Goal: Transaction & Acquisition: Purchase product/service

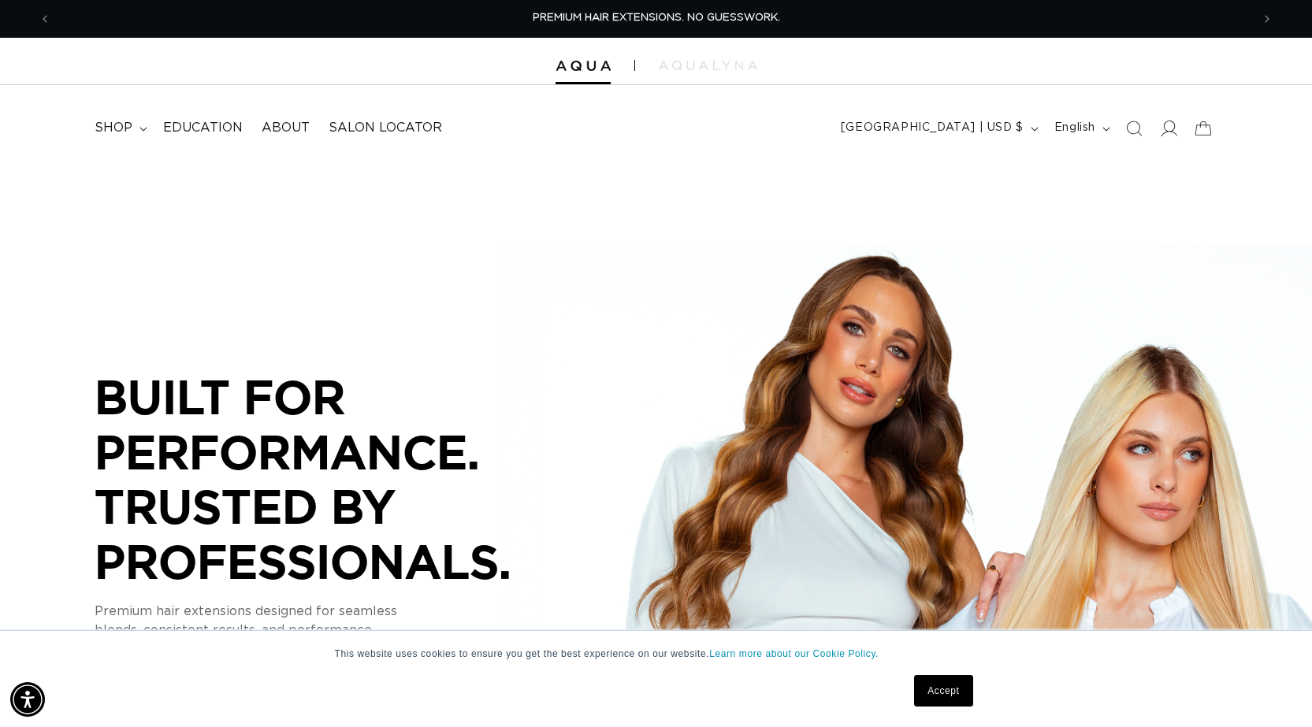
click at [1167, 128] on icon at bounding box center [1168, 128] width 17 height 17
click at [1167, 132] on icon at bounding box center [1168, 128] width 17 height 17
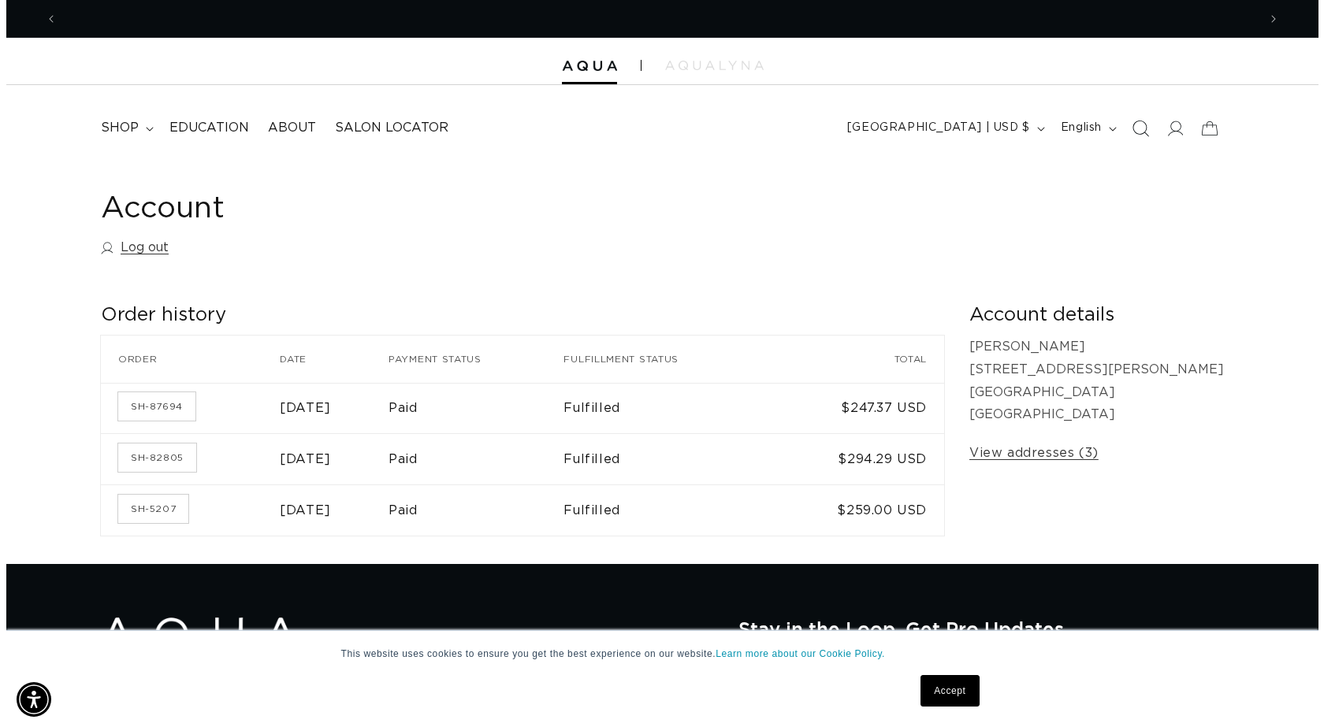
scroll to position [0, 1200]
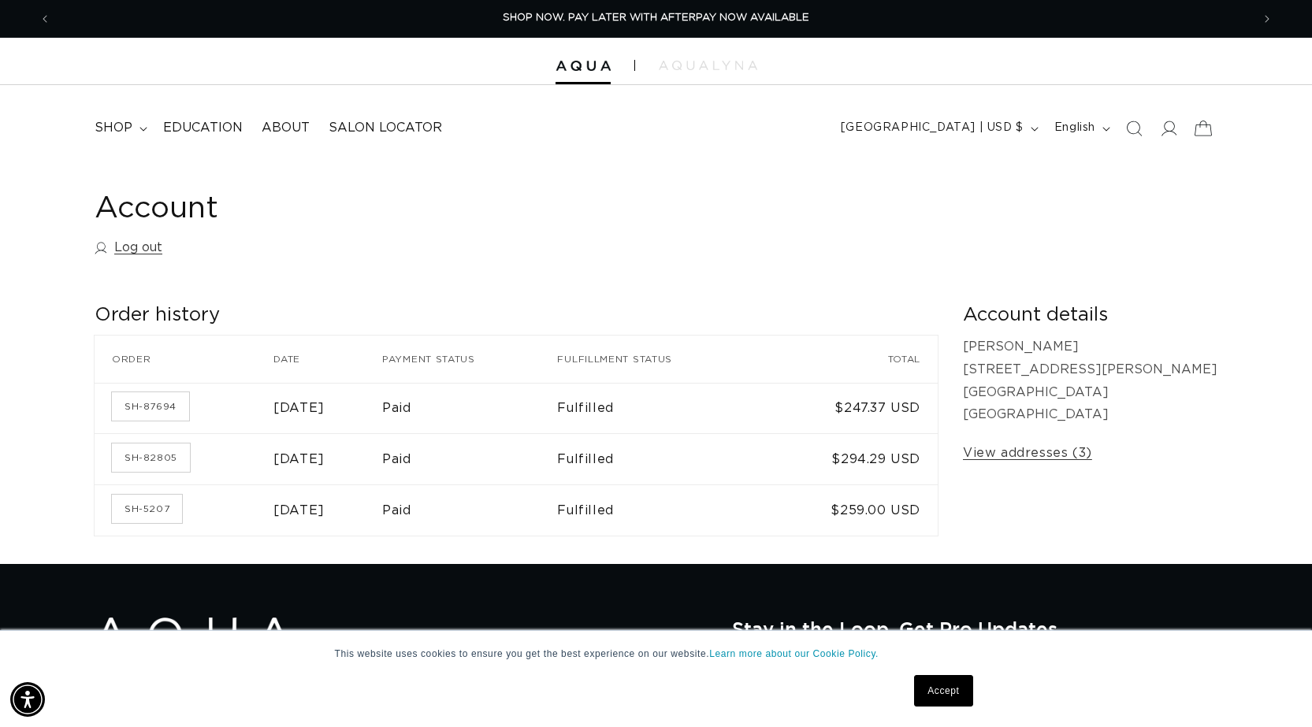
click at [1198, 126] on icon at bounding box center [1202, 128] width 37 height 37
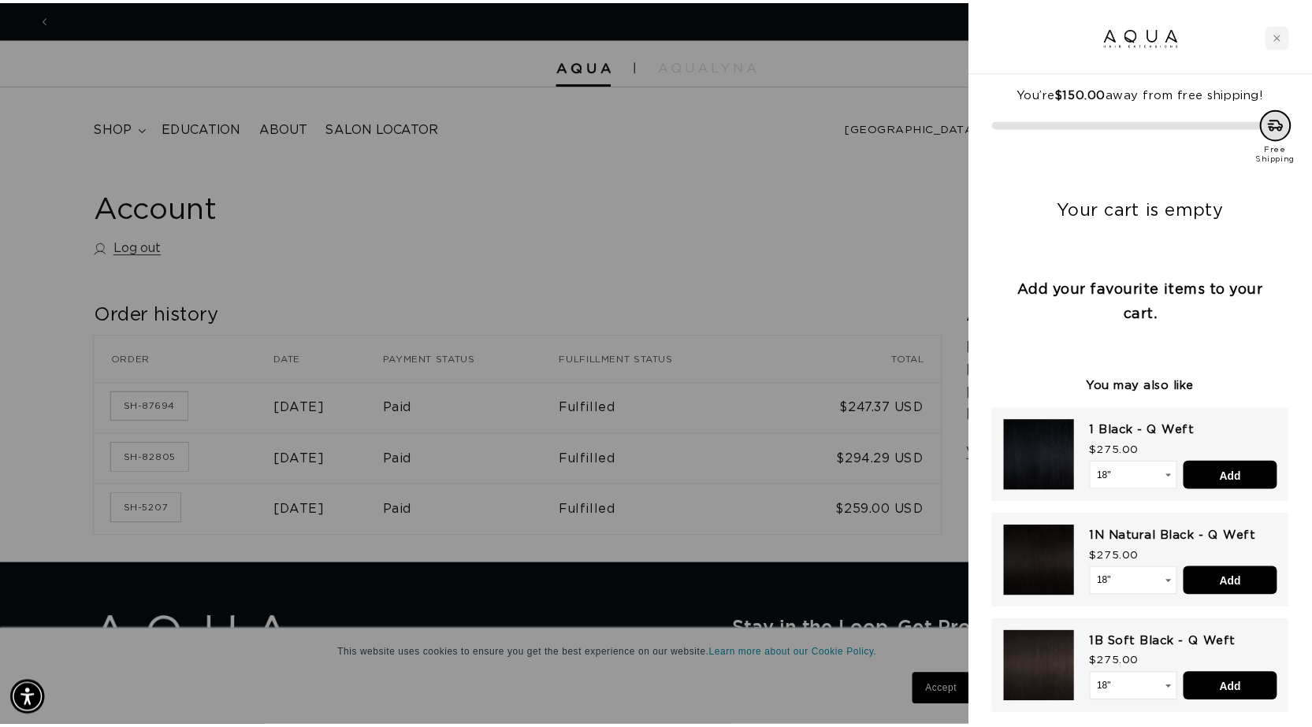
scroll to position [0, 0]
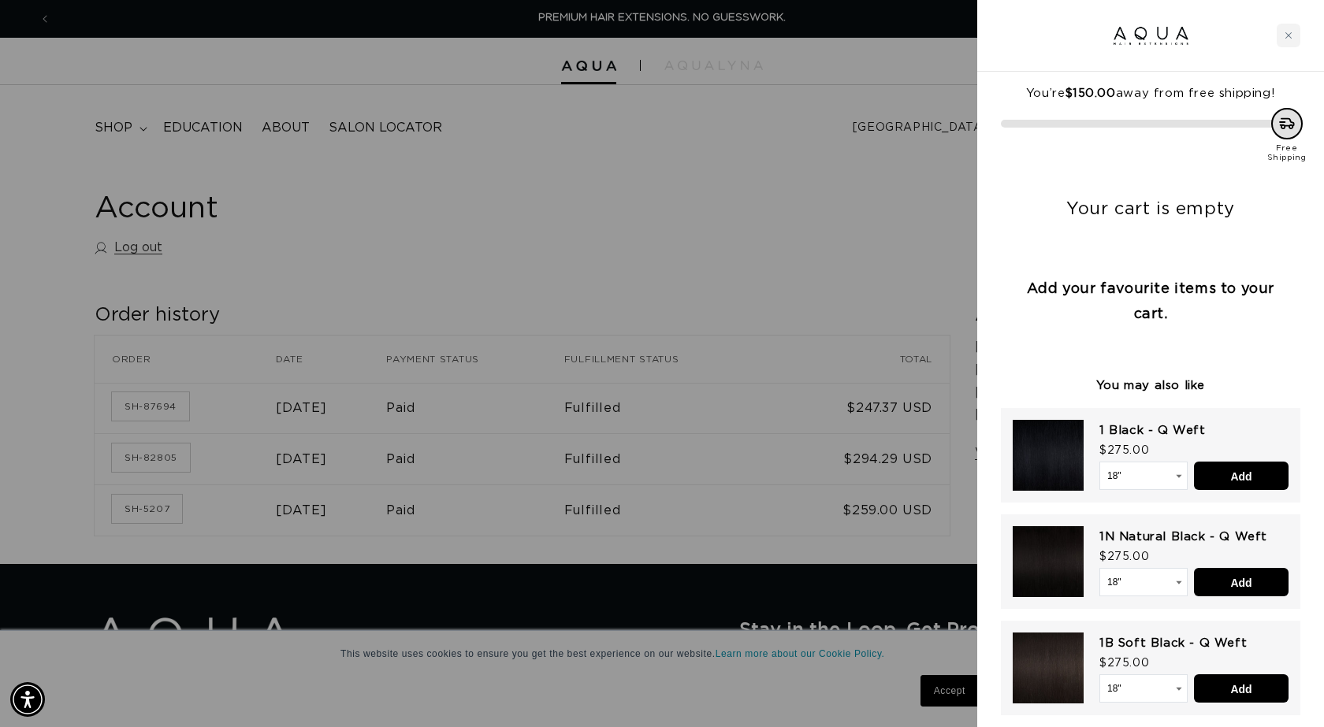
click at [902, 266] on div at bounding box center [662, 363] width 1324 height 727
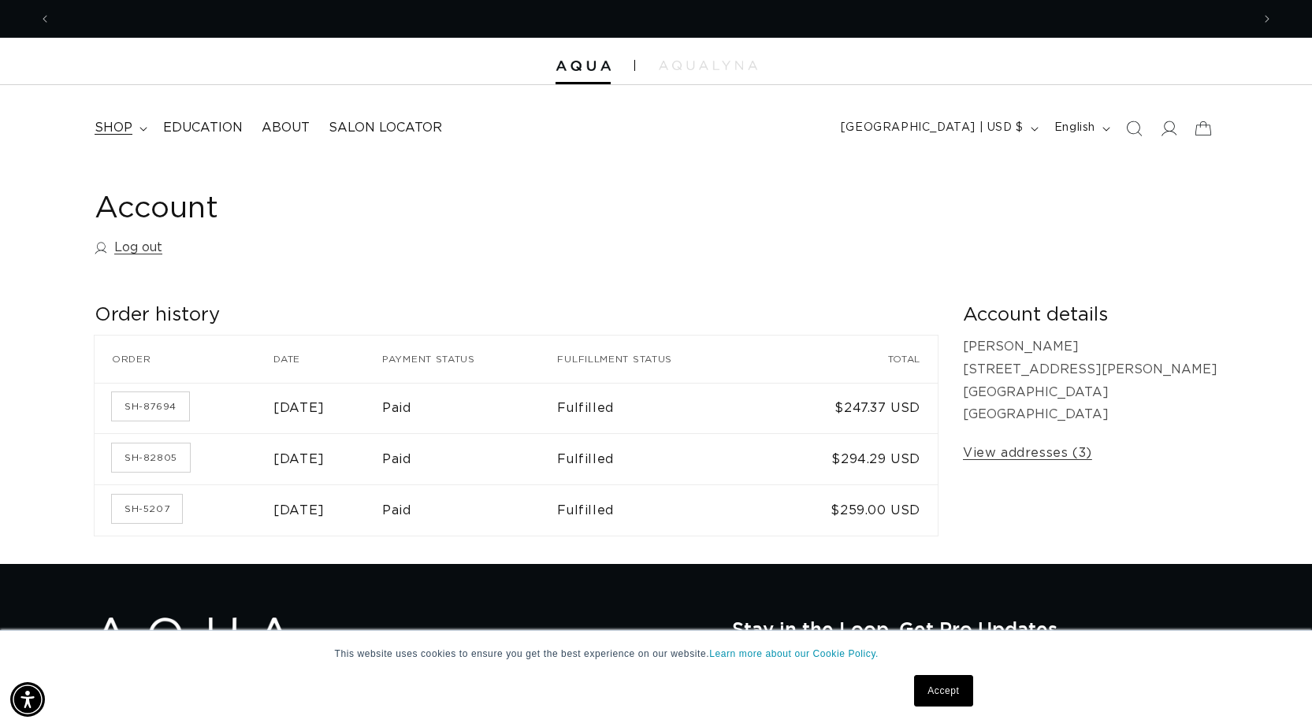
scroll to position [0, 2400]
click at [116, 123] on span "shop" at bounding box center [114, 128] width 38 height 17
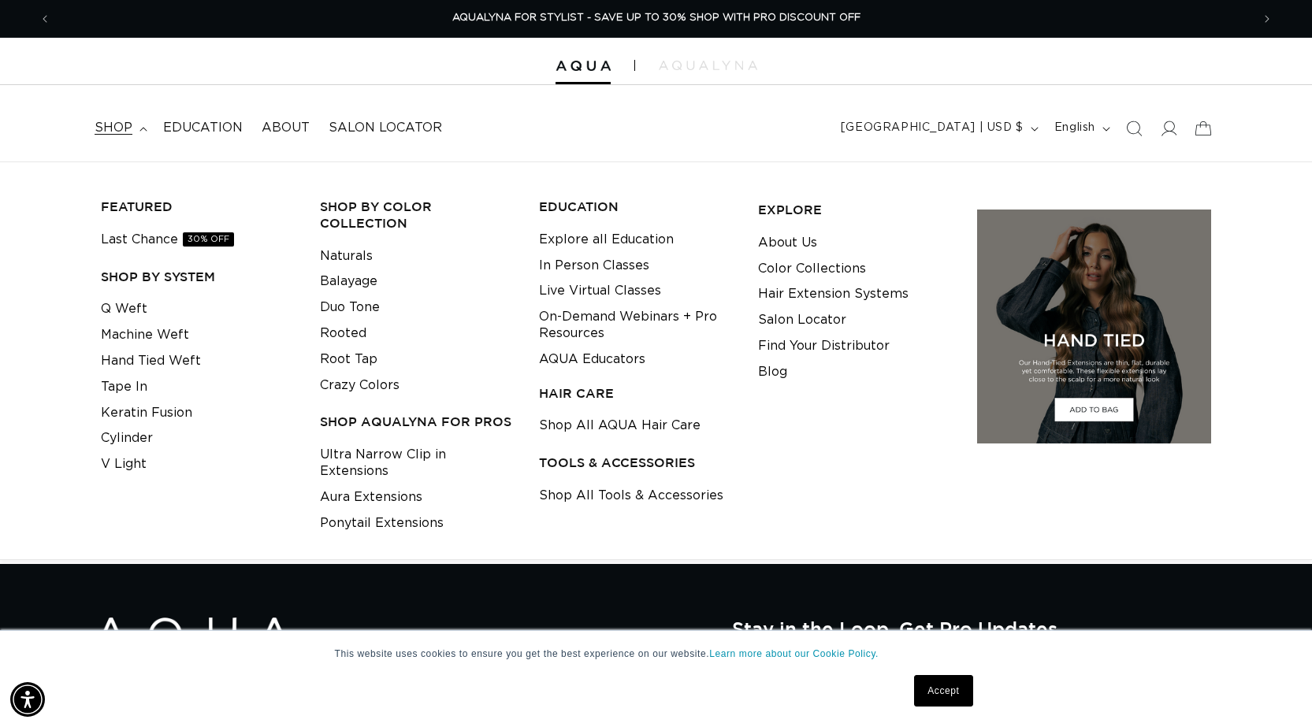
scroll to position [0, 0]
click at [167, 329] on link "Machine Weft" at bounding box center [145, 335] width 88 height 26
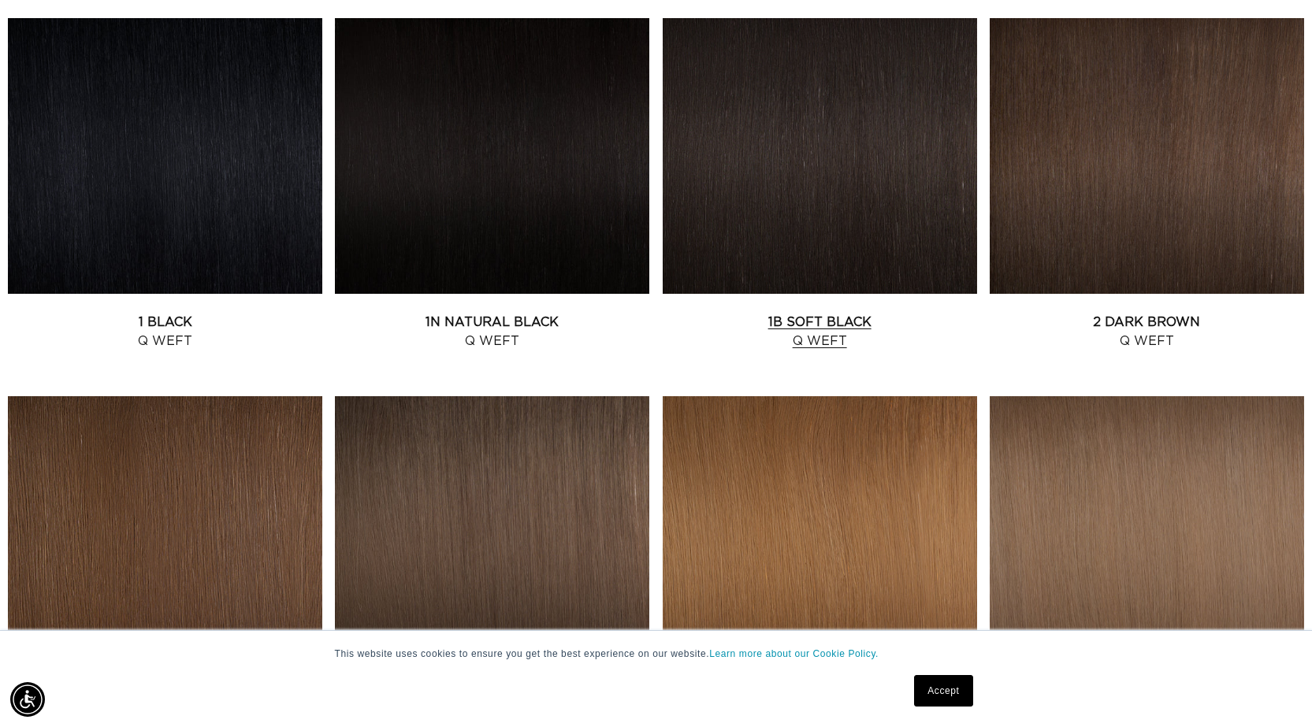
click at [790, 313] on link "1B Soft Black Q Weft" at bounding box center [820, 332] width 314 height 38
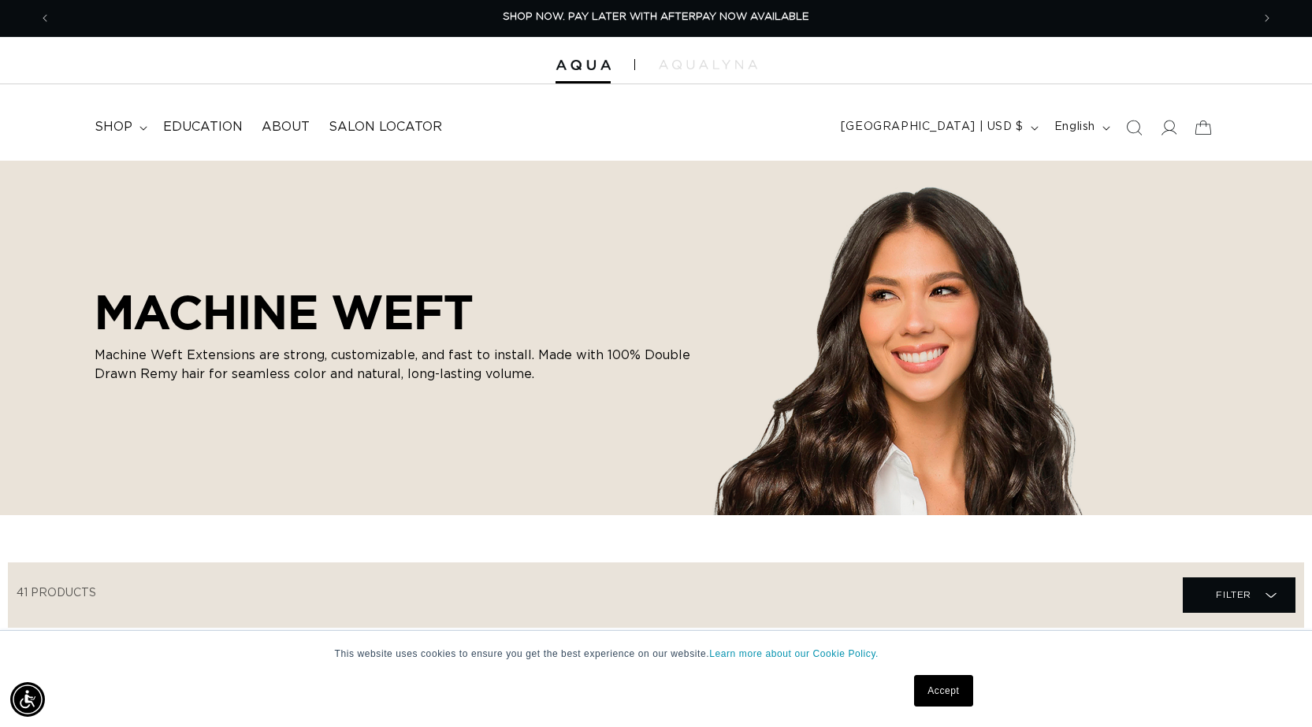
scroll to position [473, 0]
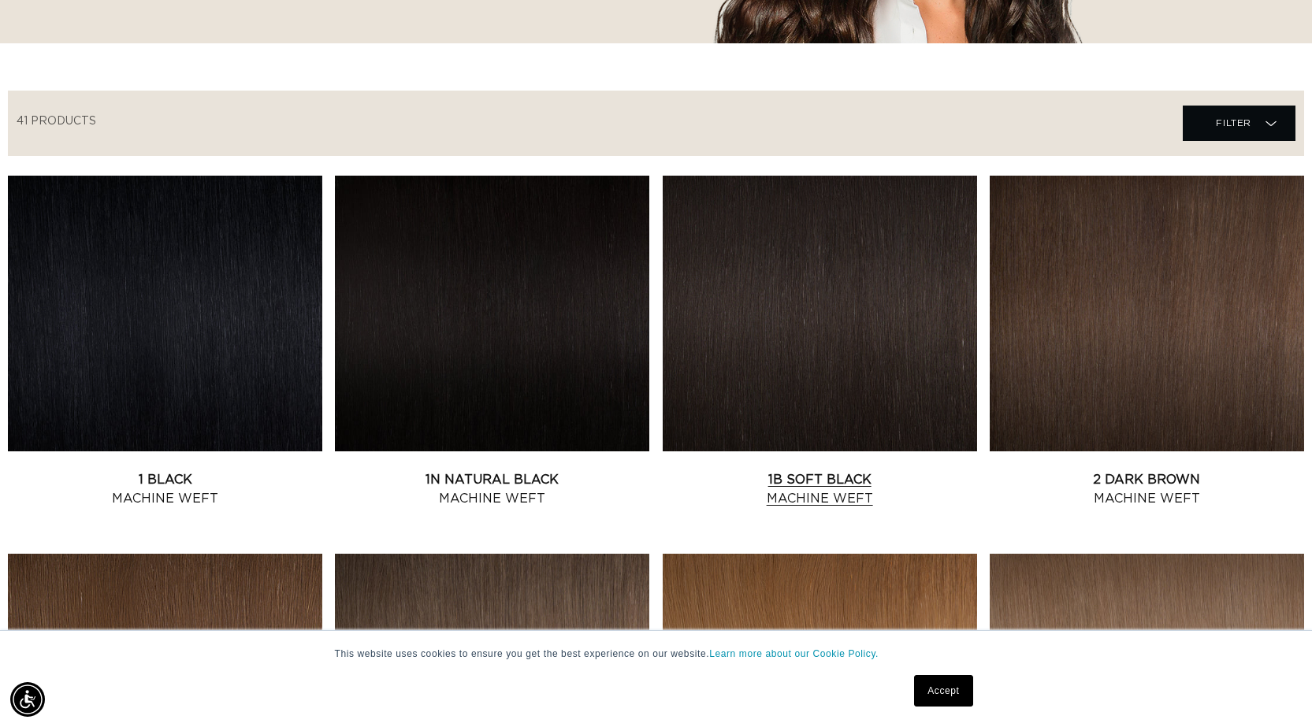
click at [764, 470] on link "1B Soft Black Machine Weft" at bounding box center [820, 489] width 314 height 38
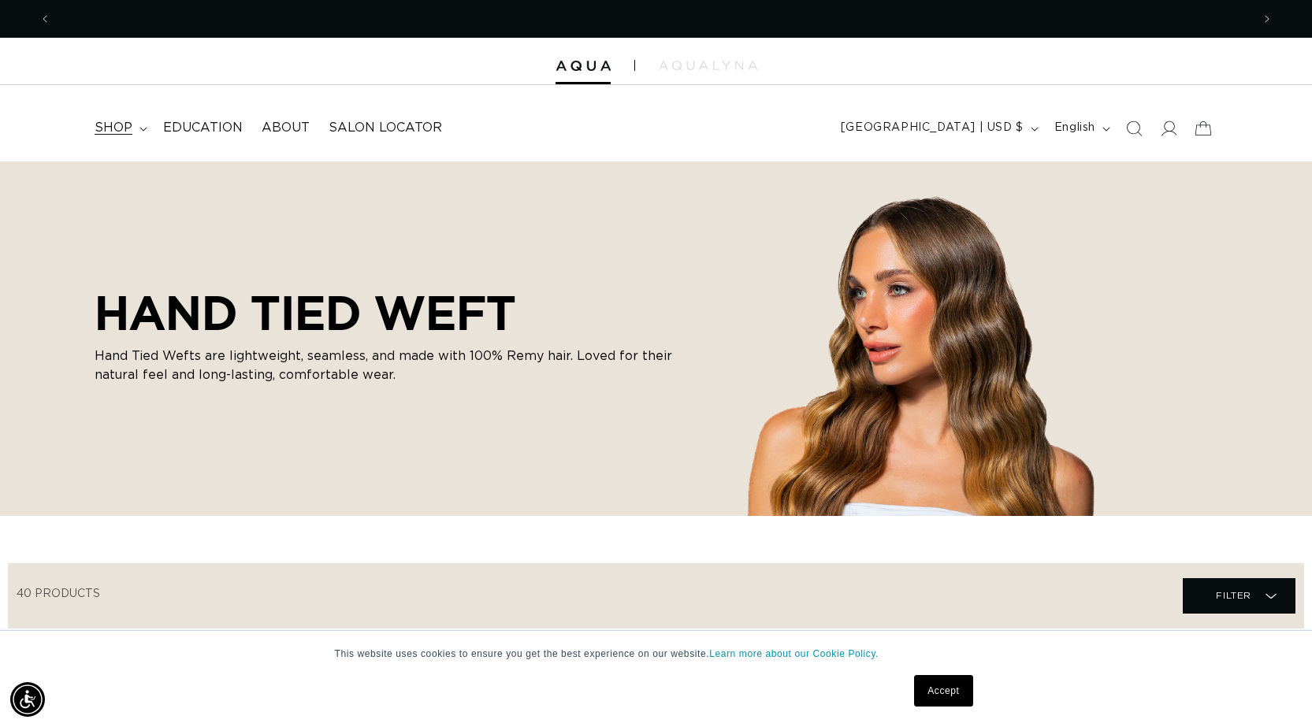
scroll to position [0, 1200]
click at [139, 130] on icon at bounding box center [143, 129] width 8 height 5
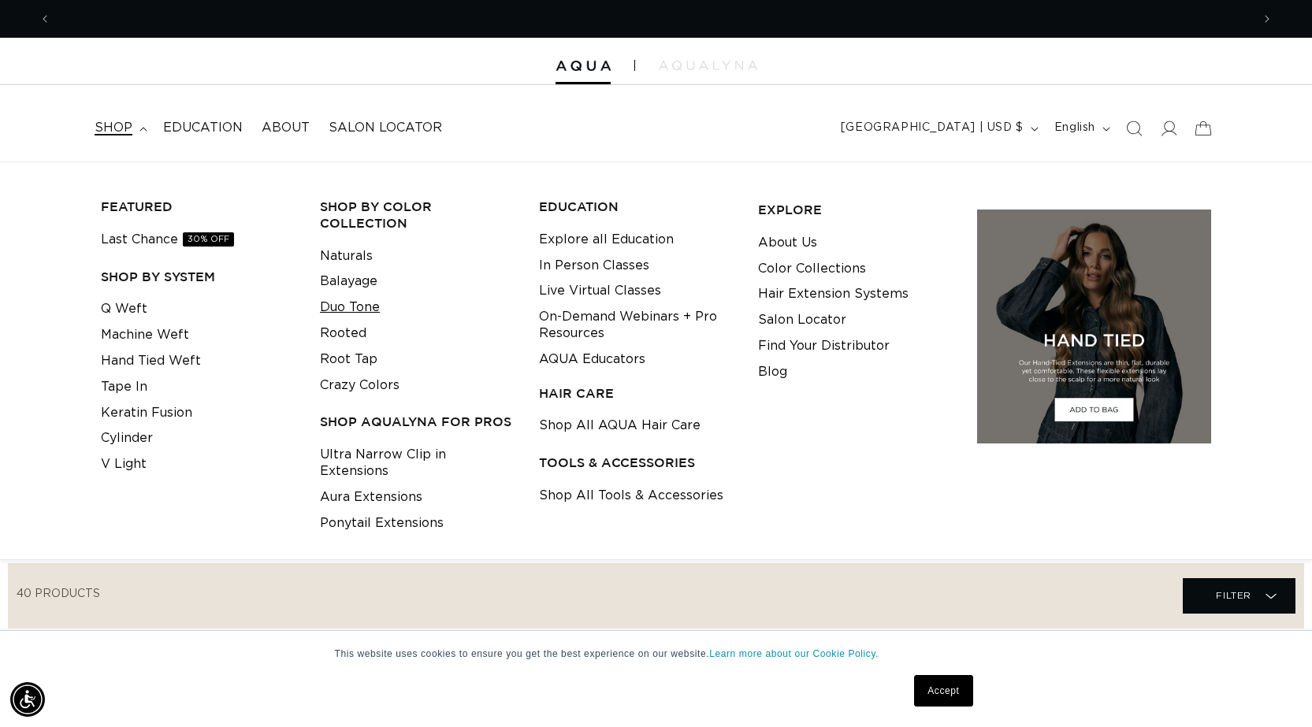
scroll to position [0, 2400]
click at [128, 308] on link "Q Weft" at bounding box center [124, 309] width 46 height 26
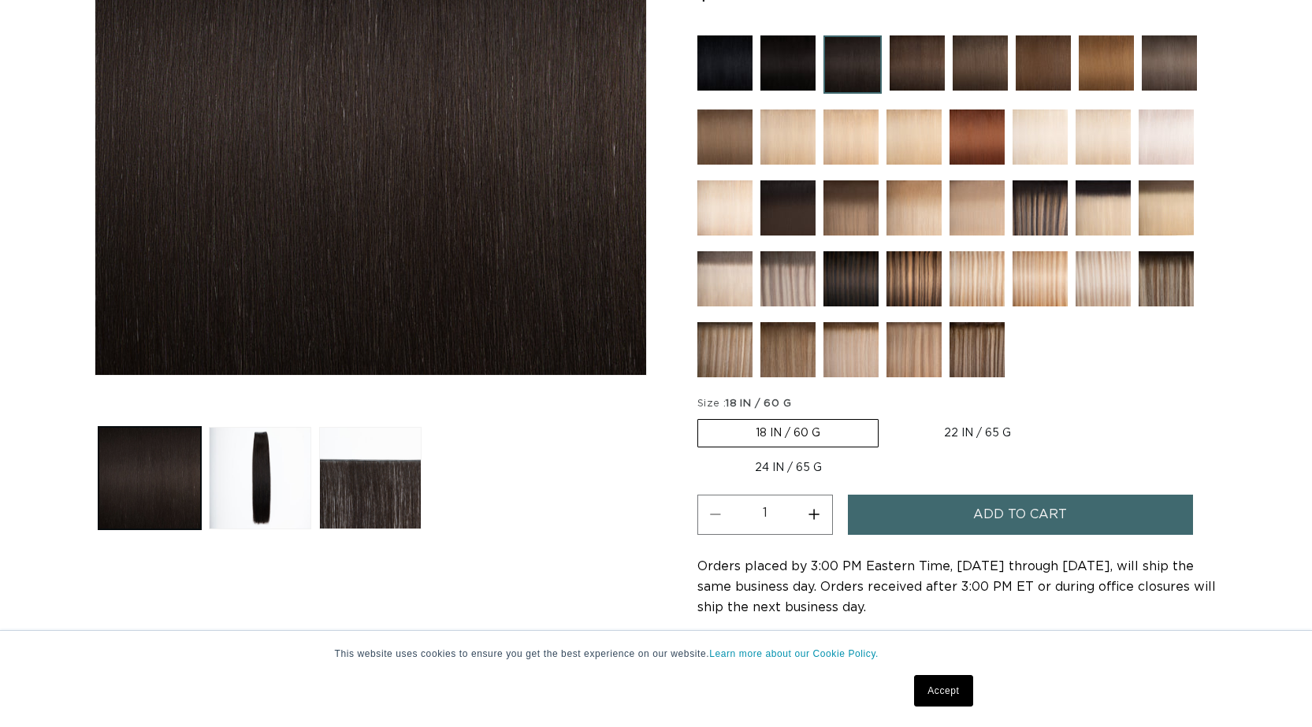
scroll to position [0, 1200]
click at [801, 467] on label "24 IN / 65 G Variant sold out or unavailable" at bounding box center [788, 468] width 182 height 27
click at [1076, 417] on input "24 IN / 65 G Variant sold out or unavailable" at bounding box center [1076, 416] width 1 height 1
radio input "true"
click at [801, 467] on label "24 IN / 65 G Variant sold out or unavailable" at bounding box center [789, 467] width 184 height 28
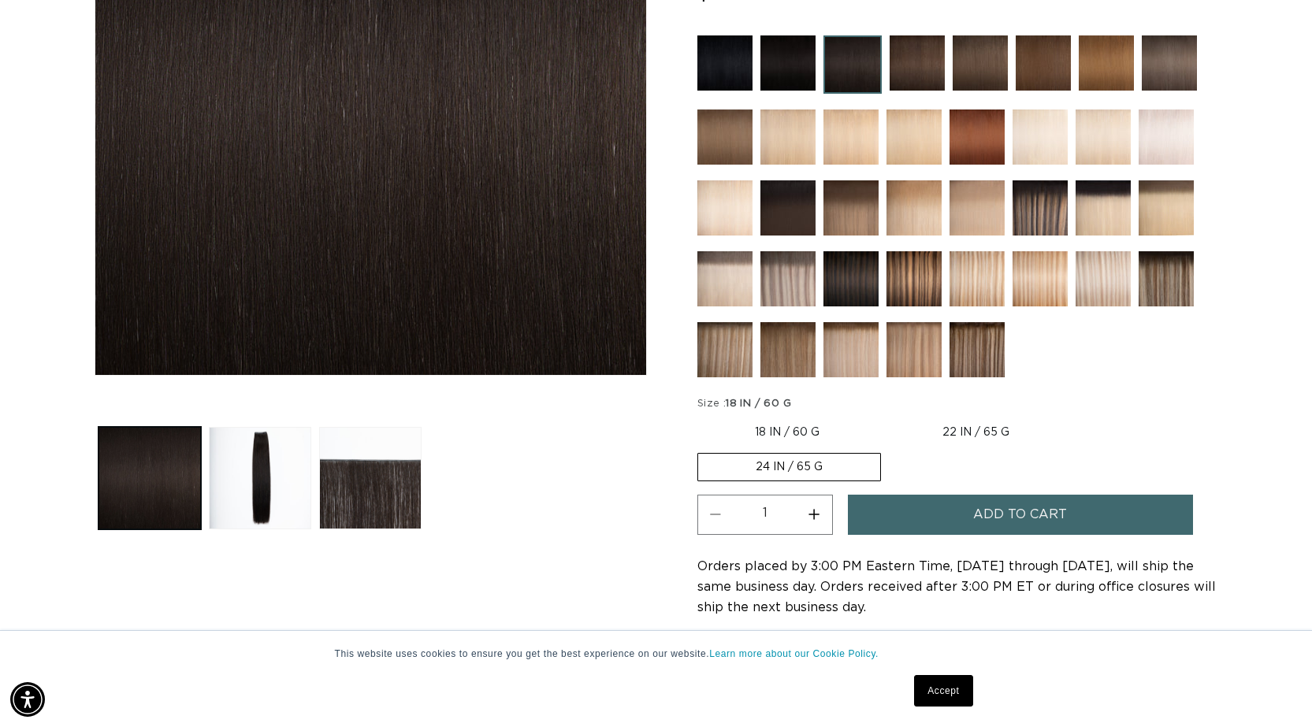
click at [1075, 417] on input "24 IN / 65 G Variant sold out or unavailable" at bounding box center [1075, 416] width 1 height 1
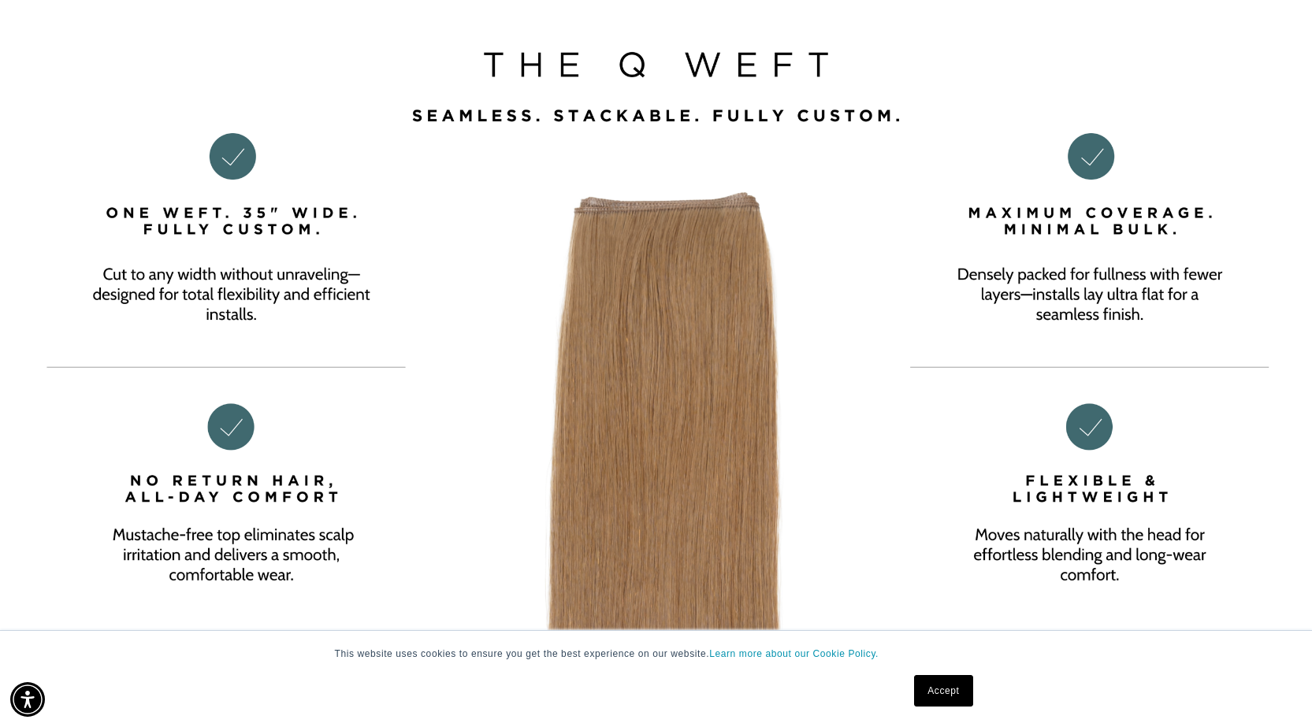
scroll to position [0, 1200]
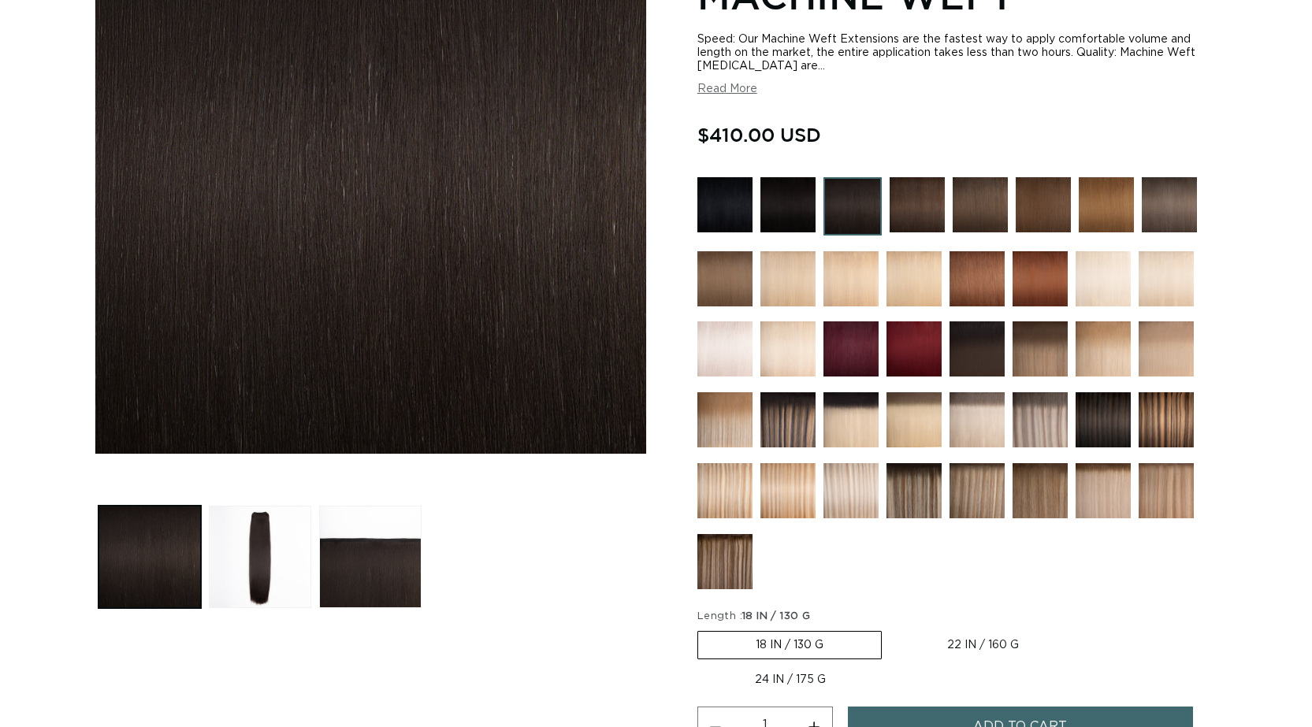
click at [793, 680] on label "24 IN / 175 G Variant sold out or unavailable" at bounding box center [790, 680] width 186 height 27
click at [1084, 629] on input "24 IN / 175 G Variant sold out or unavailable" at bounding box center [1084, 628] width 1 height 1
radio input "true"
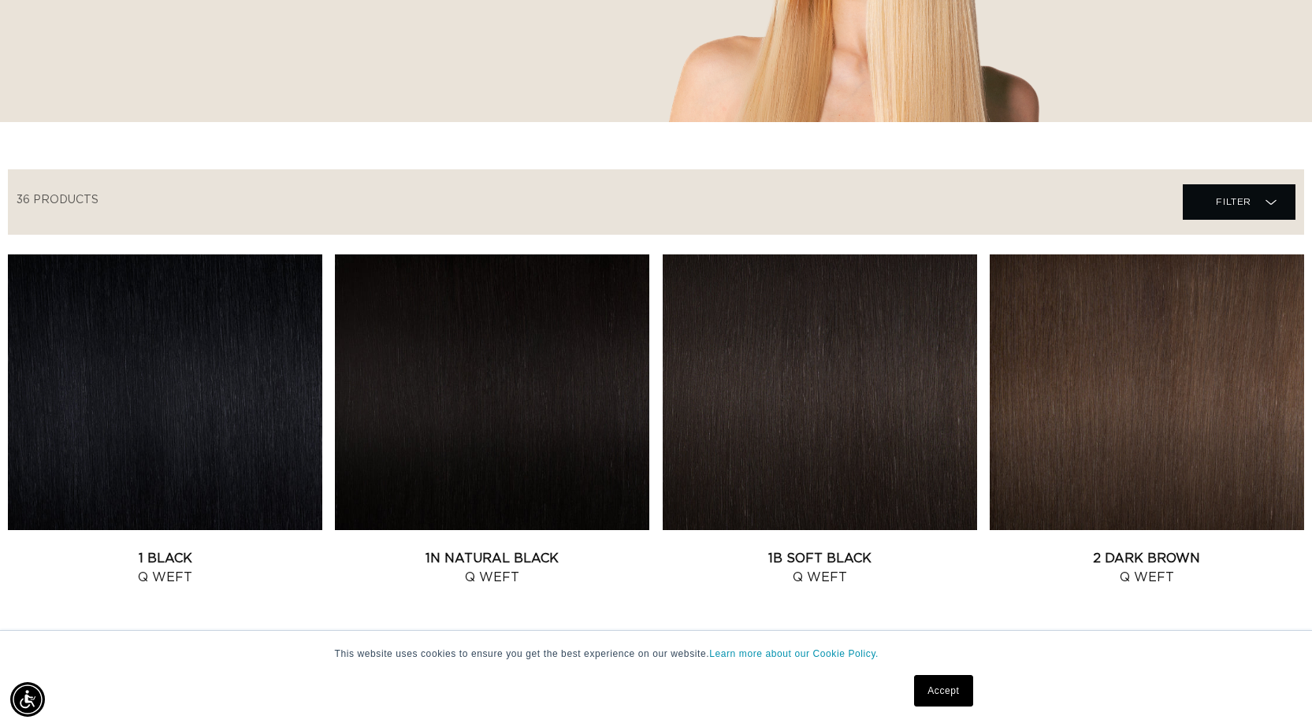
scroll to position [552, 0]
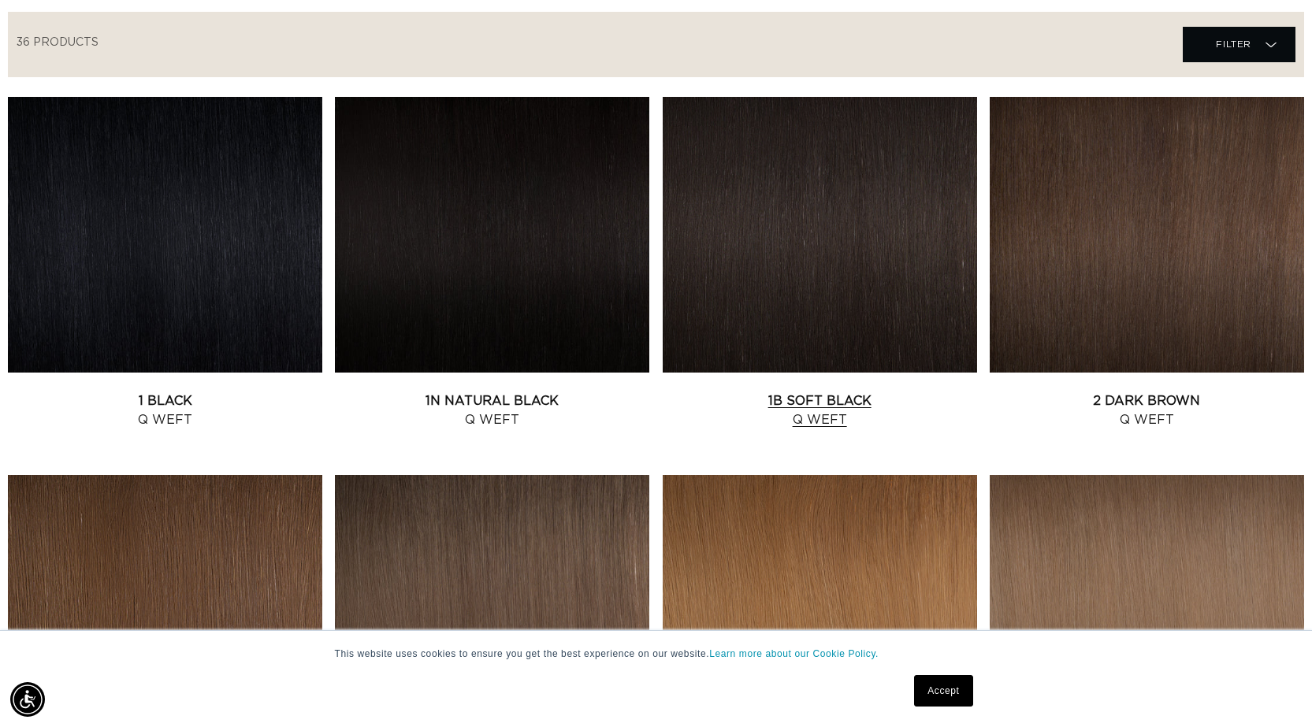
click at [793, 392] on link "1B Soft Black Q Weft" at bounding box center [820, 411] width 314 height 38
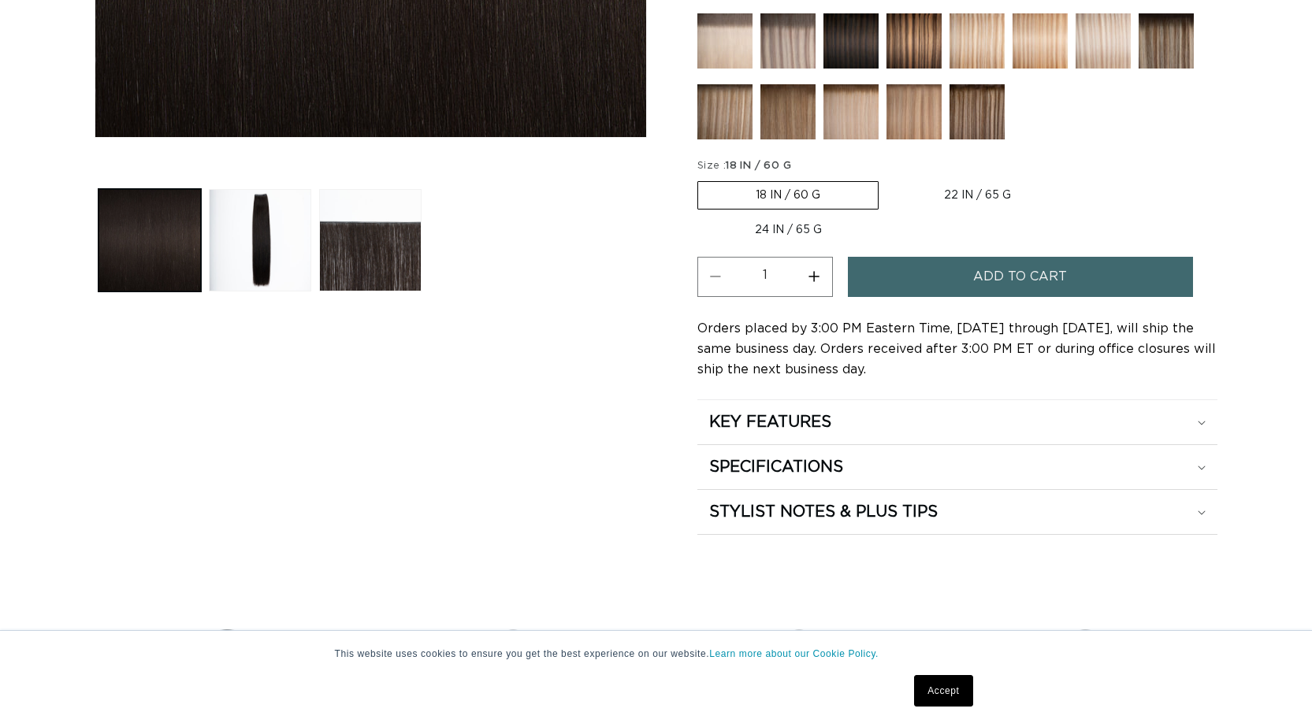
click at [797, 232] on label "24 IN / 65 G Variant sold out or unavailable" at bounding box center [788, 230] width 182 height 27
click at [1076, 179] on input "24 IN / 65 G Variant sold out or unavailable" at bounding box center [1076, 178] width 1 height 1
radio input "true"
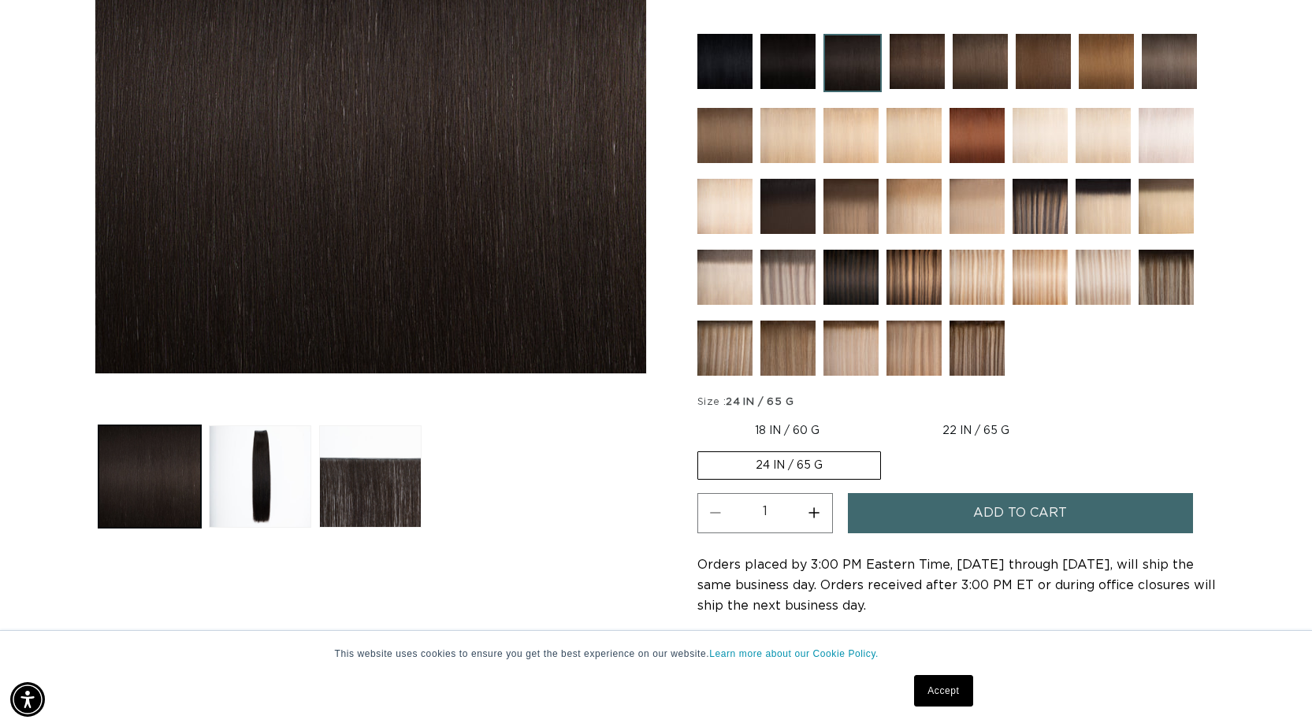
scroll to position [0, 2400]
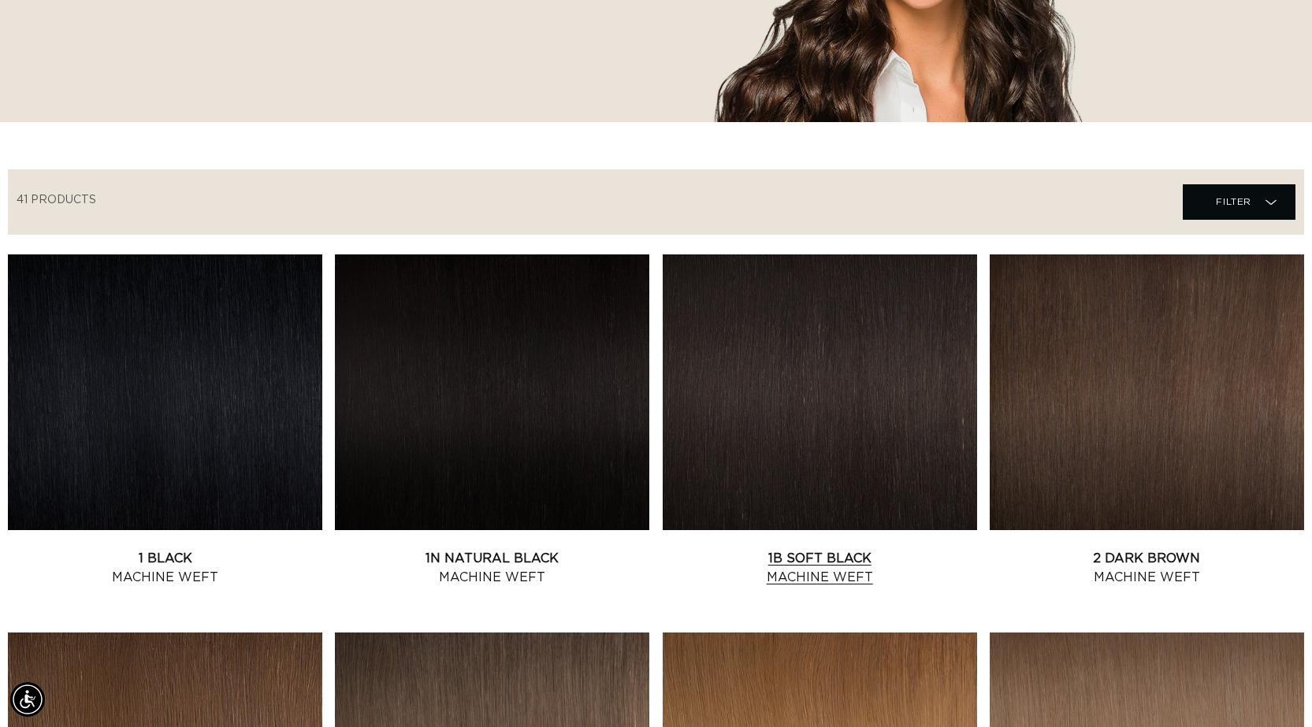
scroll to position [0, 1200]
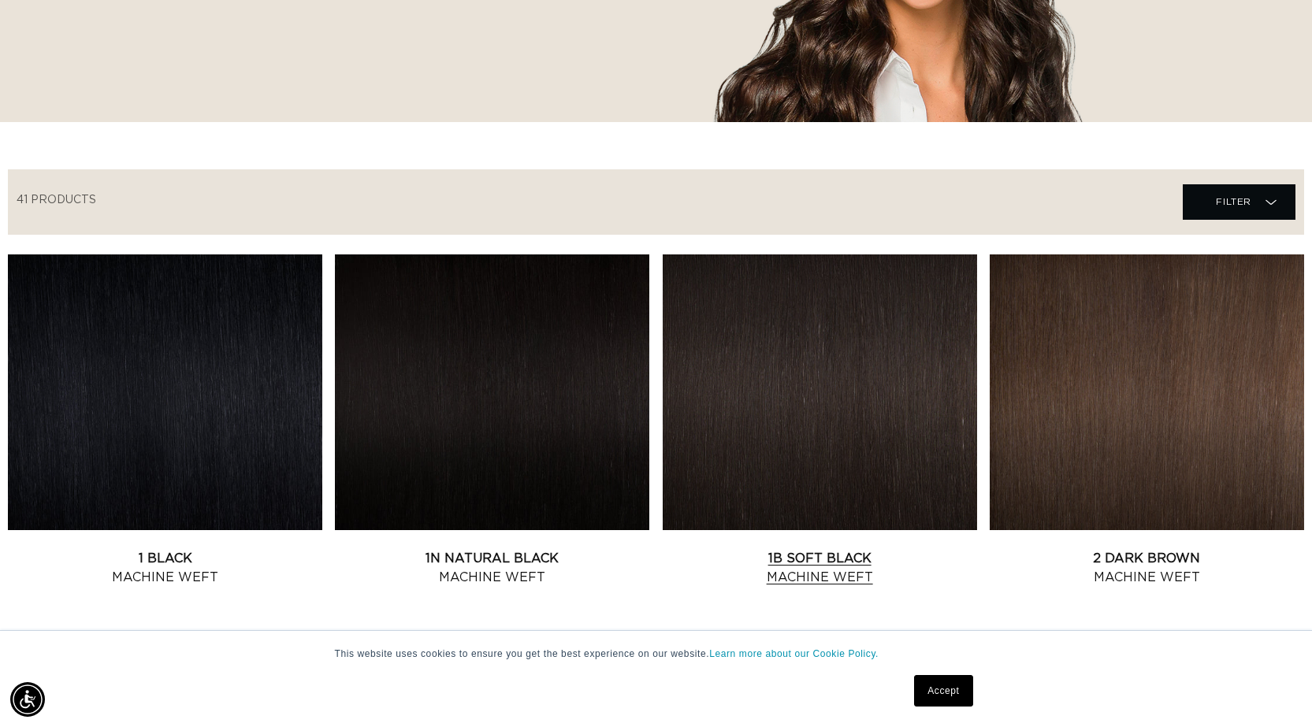
click at [855, 549] on link "1B Soft Black Machine Weft" at bounding box center [820, 568] width 314 height 38
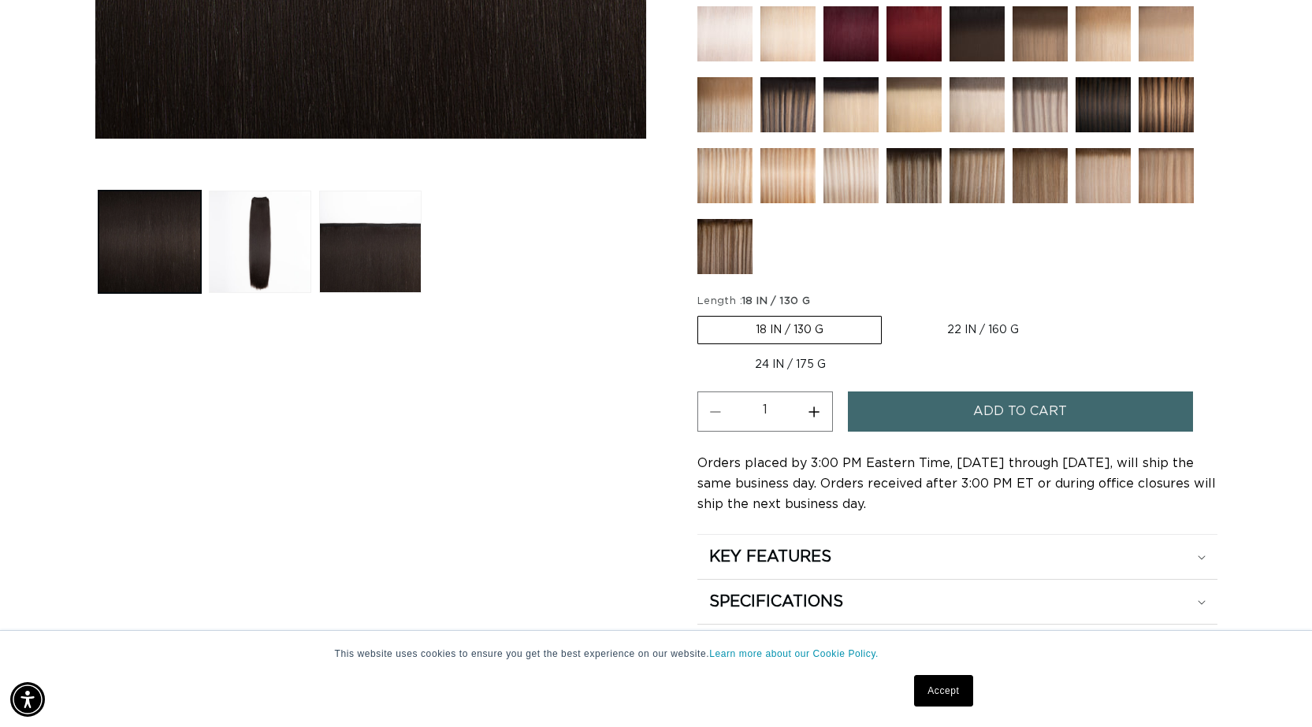
scroll to position [0, 1200]
click at [805, 364] on label "24 IN / 175 G Variant sold out or unavailable" at bounding box center [790, 364] width 186 height 27
click at [1084, 314] on input "24 IN / 175 G Variant sold out or unavailable" at bounding box center [1084, 313] width 1 height 1
radio input "true"
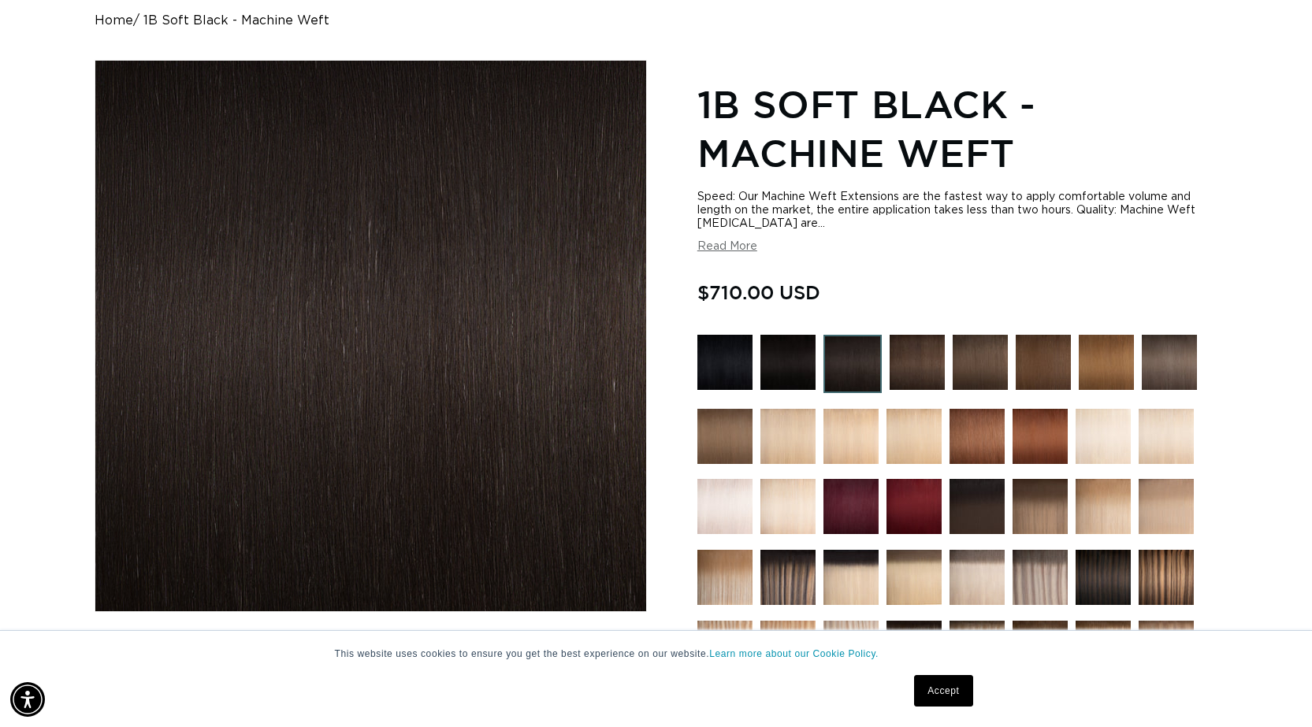
scroll to position [0, 2400]
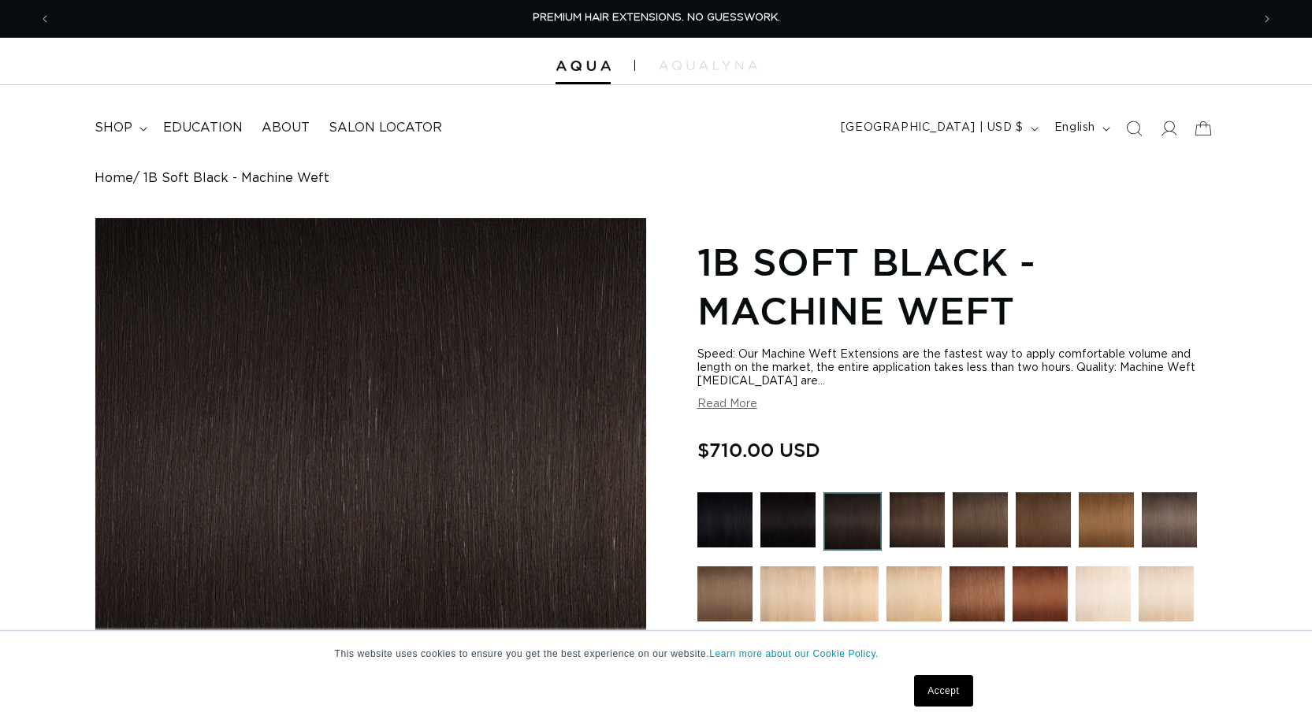
scroll to position [0, 1200]
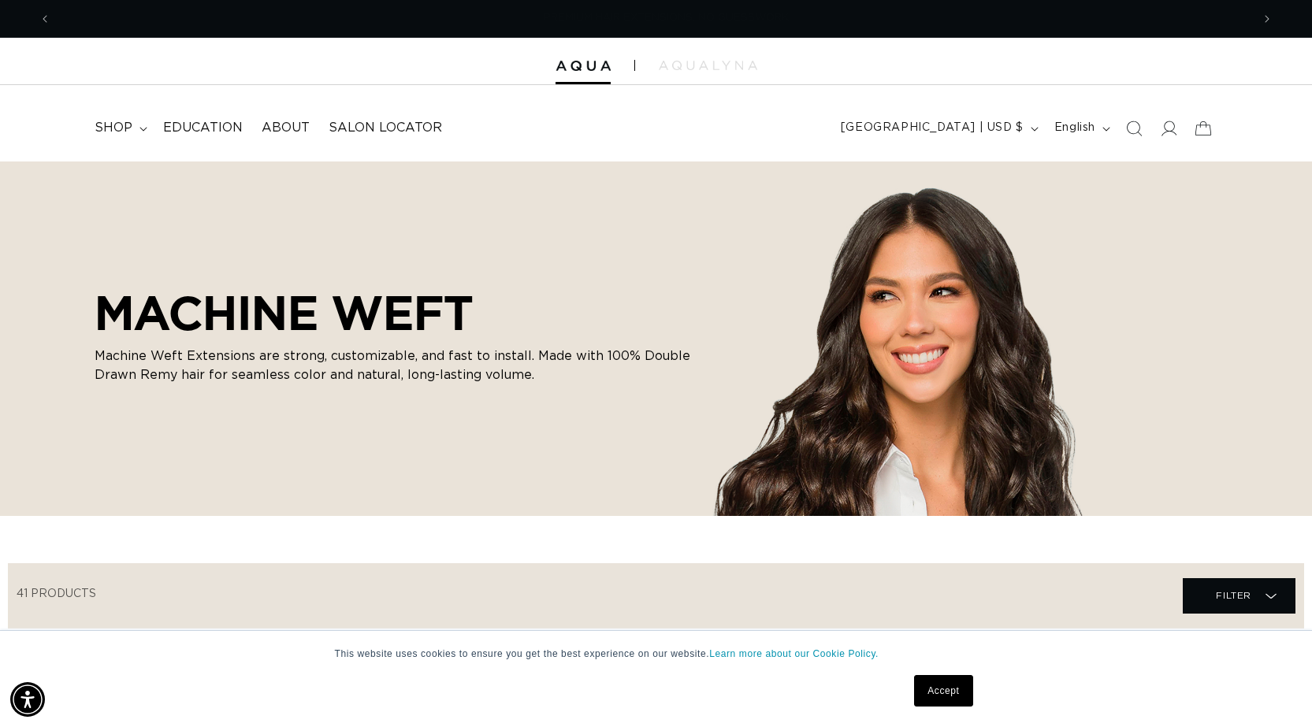
scroll to position [0, 1200]
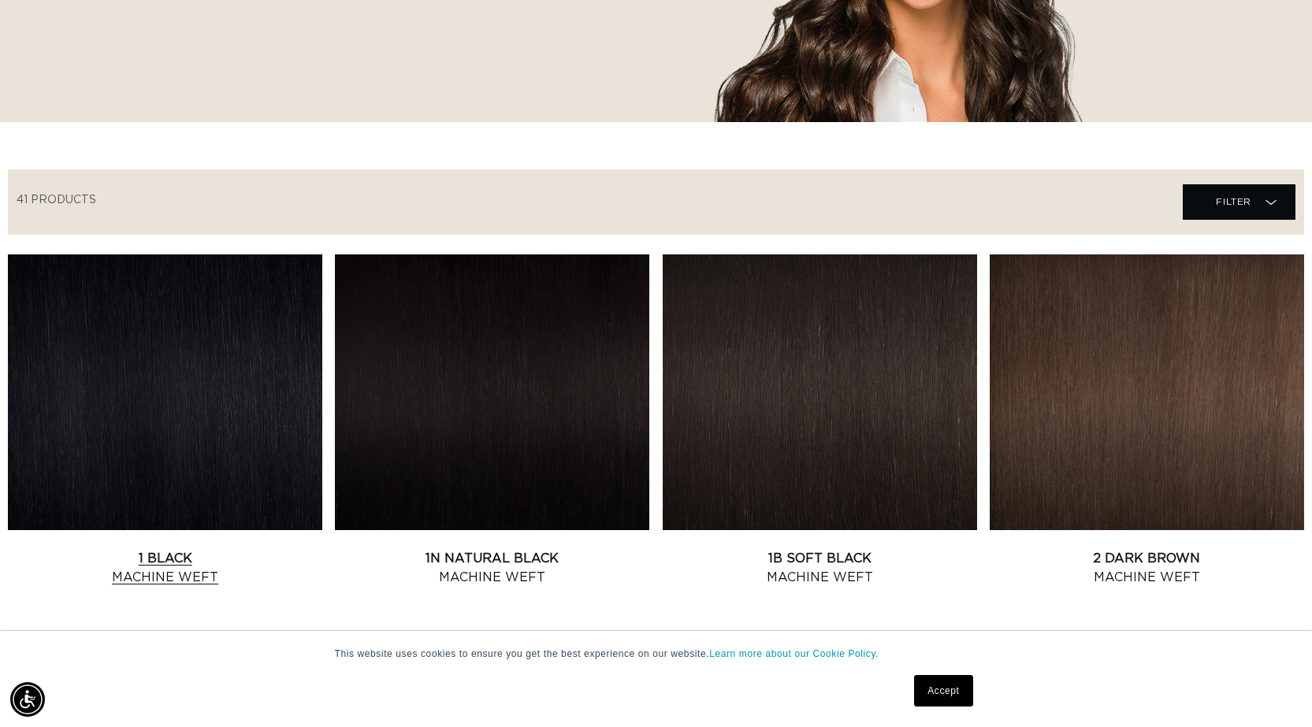
scroll to position [0, 1200]
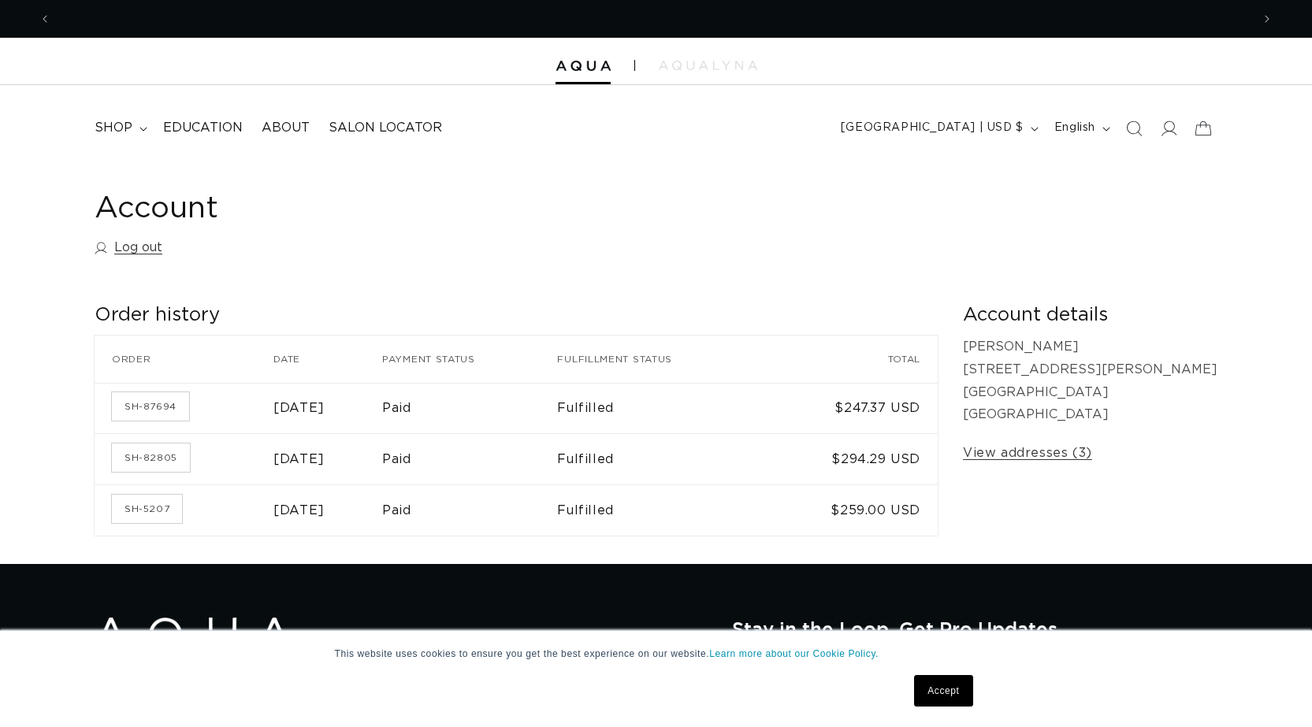
scroll to position [0, 1200]
click at [127, 125] on span "shop" at bounding box center [114, 128] width 38 height 17
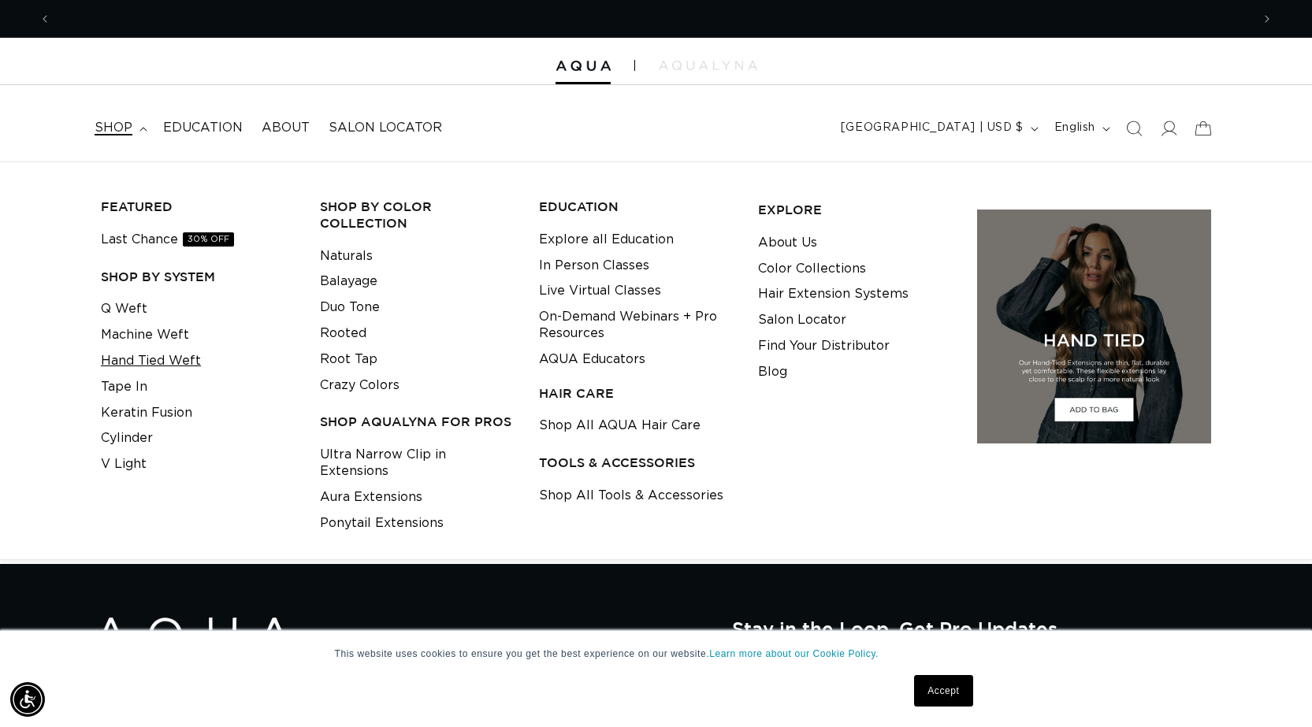
click at [182, 364] on link "Hand Tied Weft" at bounding box center [151, 361] width 100 height 26
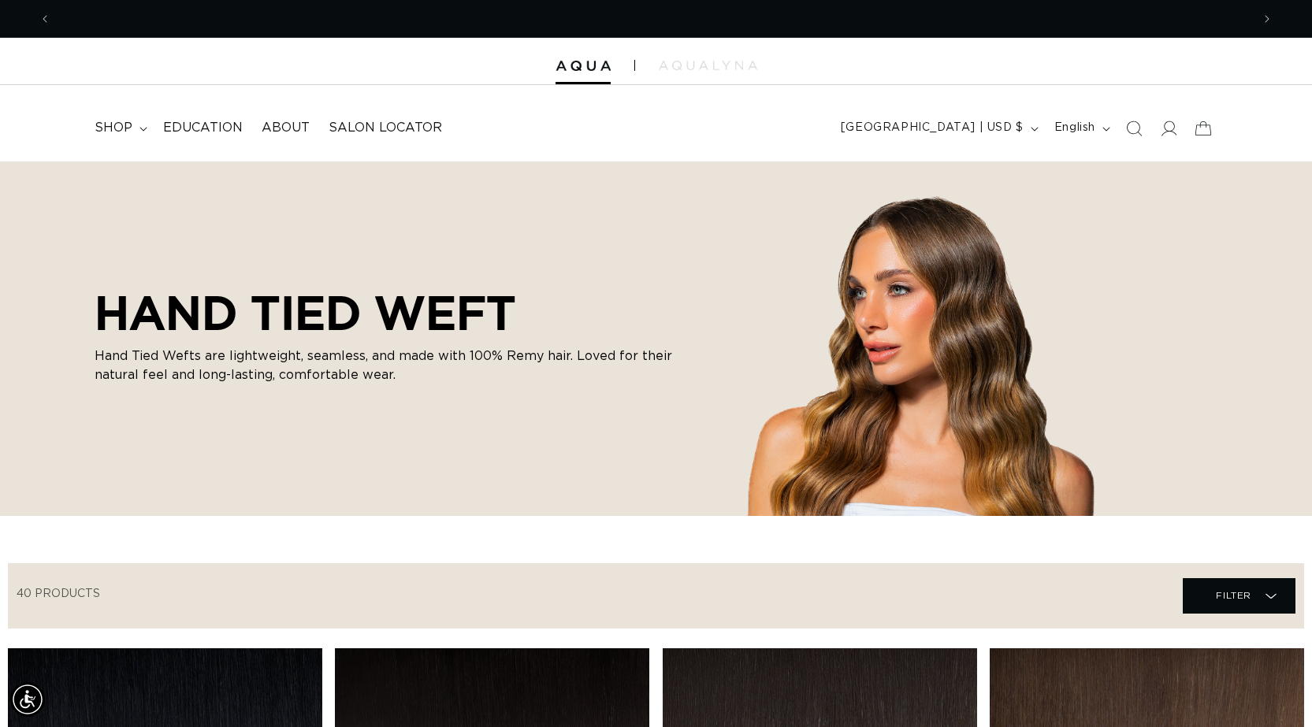
scroll to position [394, 0]
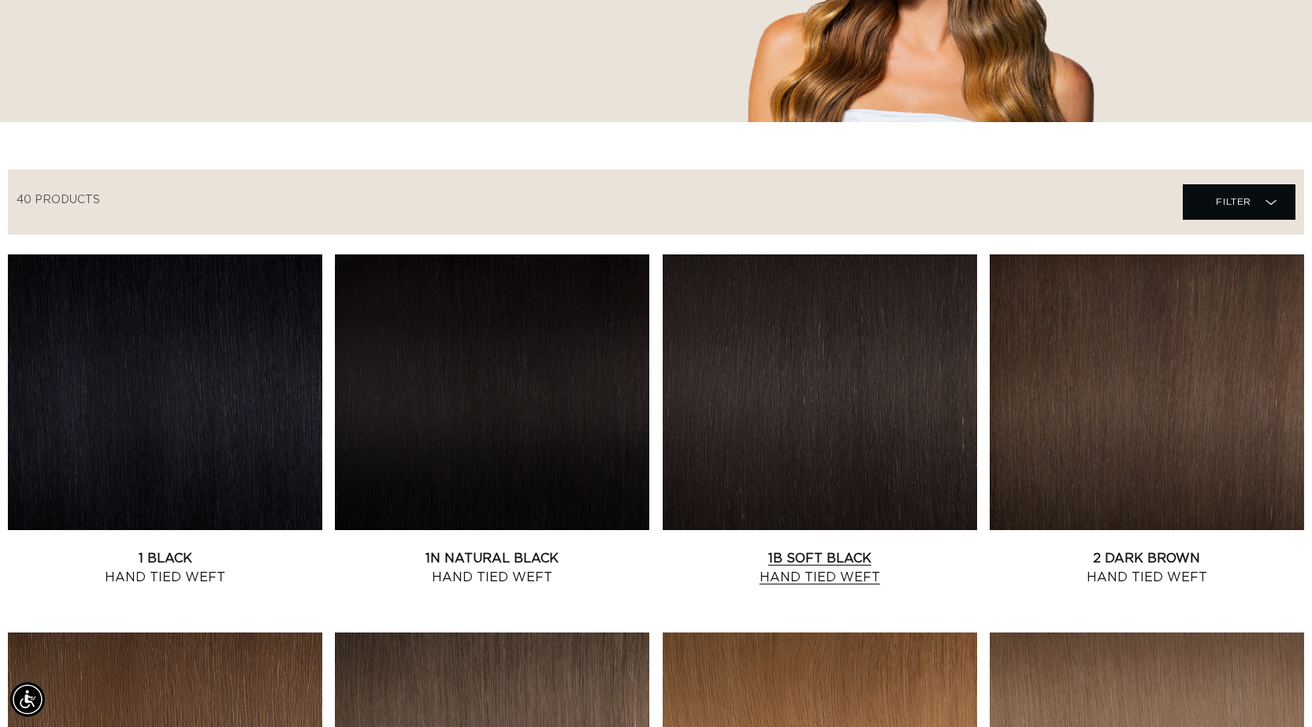
click at [785, 549] on link "1B Soft Black Hand Tied Weft" at bounding box center [820, 568] width 314 height 38
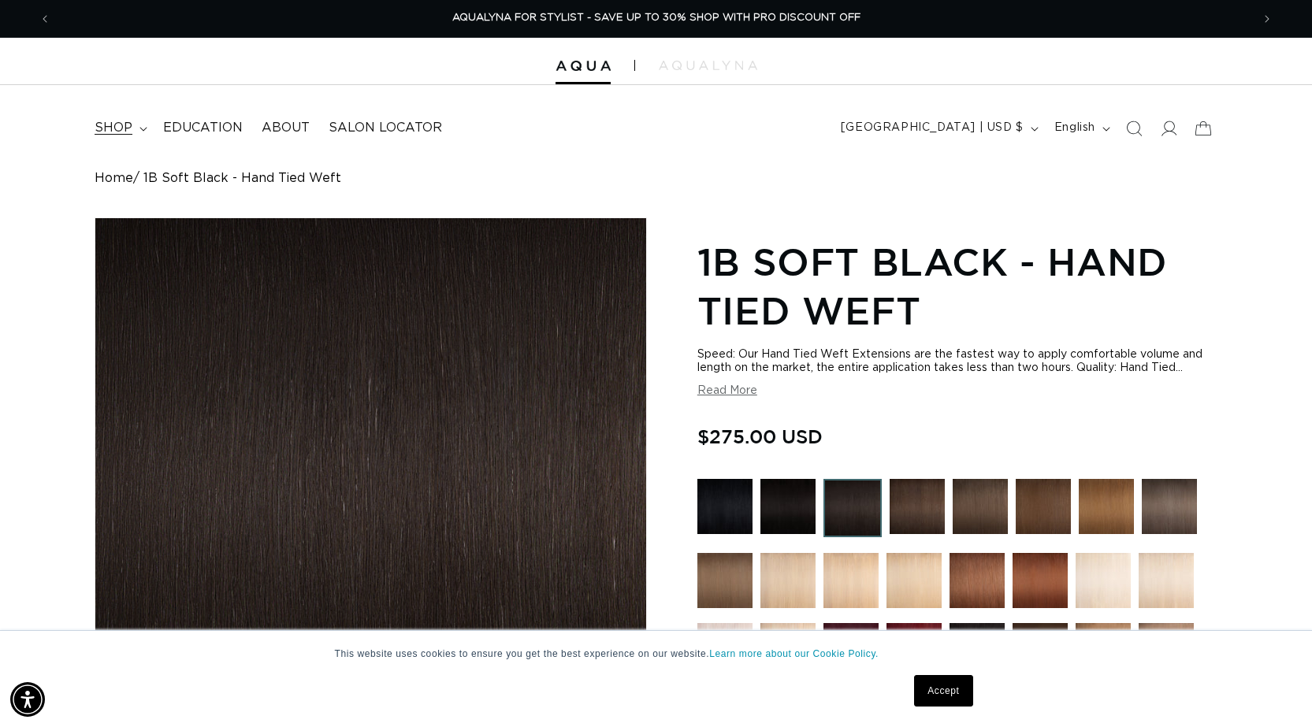
click at [109, 128] on span "shop" at bounding box center [114, 128] width 38 height 17
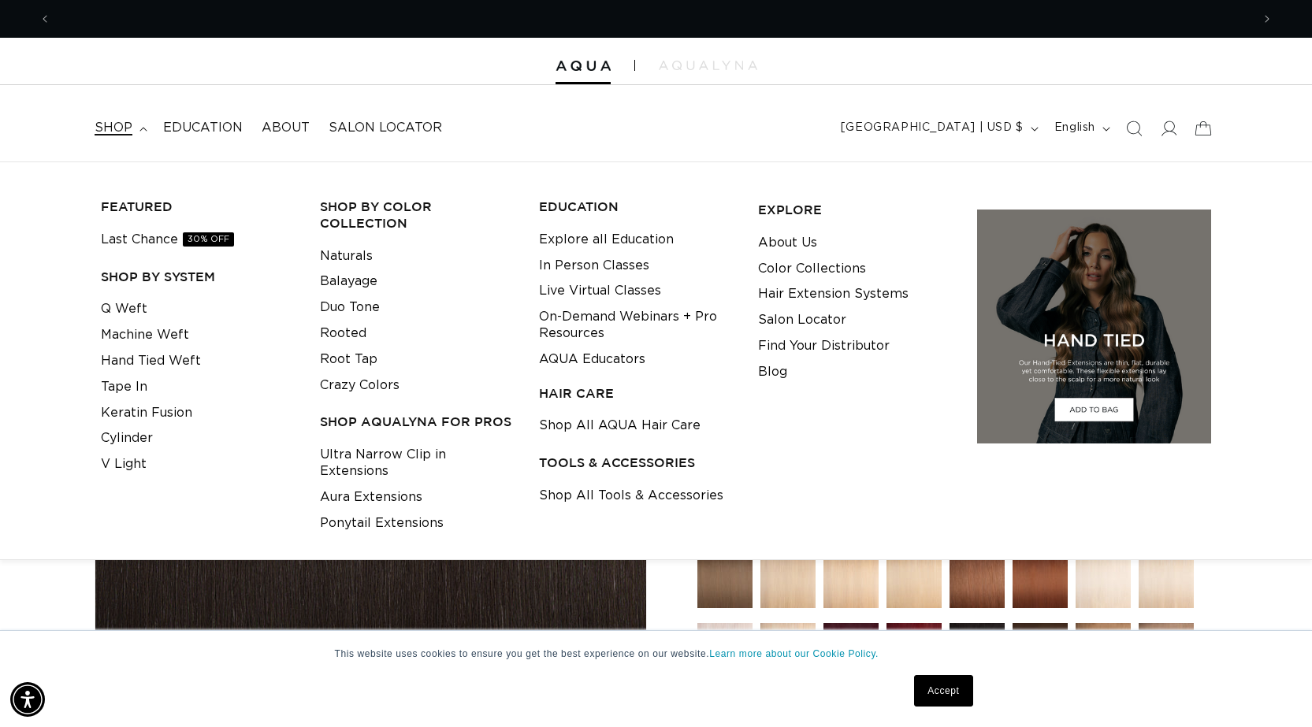
scroll to position [0, 1200]
click at [132, 312] on link "Q Weft" at bounding box center [124, 309] width 46 height 26
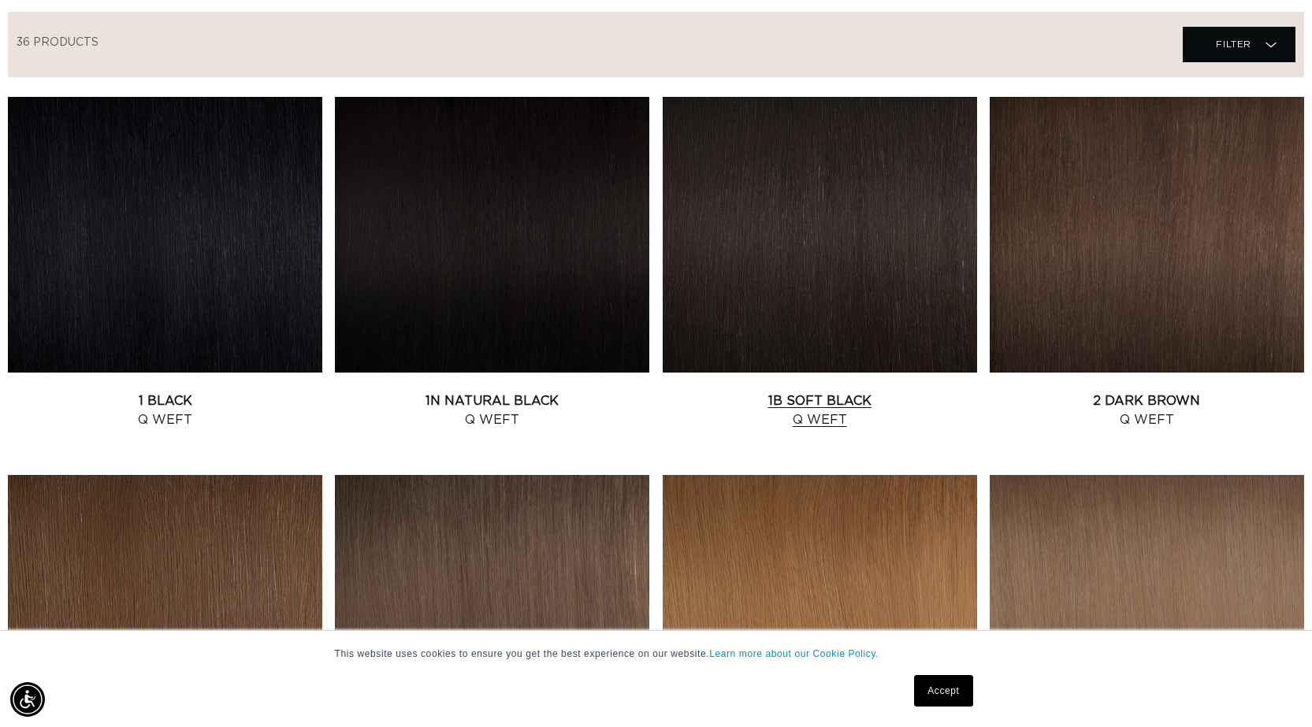
click at [796, 392] on link "1B Soft Black Q Weft" at bounding box center [820, 411] width 314 height 38
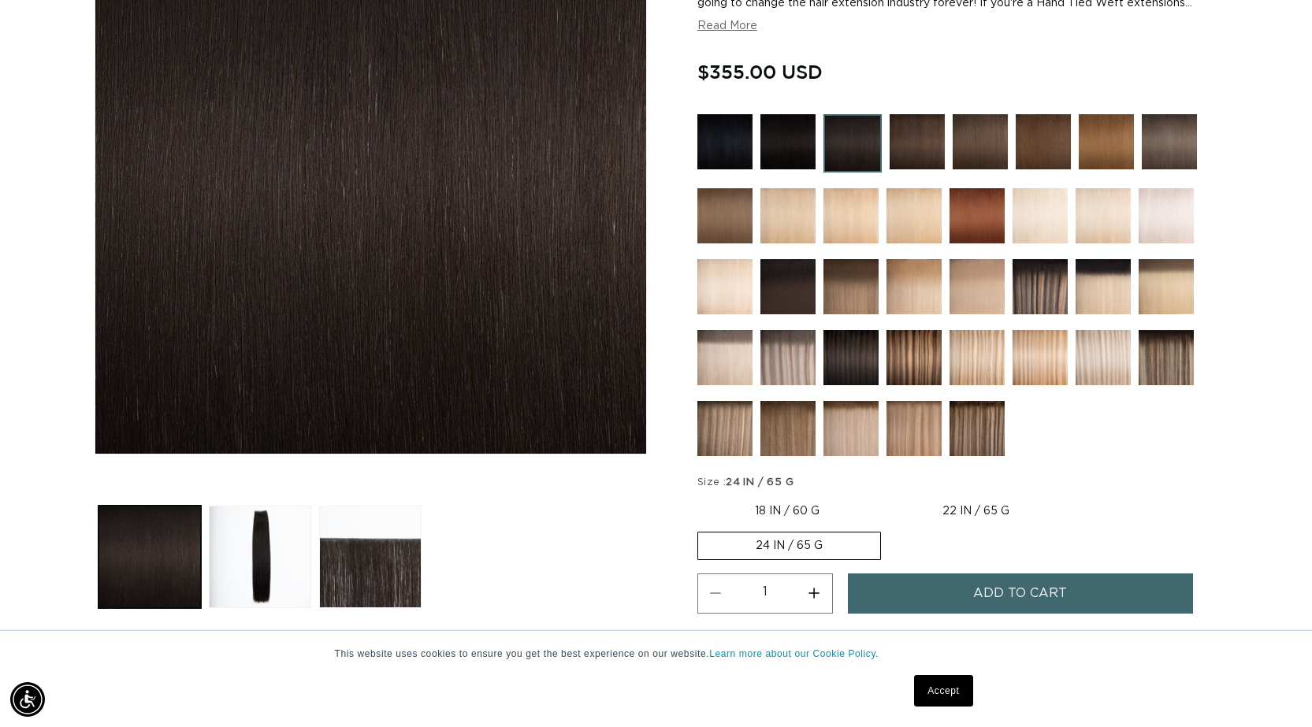
scroll to position [0, 1200]
click at [818, 596] on button "Increase quantity for 1B Soft Black - Q Weft" at bounding box center [814, 594] width 35 height 40
type input "2"
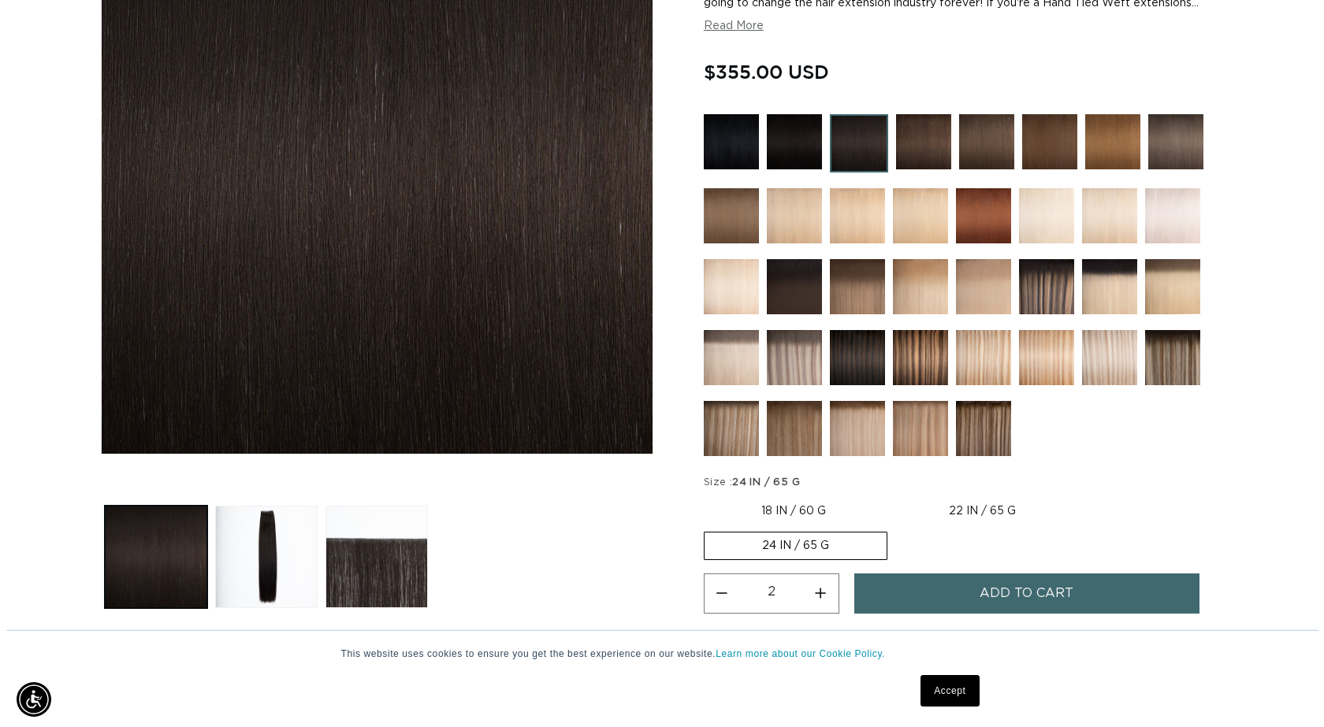
scroll to position [0, 2400]
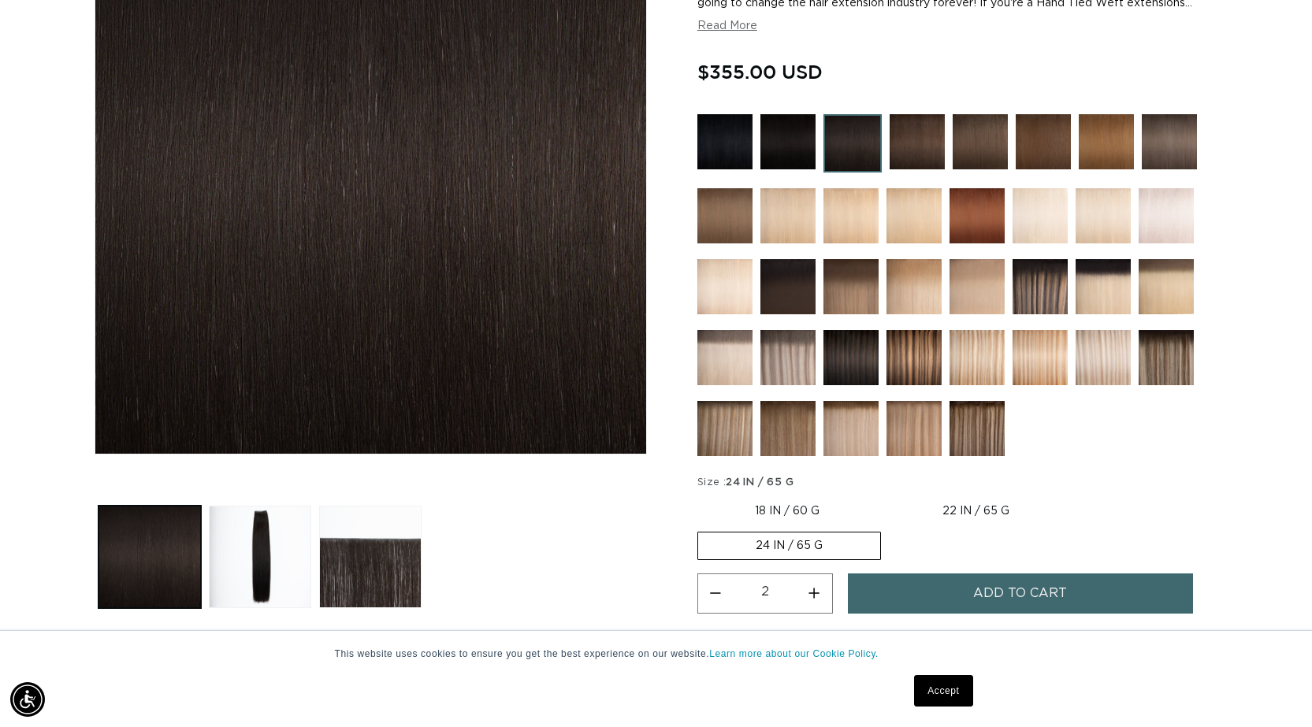
click at [924, 603] on button "Add to cart" at bounding box center [1020, 594] width 345 height 40
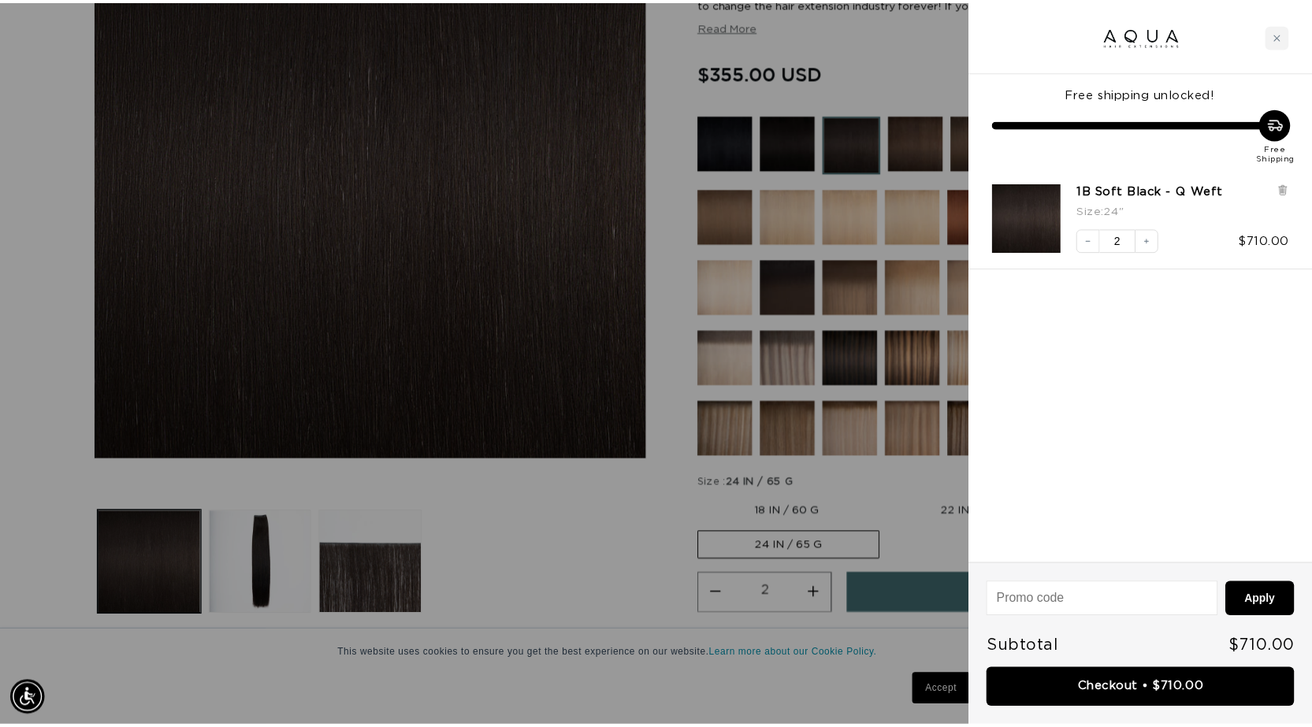
scroll to position [0, 2424]
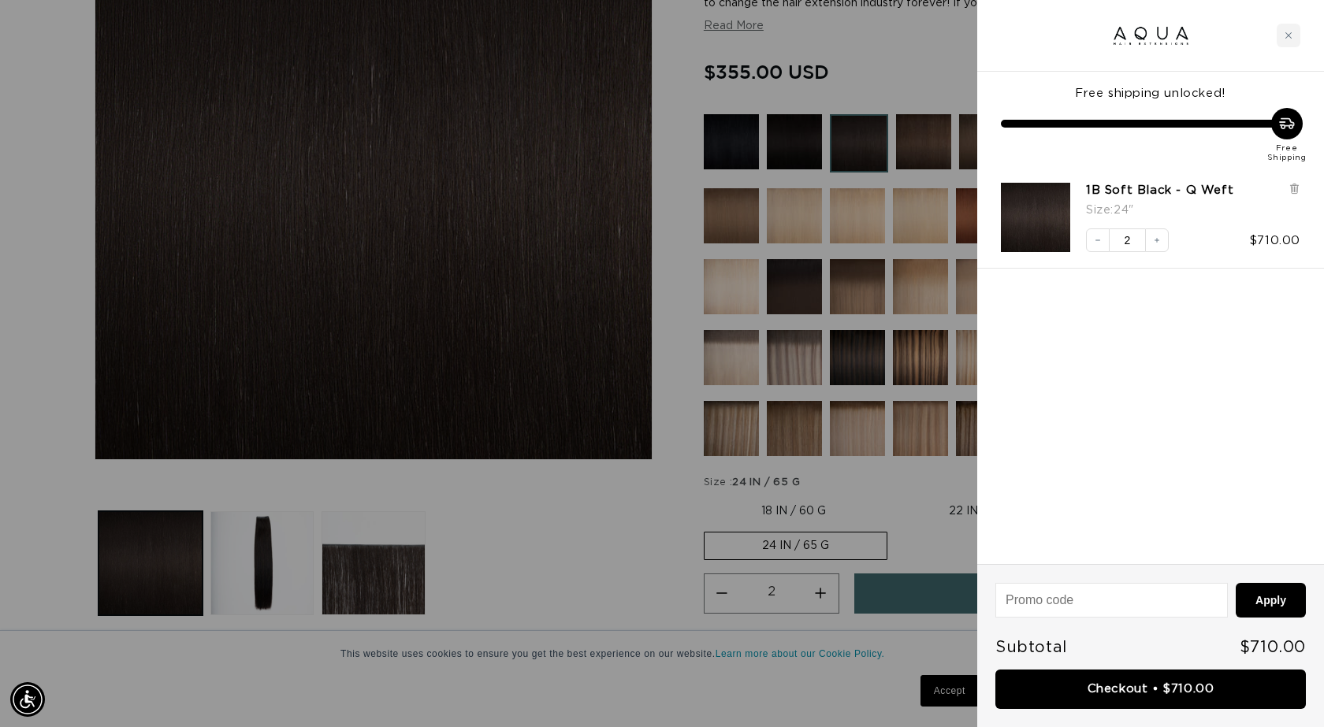
click at [524, 526] on div at bounding box center [662, 363] width 1324 height 727
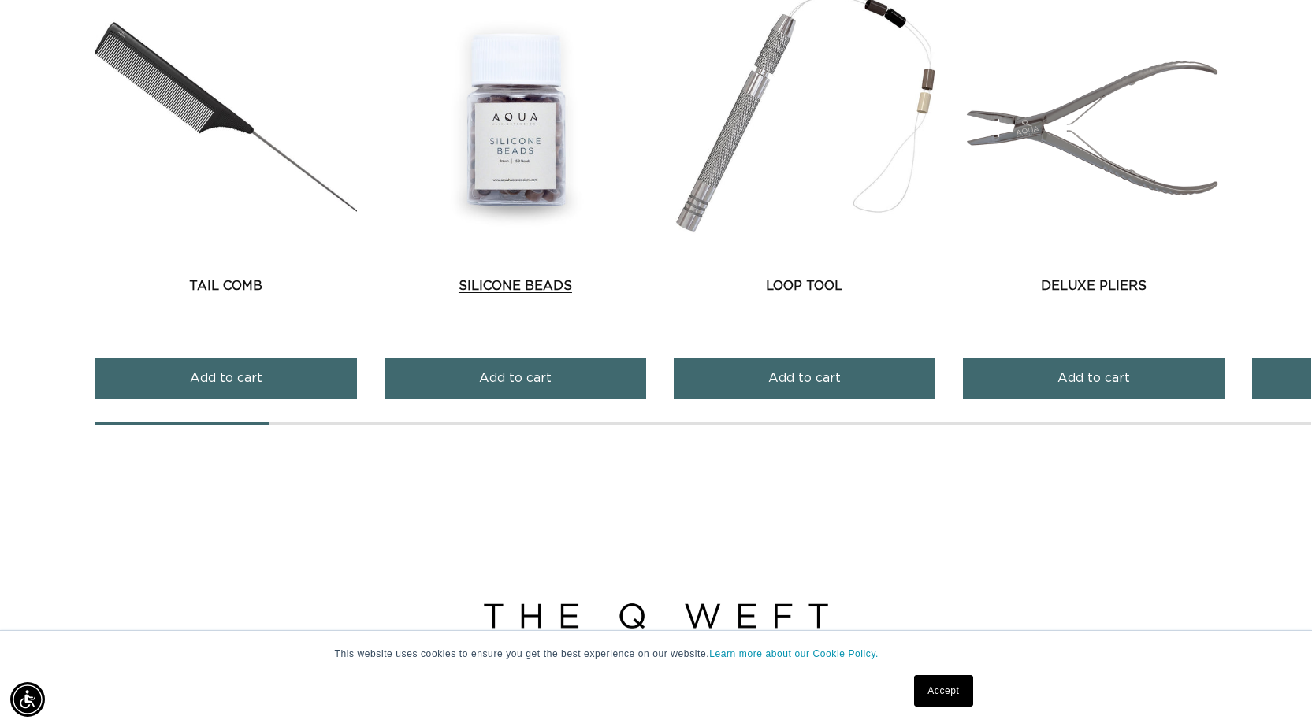
scroll to position [0, 1200]
click at [531, 277] on link "Silicone Beads" at bounding box center [516, 286] width 262 height 19
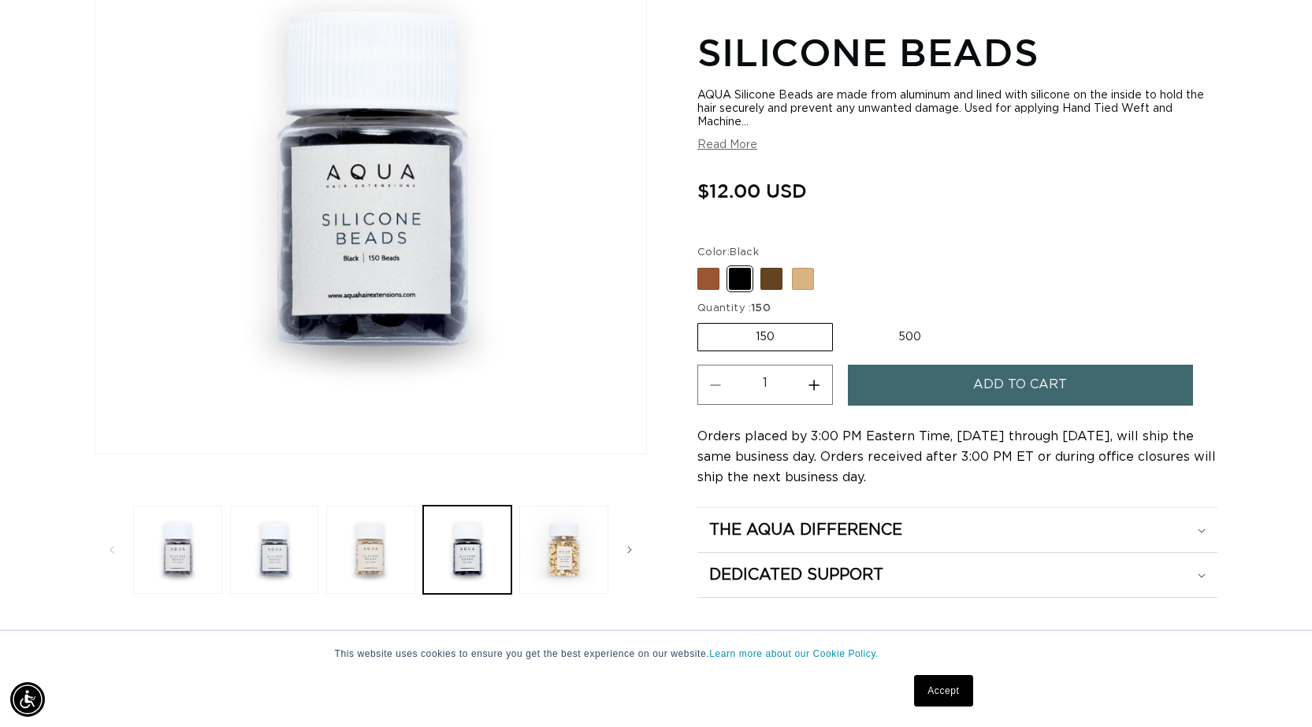
scroll to position [0, 2400]
click at [388, 297] on img "Gallery Viewer" at bounding box center [370, 178] width 551 height 551
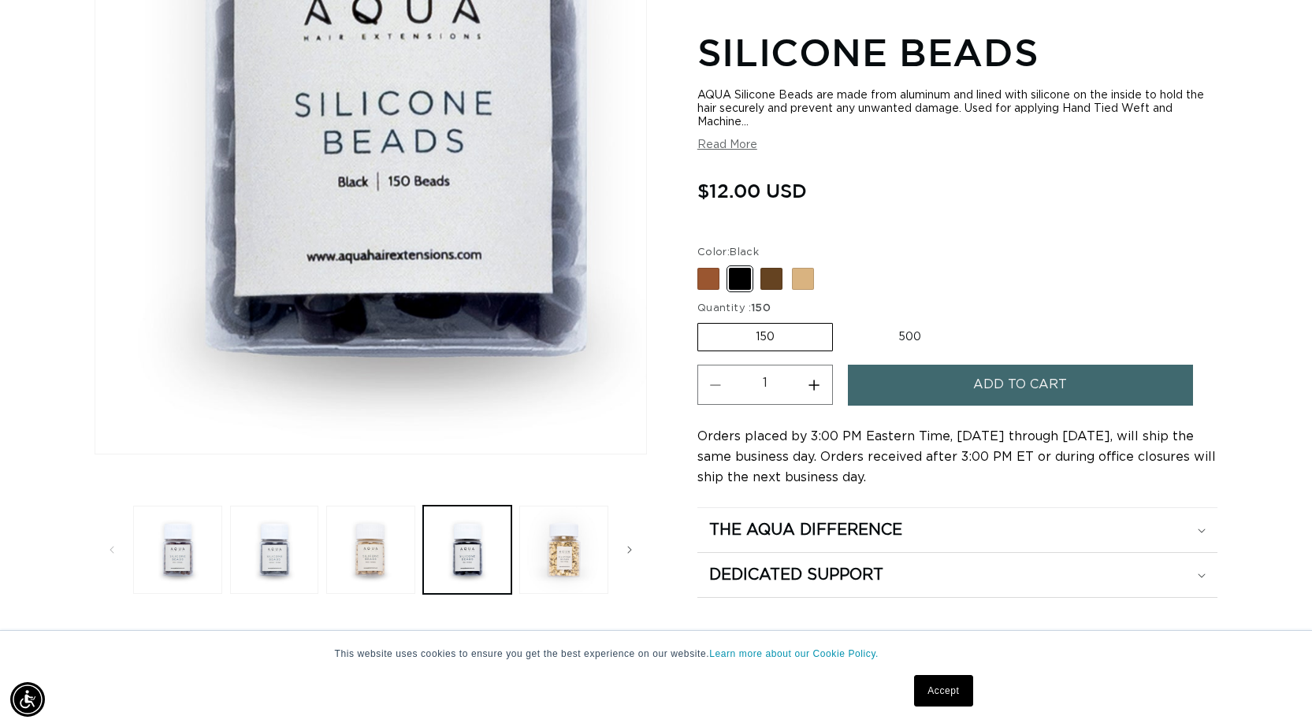
scroll to position [0, 0]
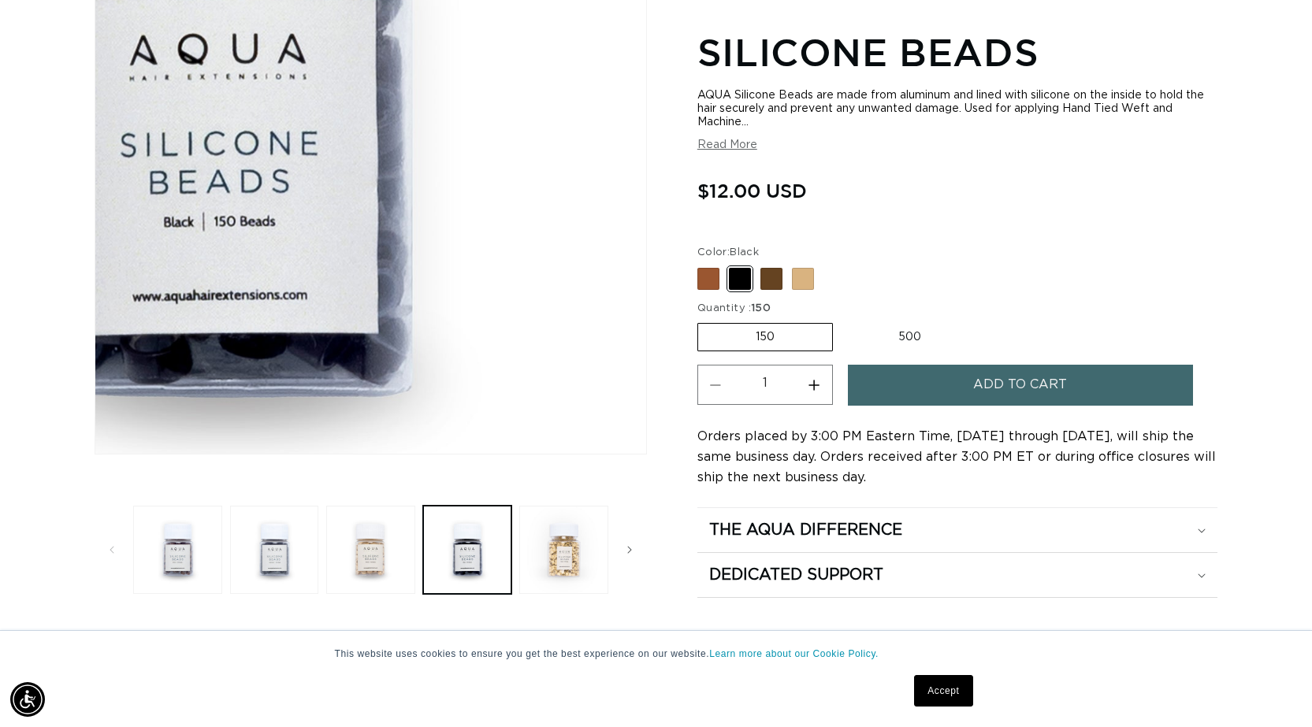
click at [524, 294] on div "Gallery Viewer" at bounding box center [370, 178] width 551 height 551
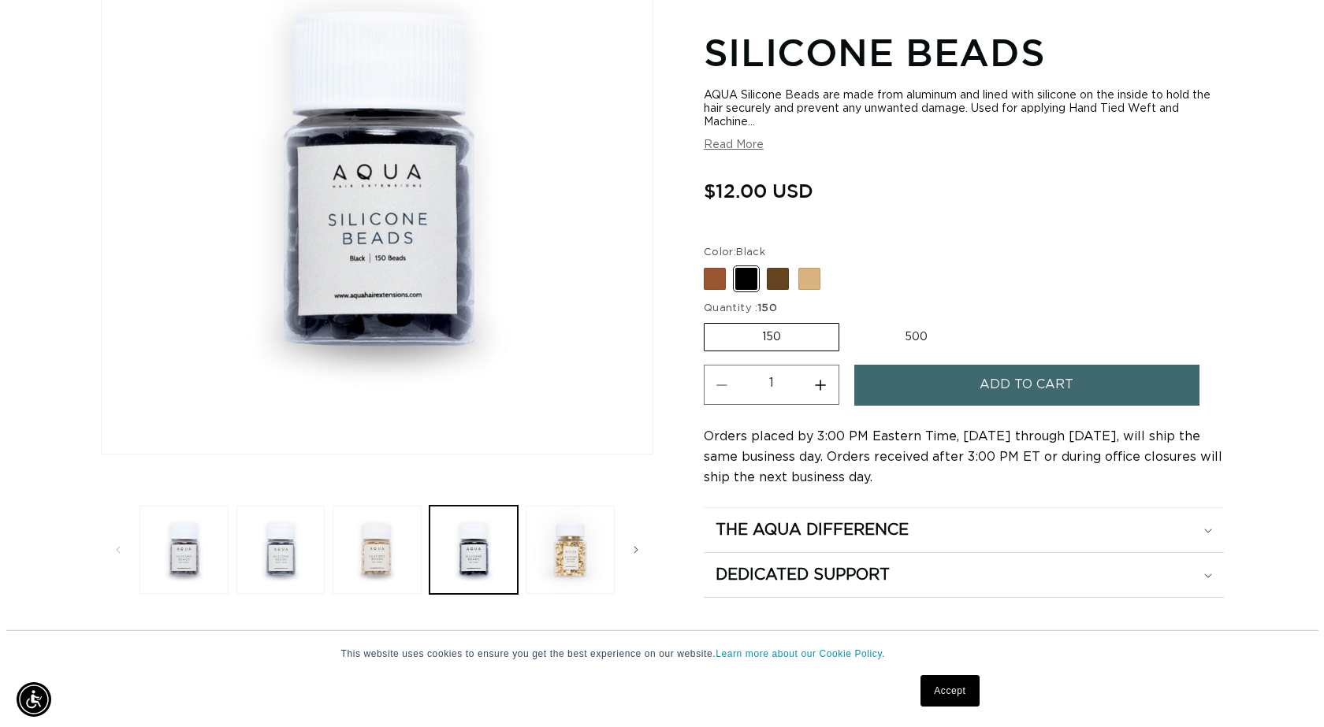
scroll to position [0, 1200]
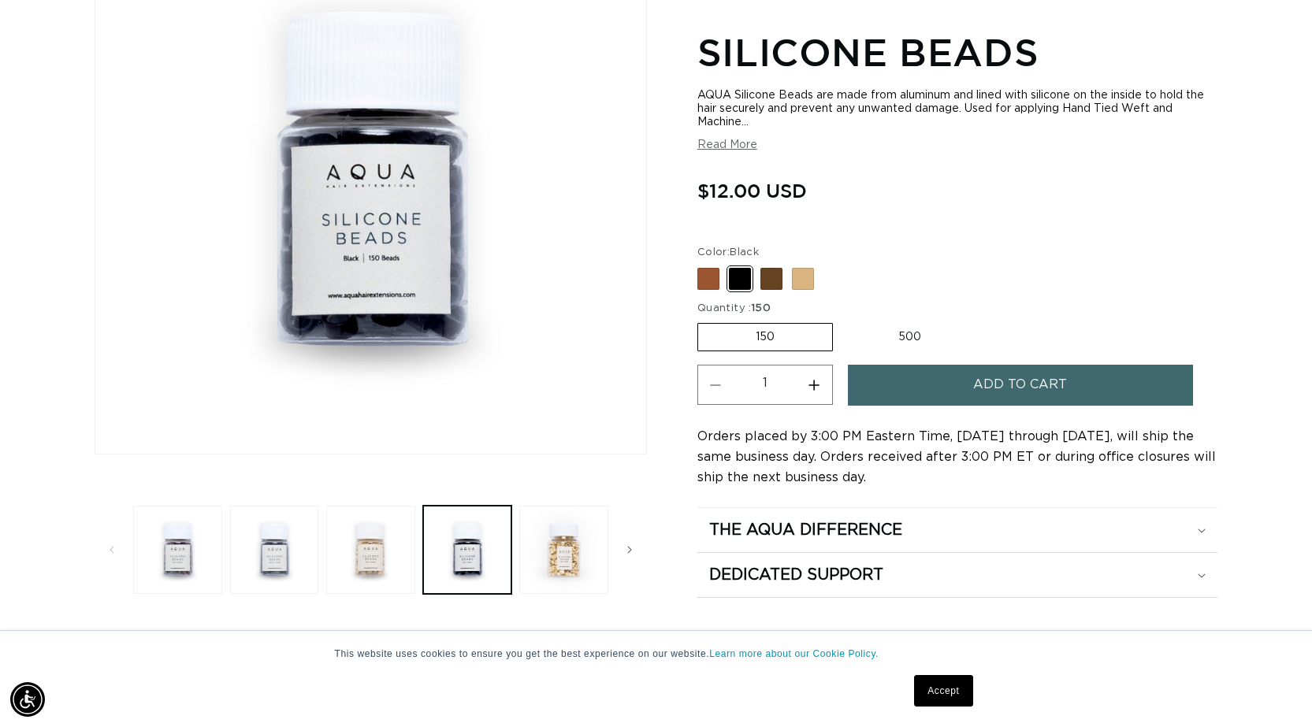
click at [990, 381] on span "Add to cart" at bounding box center [1020, 385] width 94 height 40
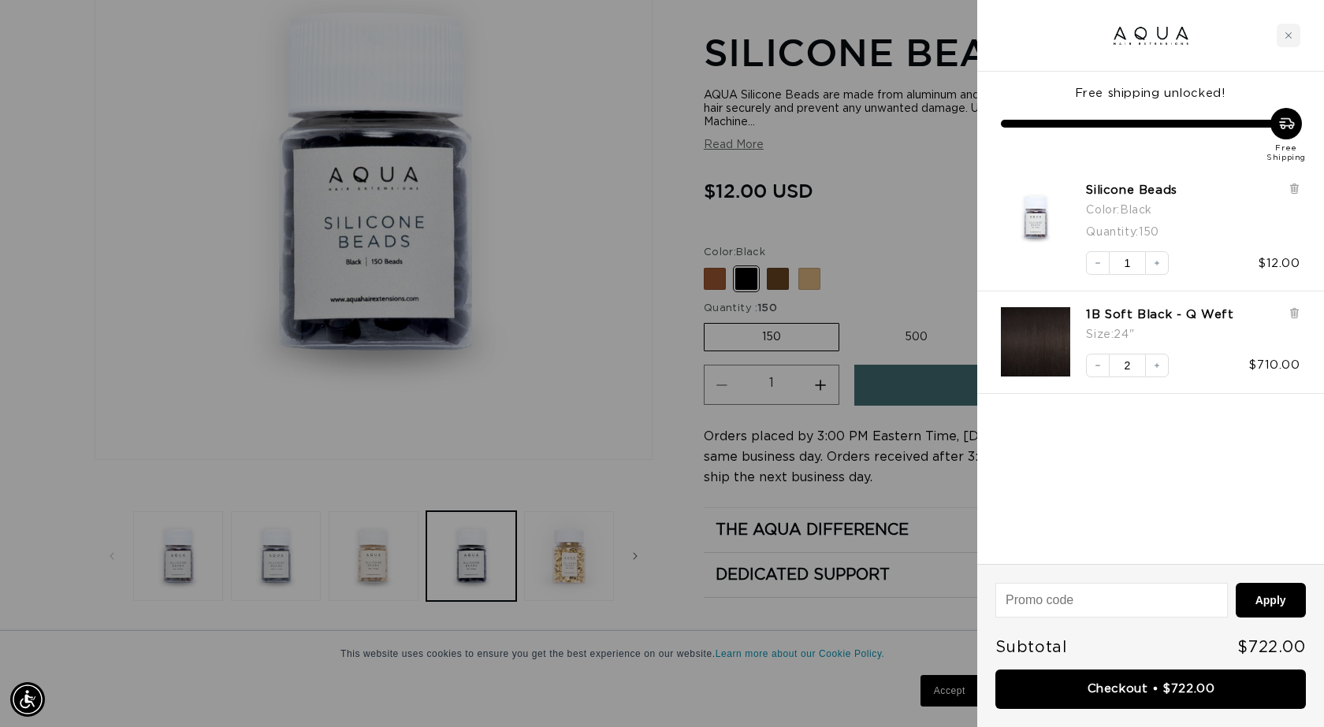
scroll to position [0, 2424]
click at [555, 392] on div at bounding box center [662, 363] width 1324 height 727
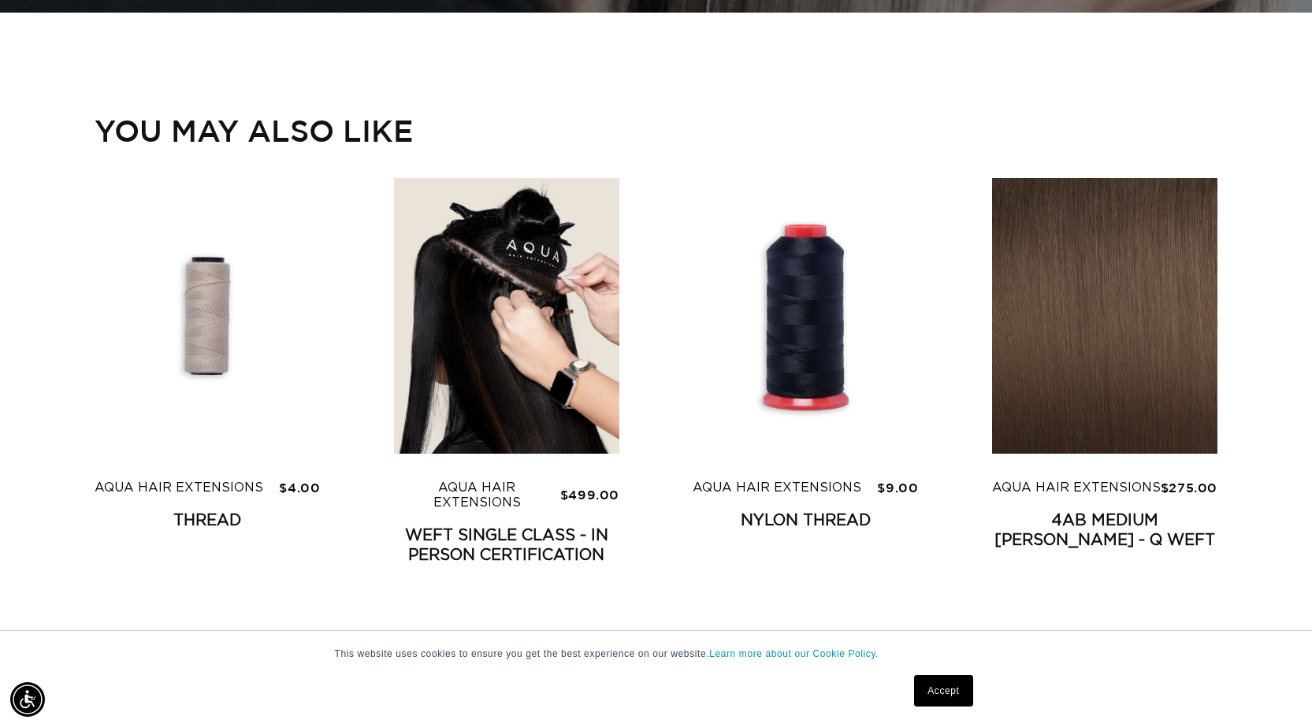
scroll to position [0, 2400]
click at [224, 511] on link "Thread" at bounding box center [207, 521] width 225 height 20
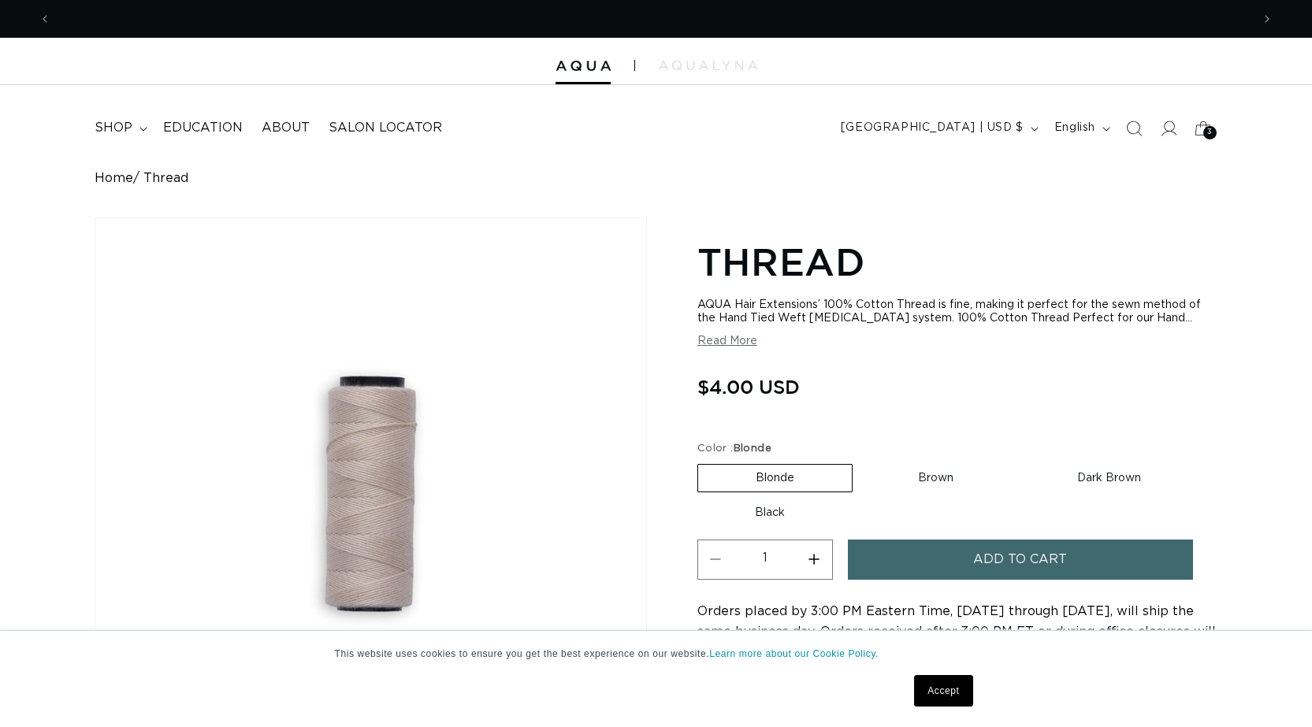
click at [775, 505] on label "Black Variant sold out or unavailable" at bounding box center [769, 513] width 145 height 27
click at [1206, 462] on input "Black Variant sold out or unavailable" at bounding box center [1206, 461] width 1 height 1
radio input "true"
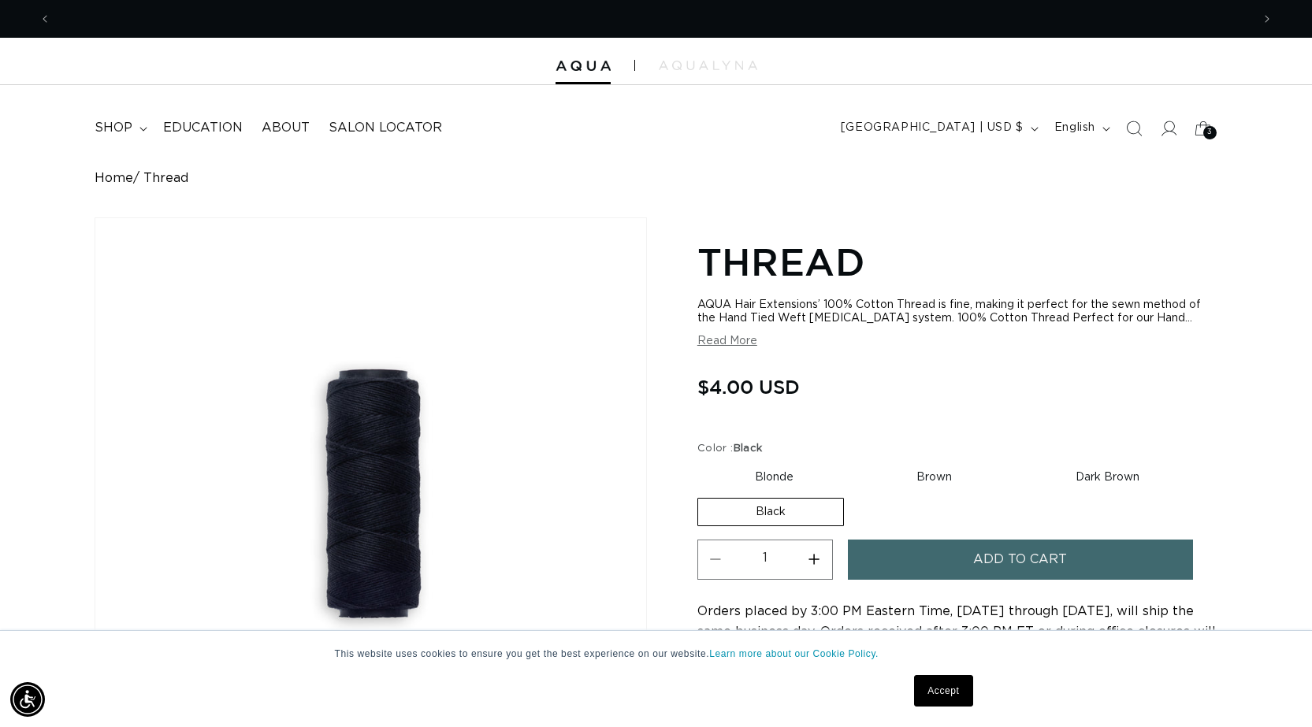
scroll to position [0, 2400]
click at [1112, 480] on label "Dark Brown Variant sold out or unavailable" at bounding box center [1107, 477] width 179 height 27
click at [1018, 462] on input "Dark Brown Variant sold out or unavailable" at bounding box center [1017, 461] width 1 height 1
radio input "true"
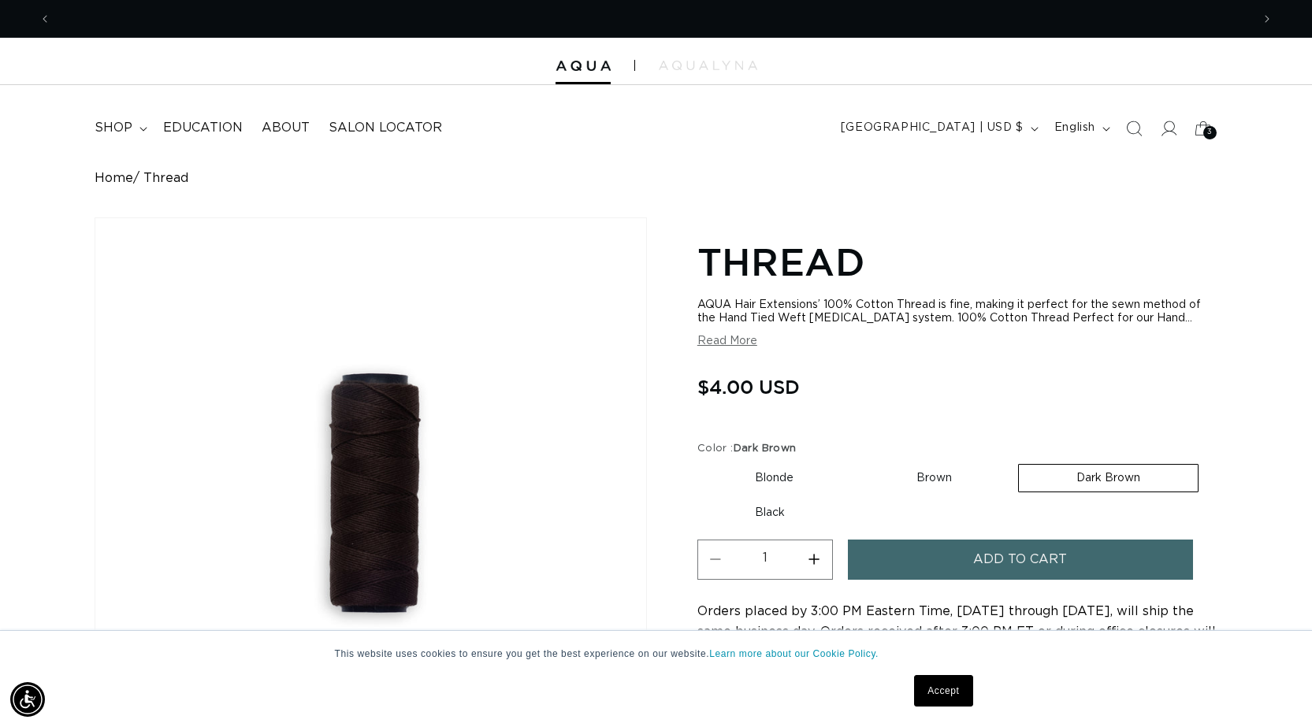
scroll to position [0, 2400]
click at [776, 515] on label "Black Variant sold out or unavailable" at bounding box center [769, 513] width 145 height 27
click at [1206, 462] on input "Black Variant sold out or unavailable" at bounding box center [1206, 461] width 1 height 1
radio input "true"
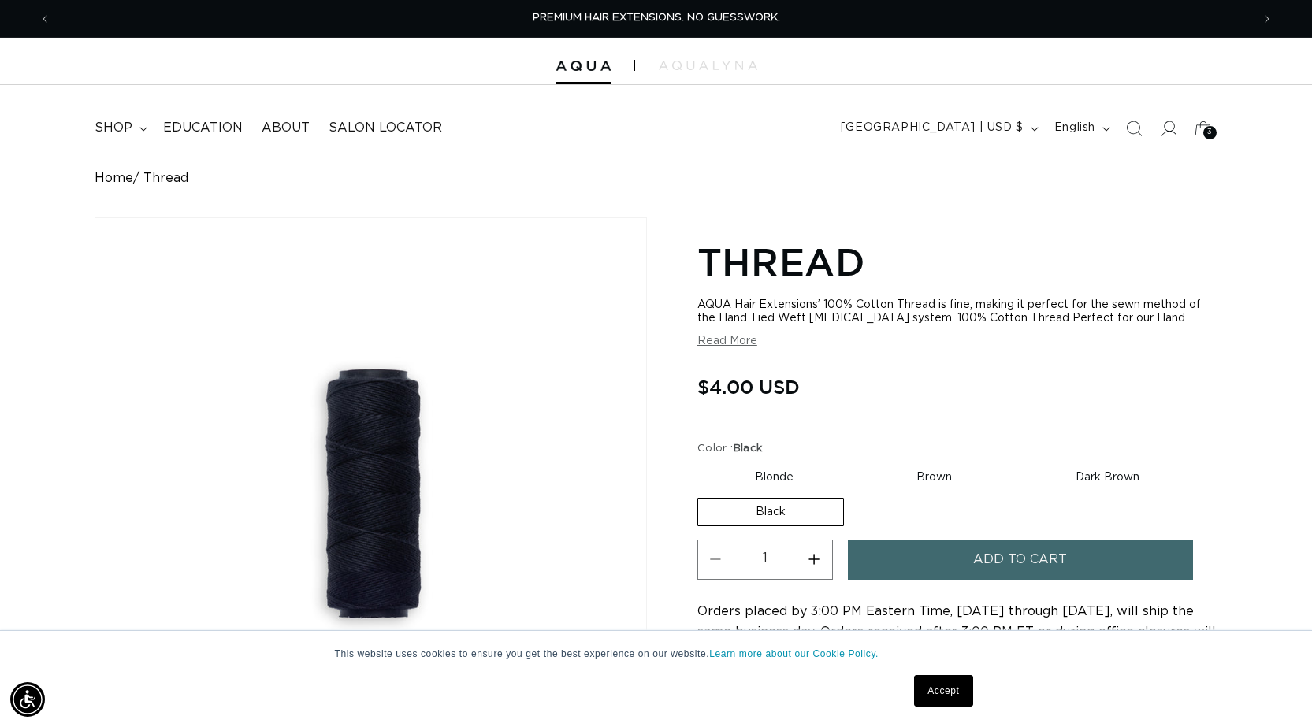
click at [993, 560] on span "Add to cart" at bounding box center [1020, 560] width 94 height 40
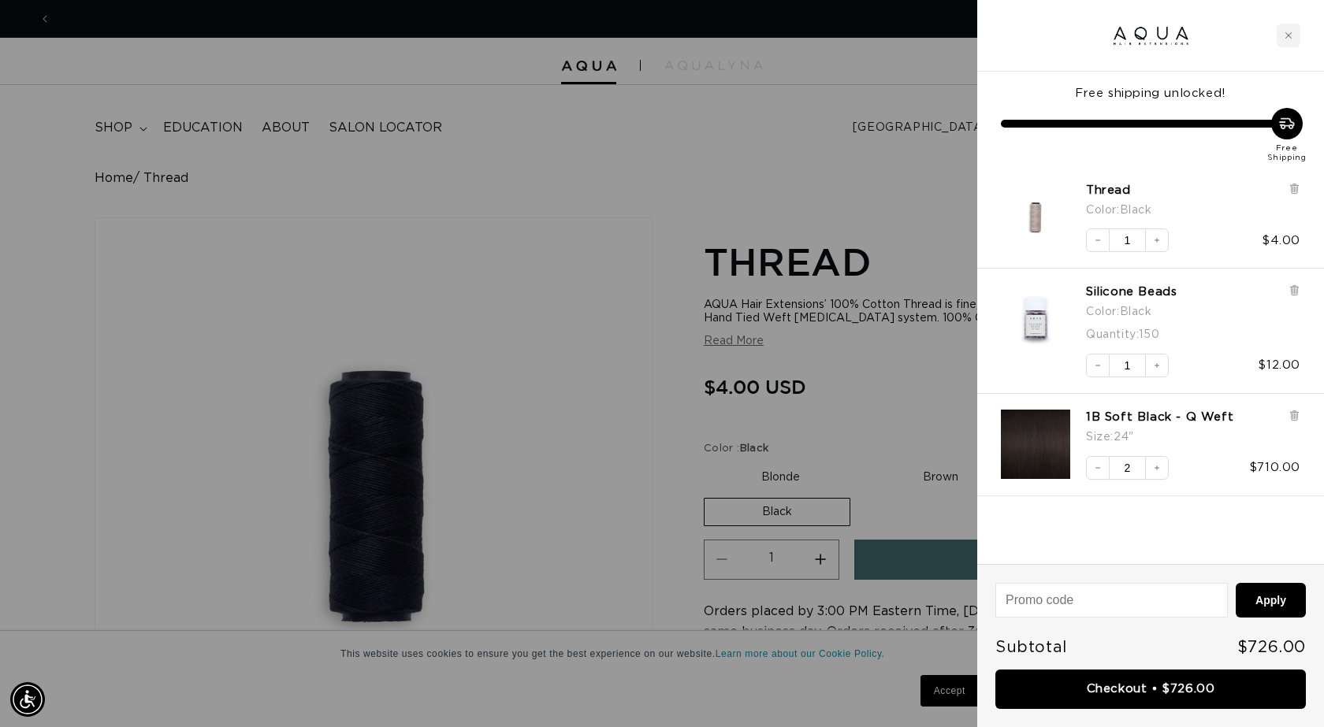
click at [1029, 312] on img "Silicone Beads - Black / 150" at bounding box center [1035, 318] width 69 height 69
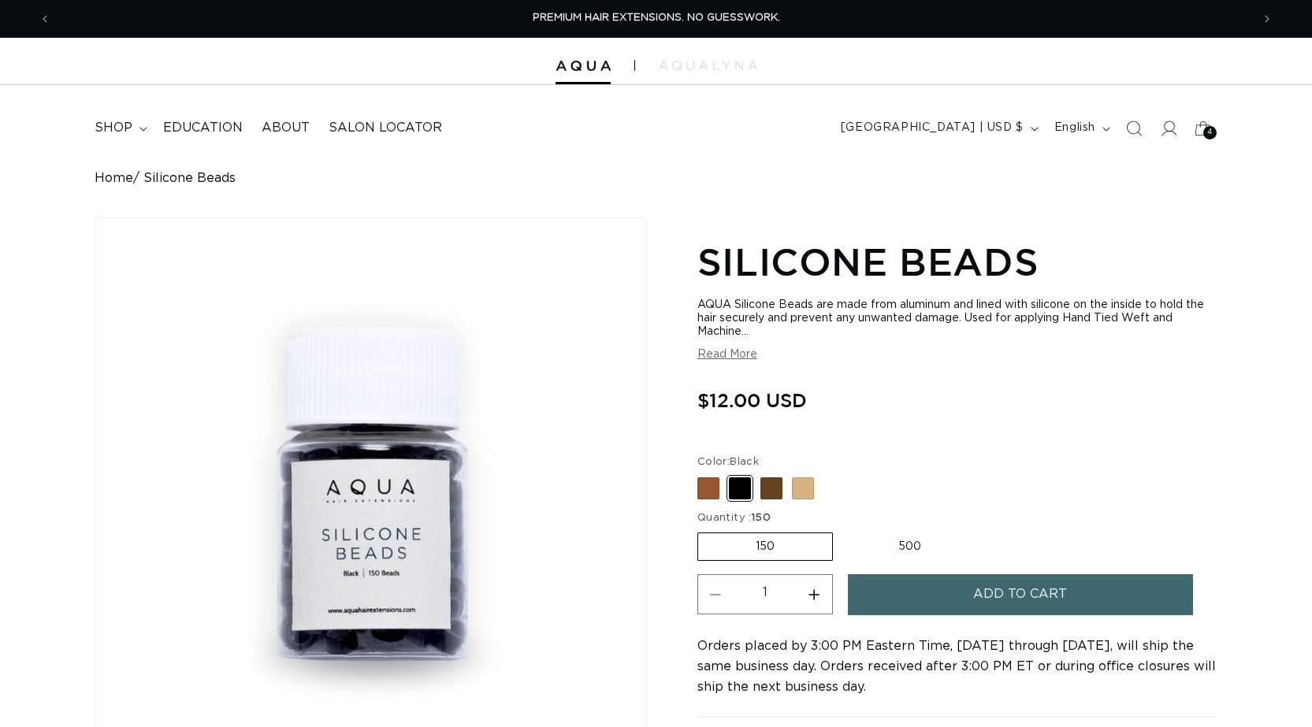
click at [770, 489] on span at bounding box center [771, 488] width 22 height 22
click at [702, 475] on input "Dark Brown Variant sold out or unavailable" at bounding box center [701, 474] width 1 height 1
radio input "true"
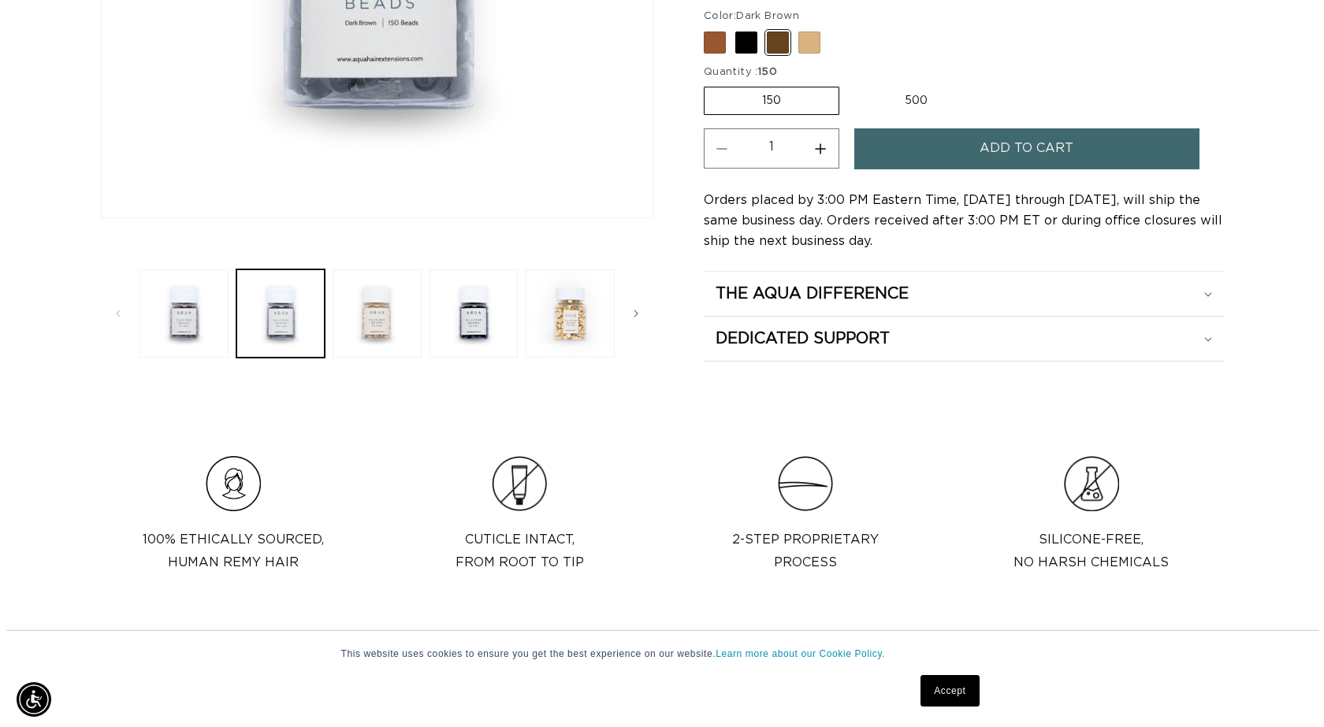
scroll to position [0, 1200]
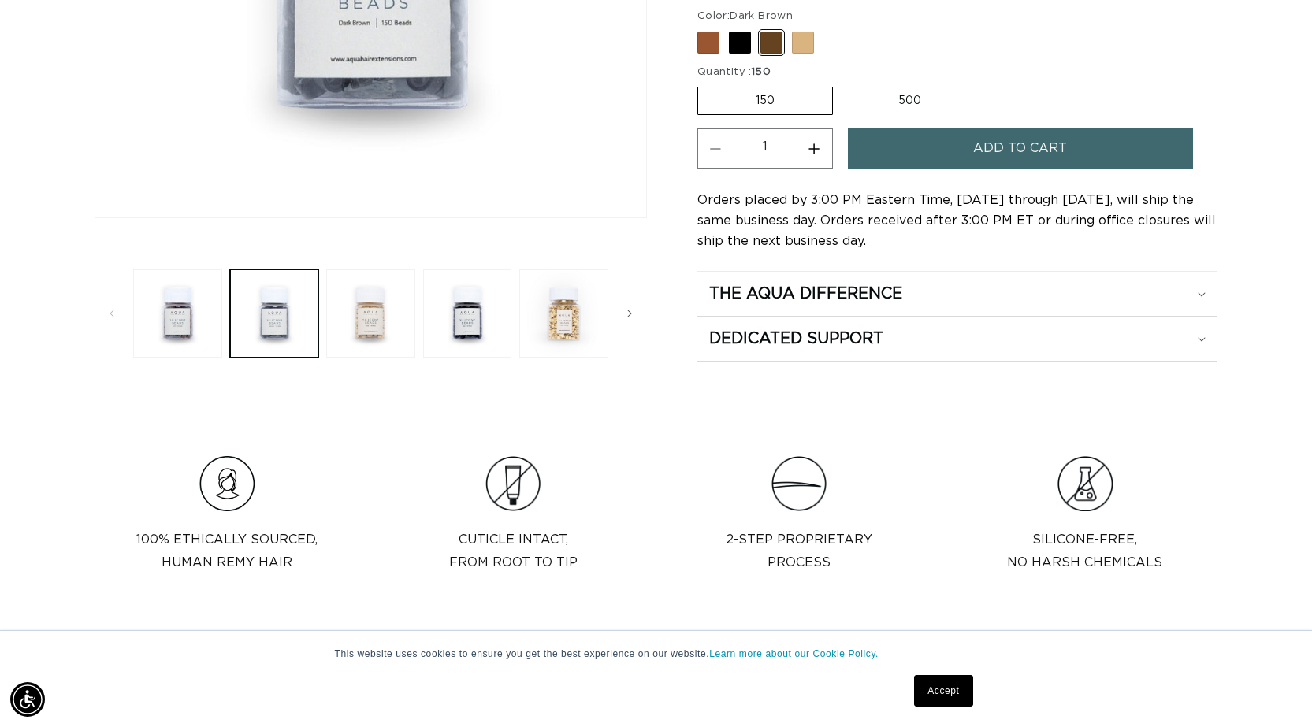
click at [969, 151] on button "Add to cart" at bounding box center [1020, 148] width 345 height 40
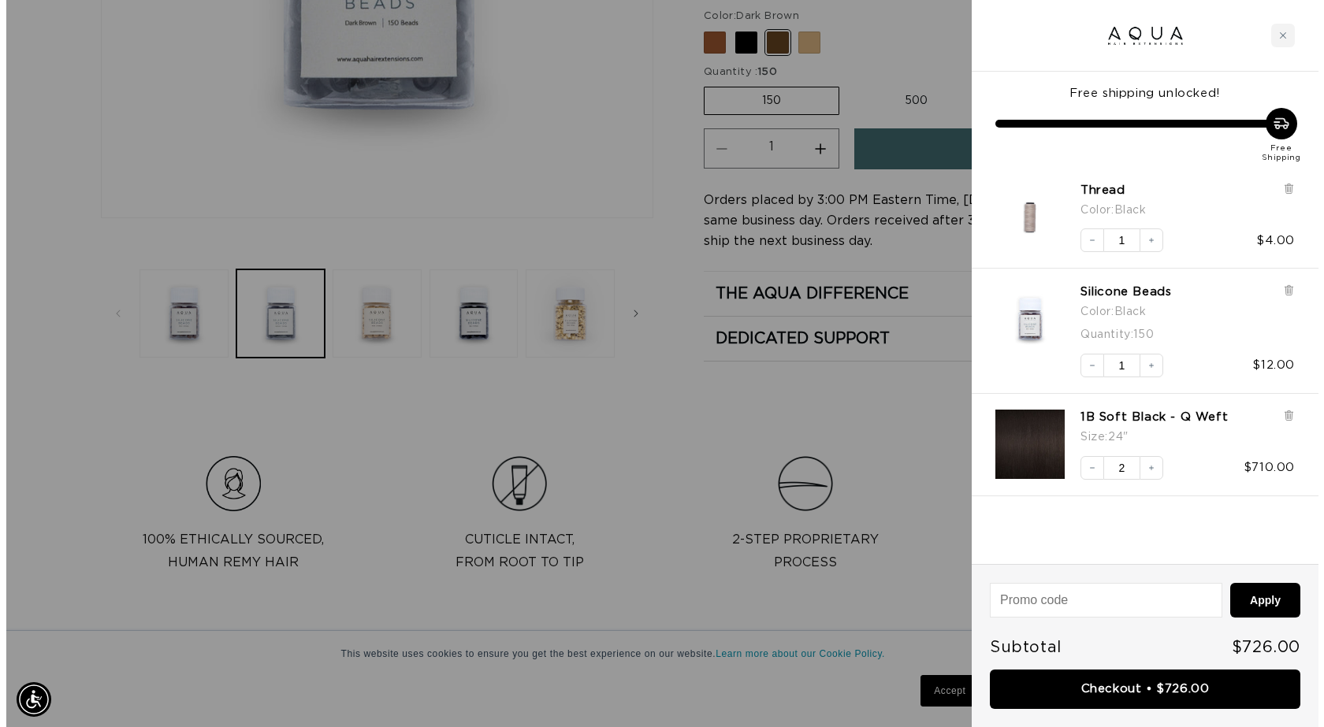
scroll to position [0, 1212]
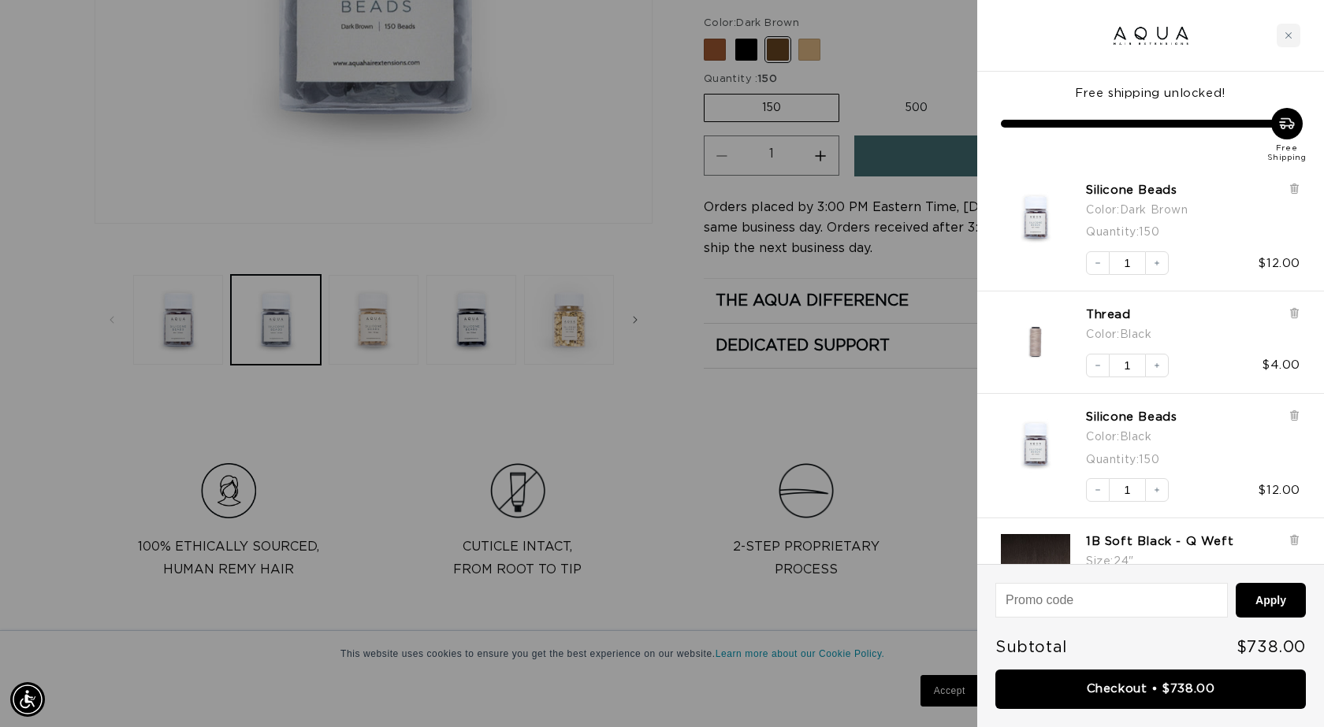
click at [552, 191] on div at bounding box center [662, 363] width 1324 height 727
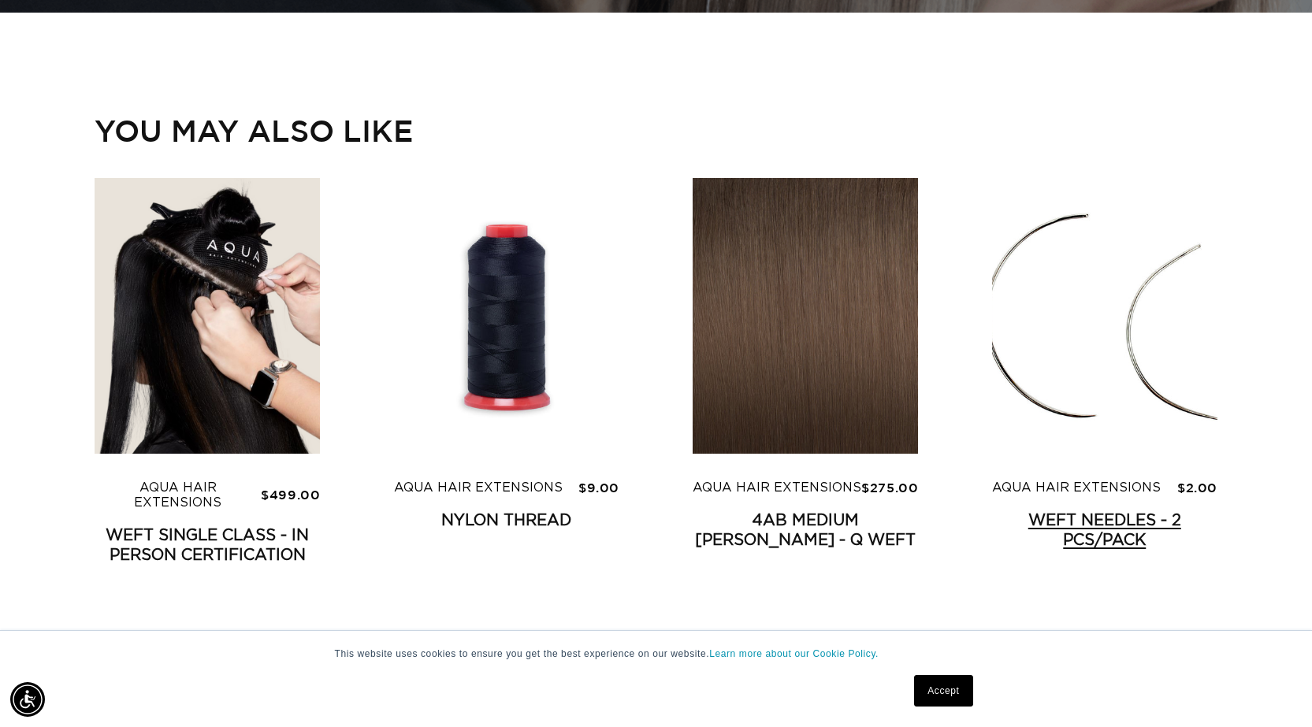
scroll to position [0, 1200]
click at [1116, 511] on link "Weft Needles - 2 pcs/pack" at bounding box center [1104, 530] width 225 height 39
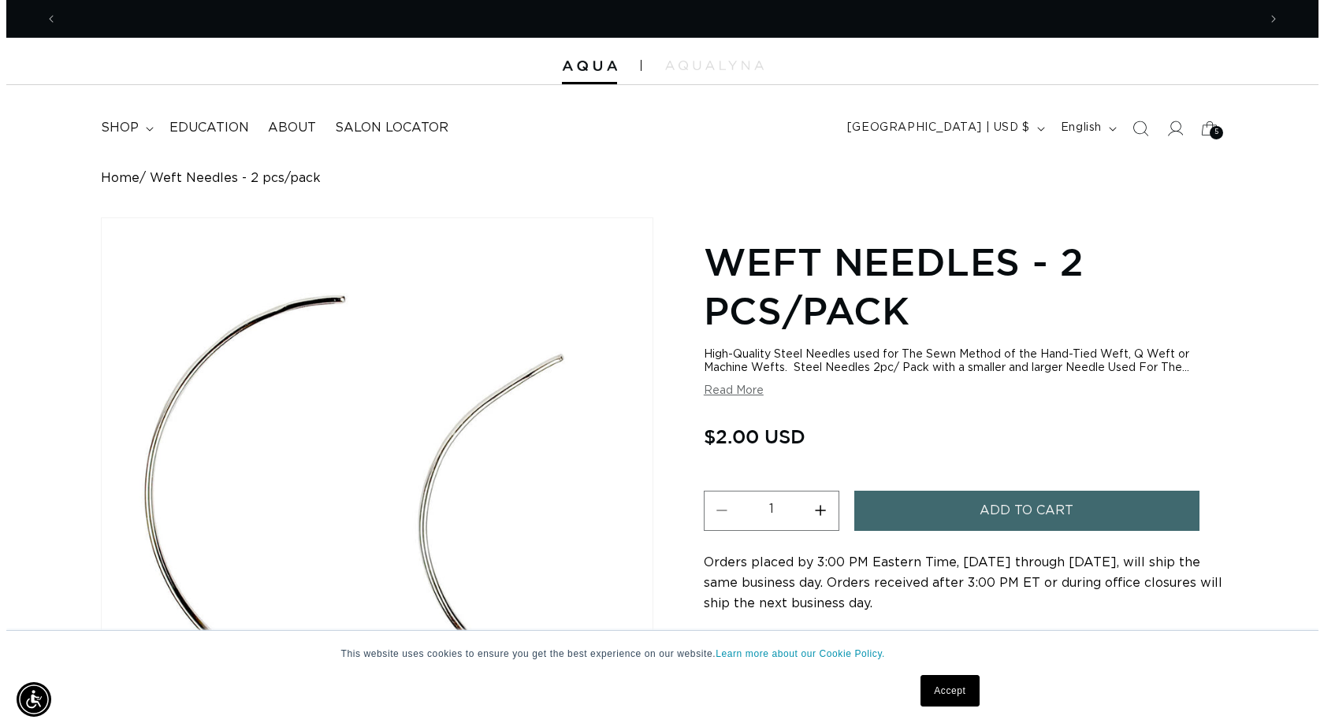
scroll to position [0, 2400]
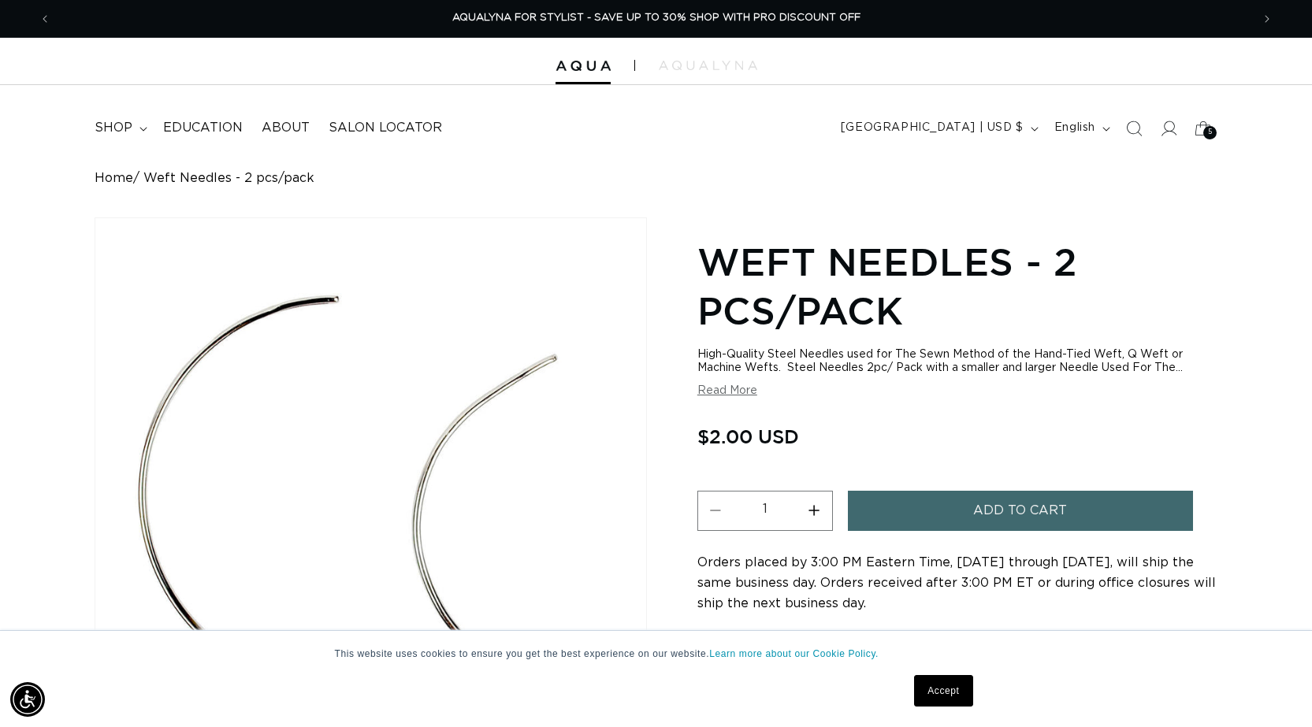
click at [993, 516] on span "Add to cart" at bounding box center [1020, 511] width 94 height 40
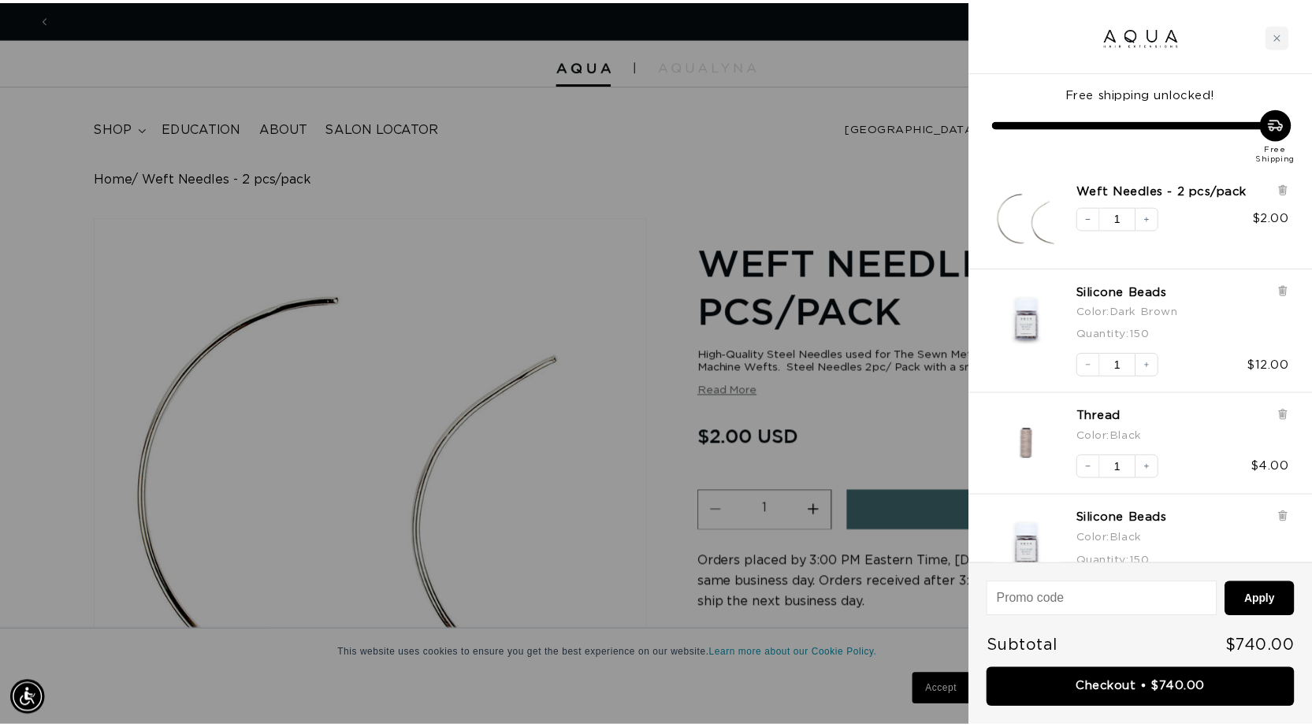
scroll to position [0, 0]
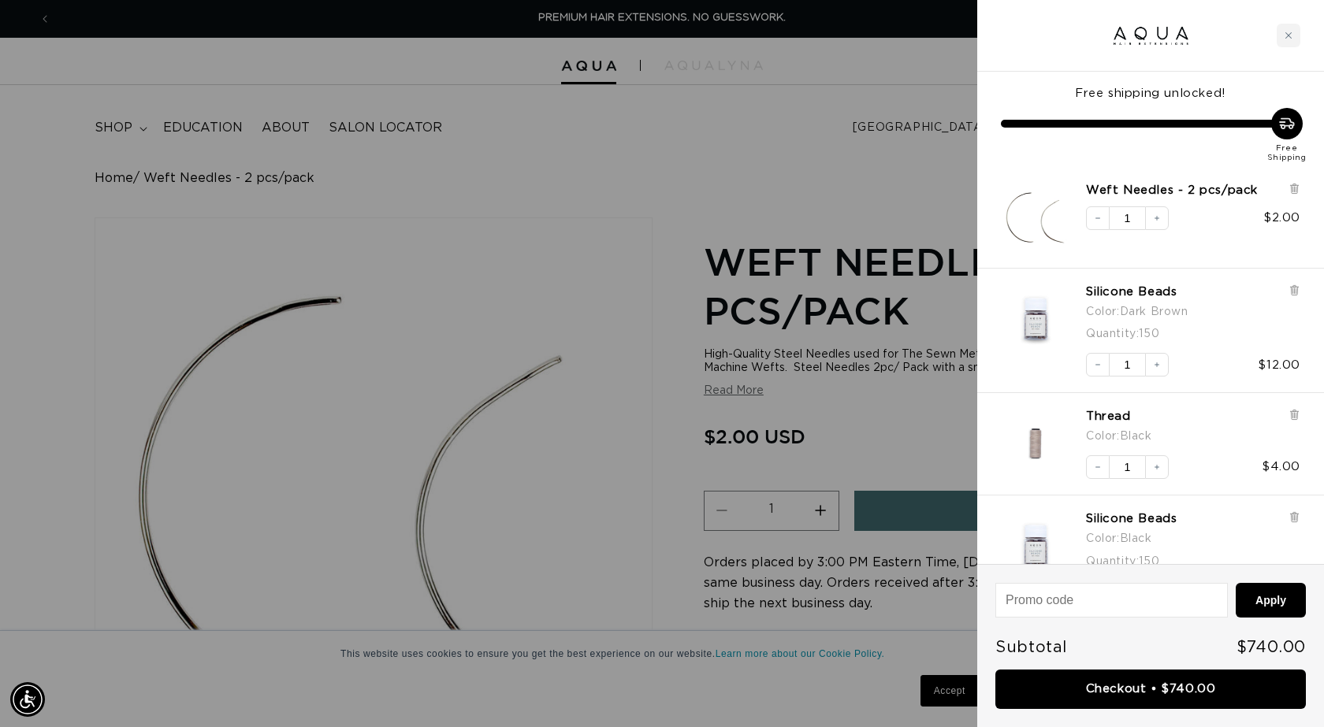
click at [624, 314] on div at bounding box center [662, 363] width 1324 height 727
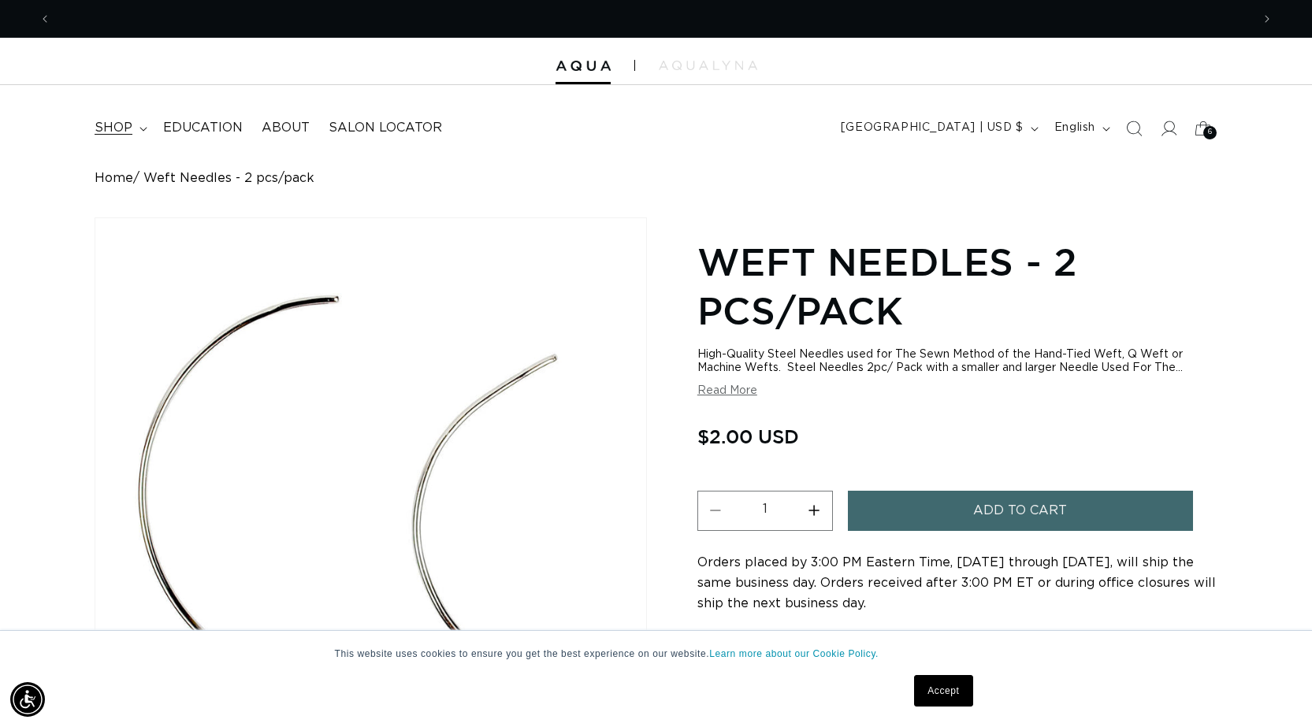
scroll to position [0, 1200]
click at [139, 133] on summary "shop" at bounding box center [119, 127] width 69 height 35
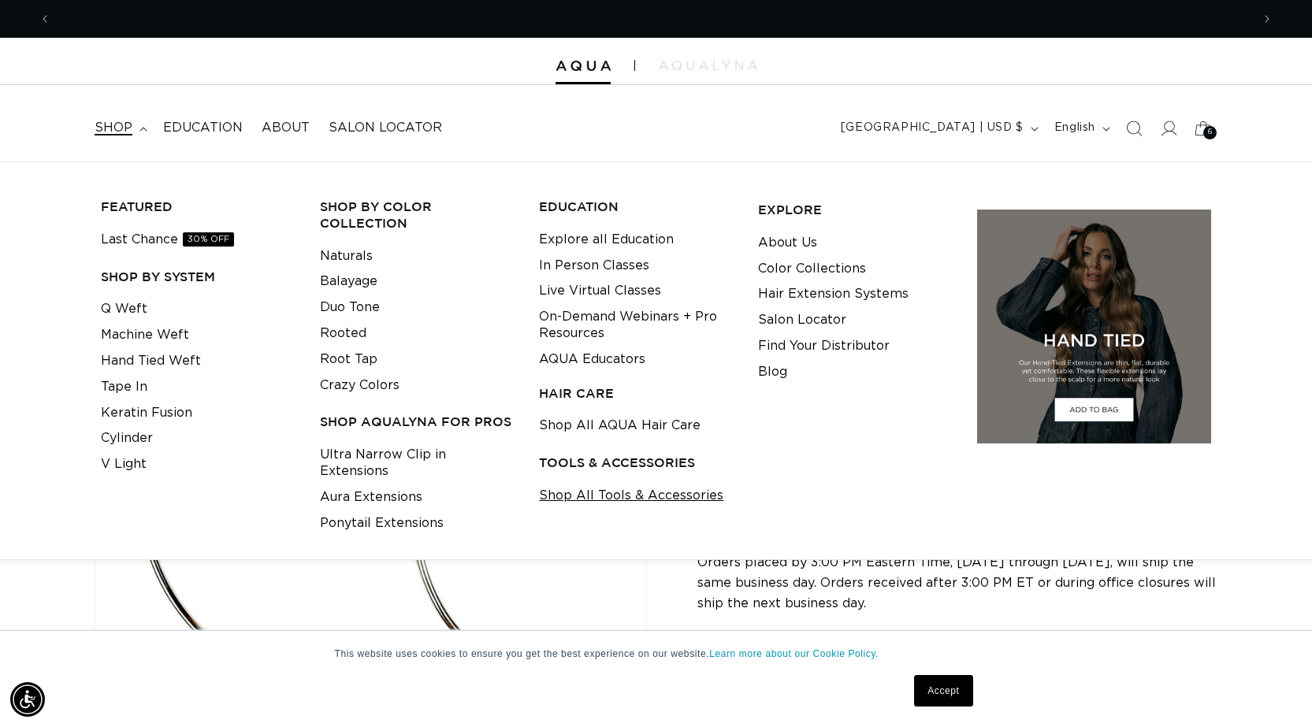
click at [580, 499] on link "Shop All Tools & Accessories" at bounding box center [631, 496] width 184 height 26
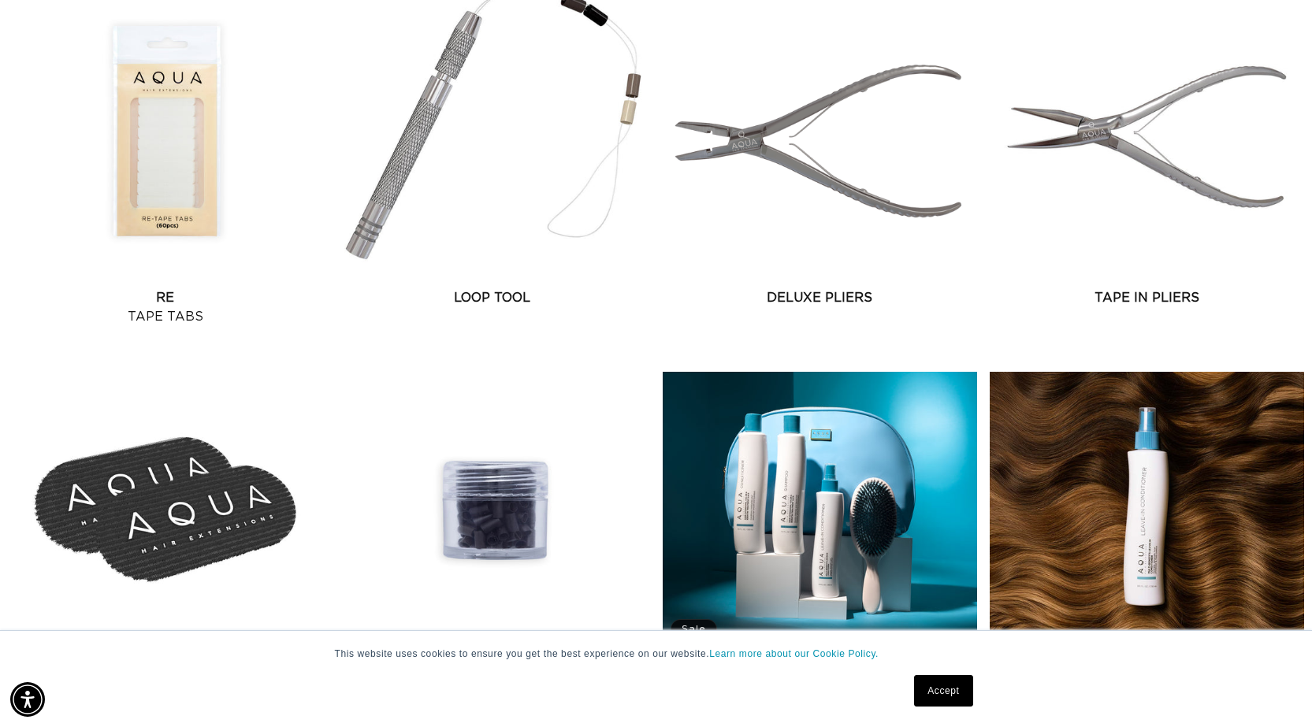
scroll to position [2049, 0]
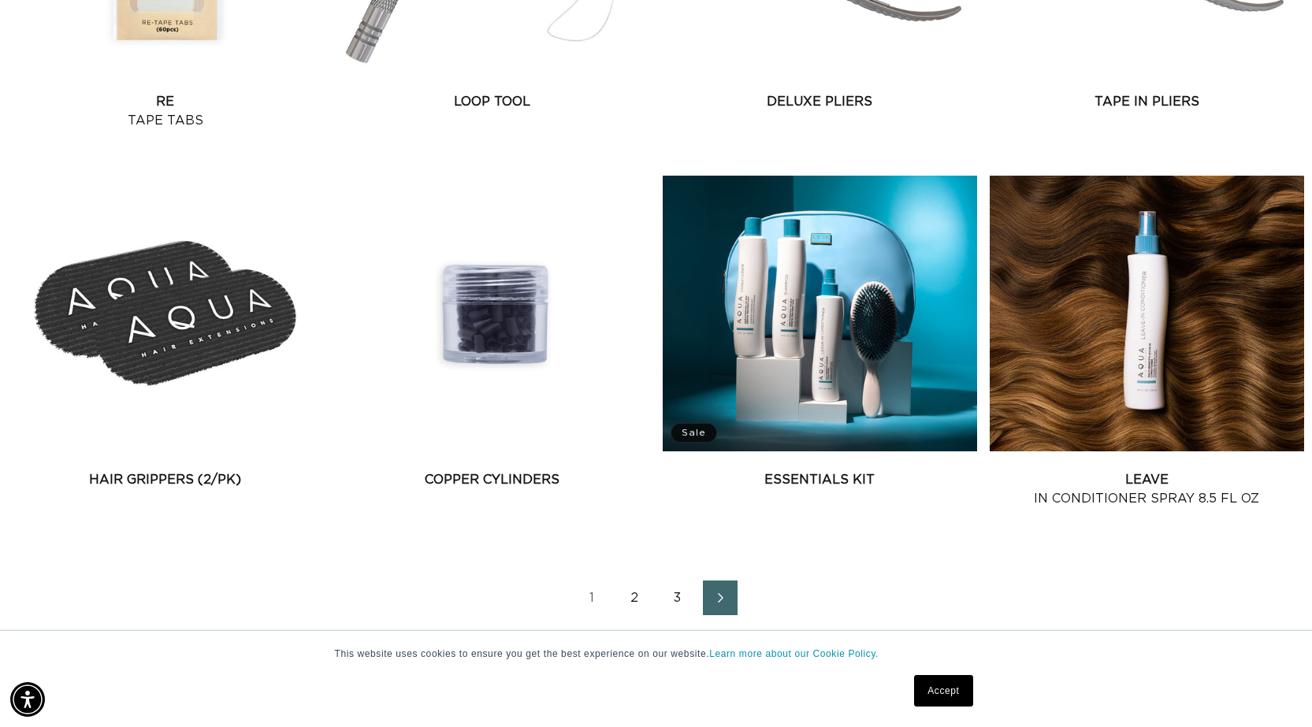
click at [637, 600] on link "2" at bounding box center [635, 598] width 35 height 35
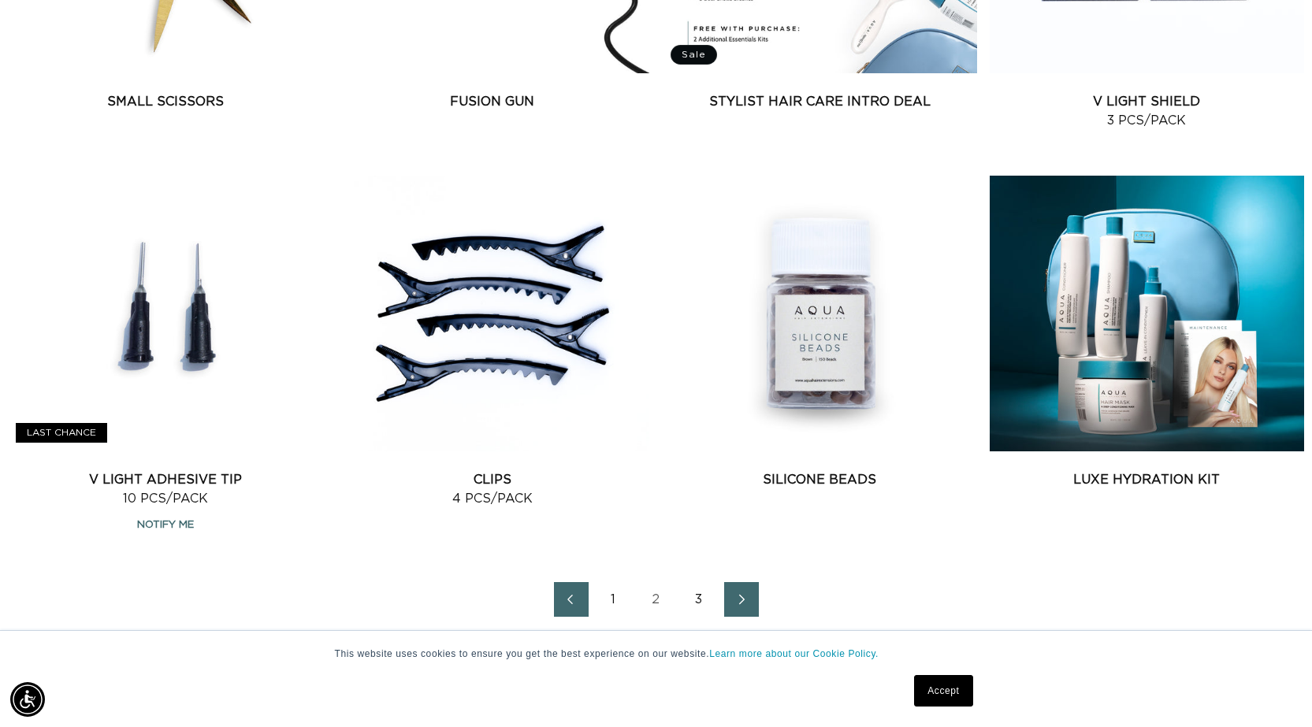
click at [732, 602] on icon "Next page" at bounding box center [742, 599] width 20 height 11
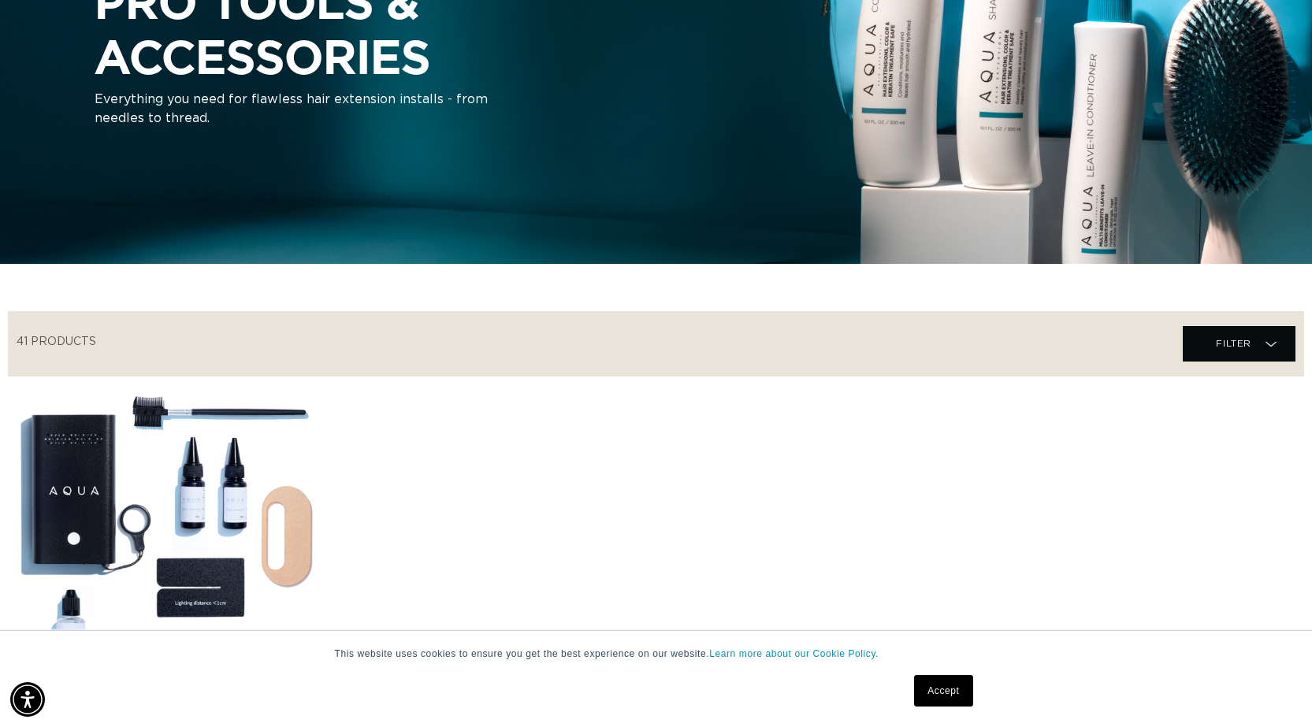
scroll to position [0, 2400]
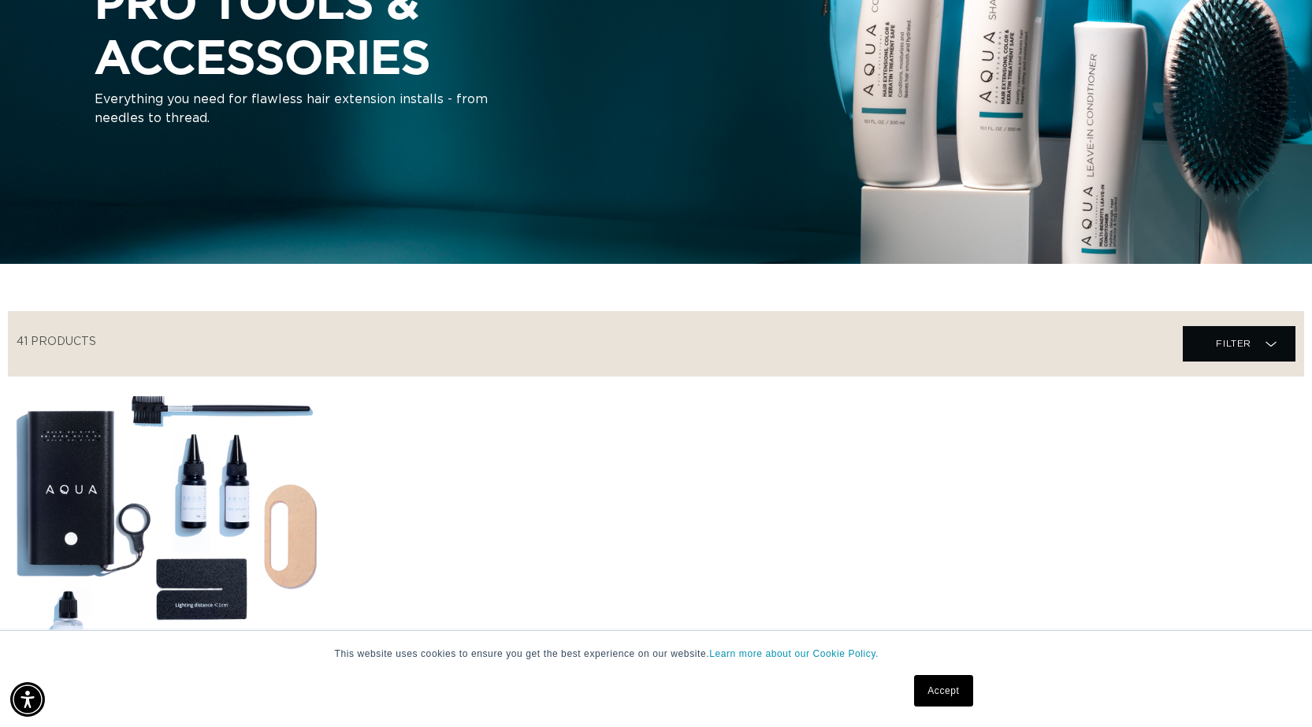
click at [169, 691] on link "V Light Kit" at bounding box center [165, 700] width 314 height 19
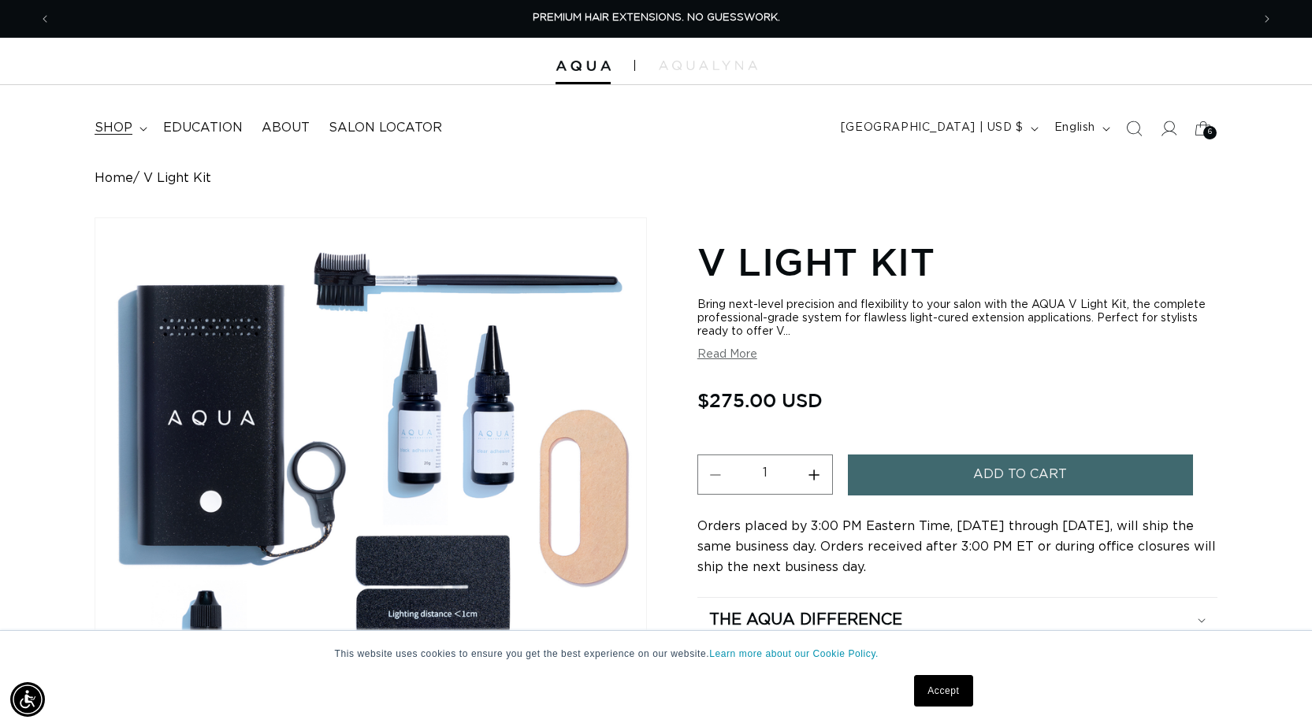
click at [113, 131] on span "shop" at bounding box center [114, 128] width 38 height 17
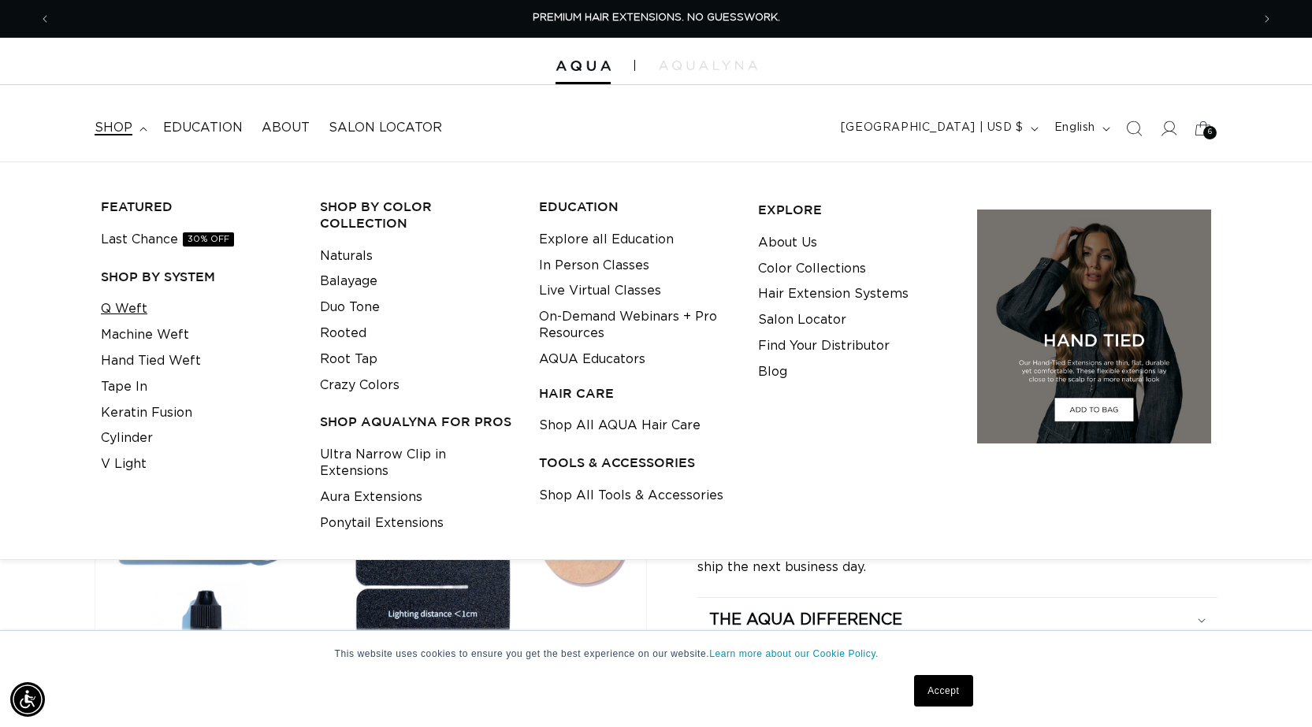
click at [139, 304] on link "Q Weft" at bounding box center [124, 309] width 46 height 26
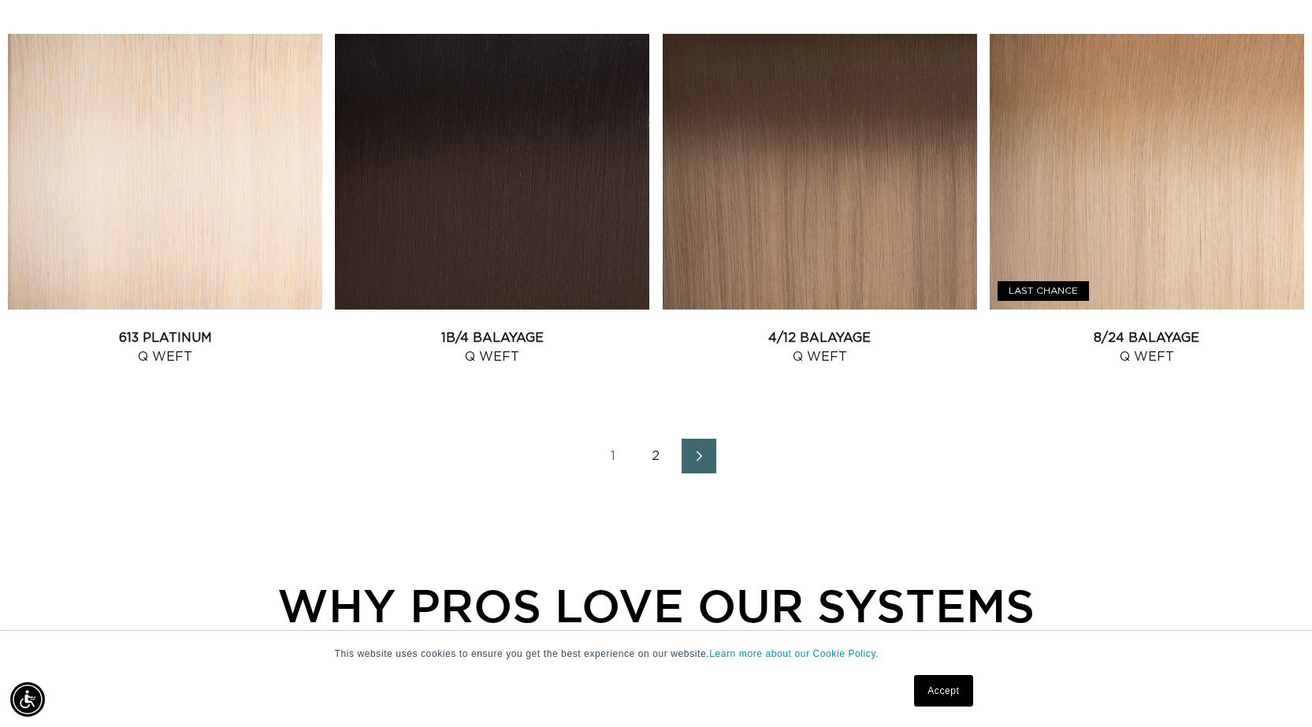
scroll to position [0, 2400]
click at [699, 463] on span "Next page" at bounding box center [698, 456] width 10 height 19
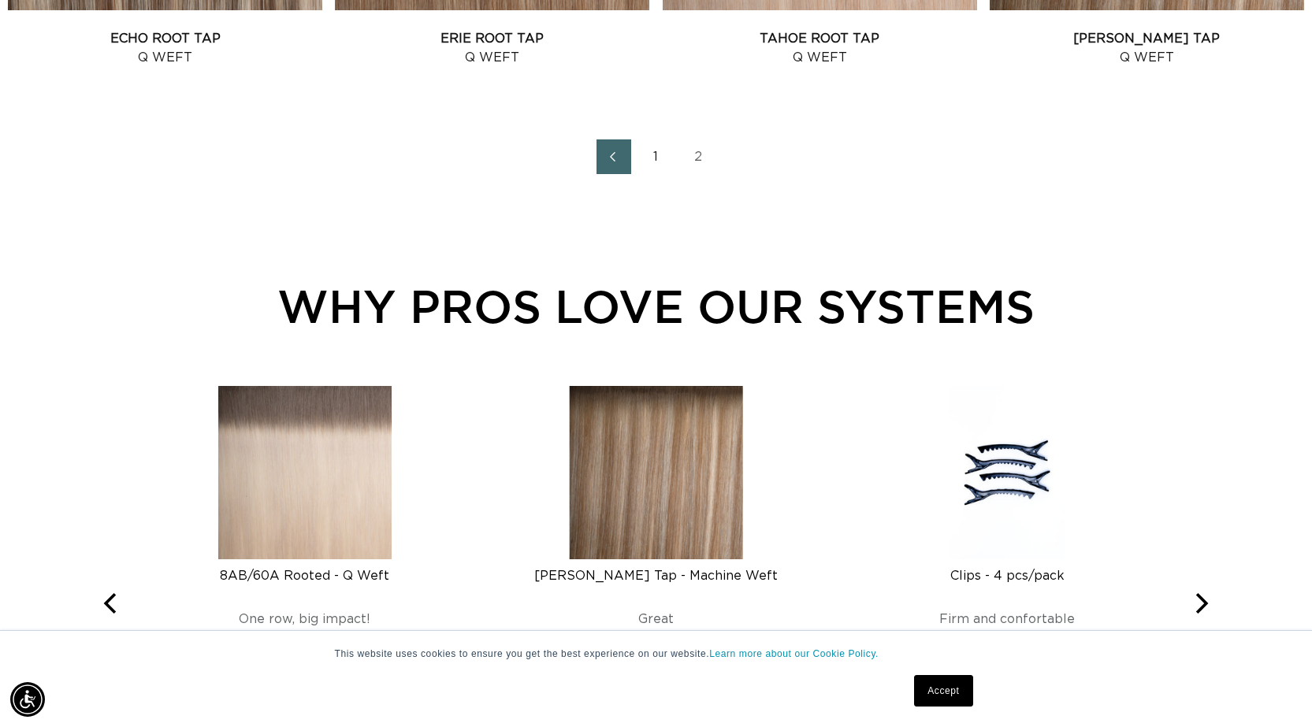
scroll to position [2443, 0]
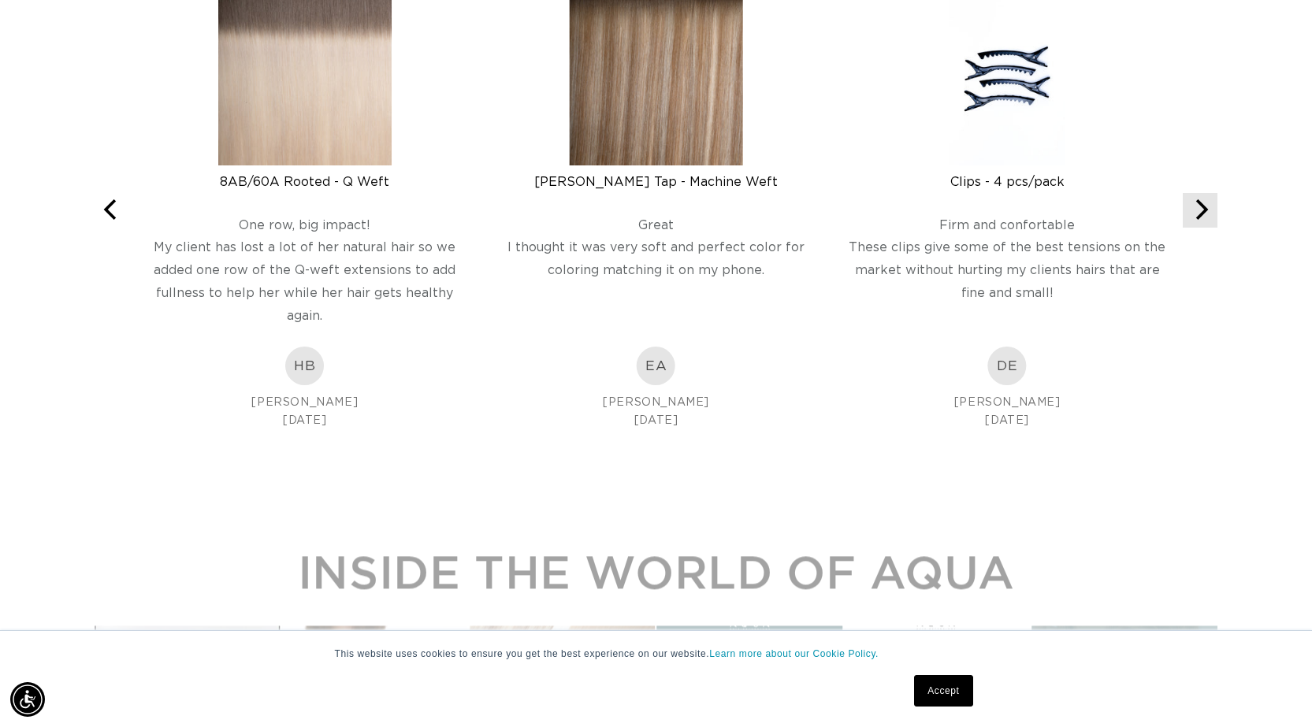
click at [1209, 212] on icon "Next" at bounding box center [1200, 209] width 20 height 20
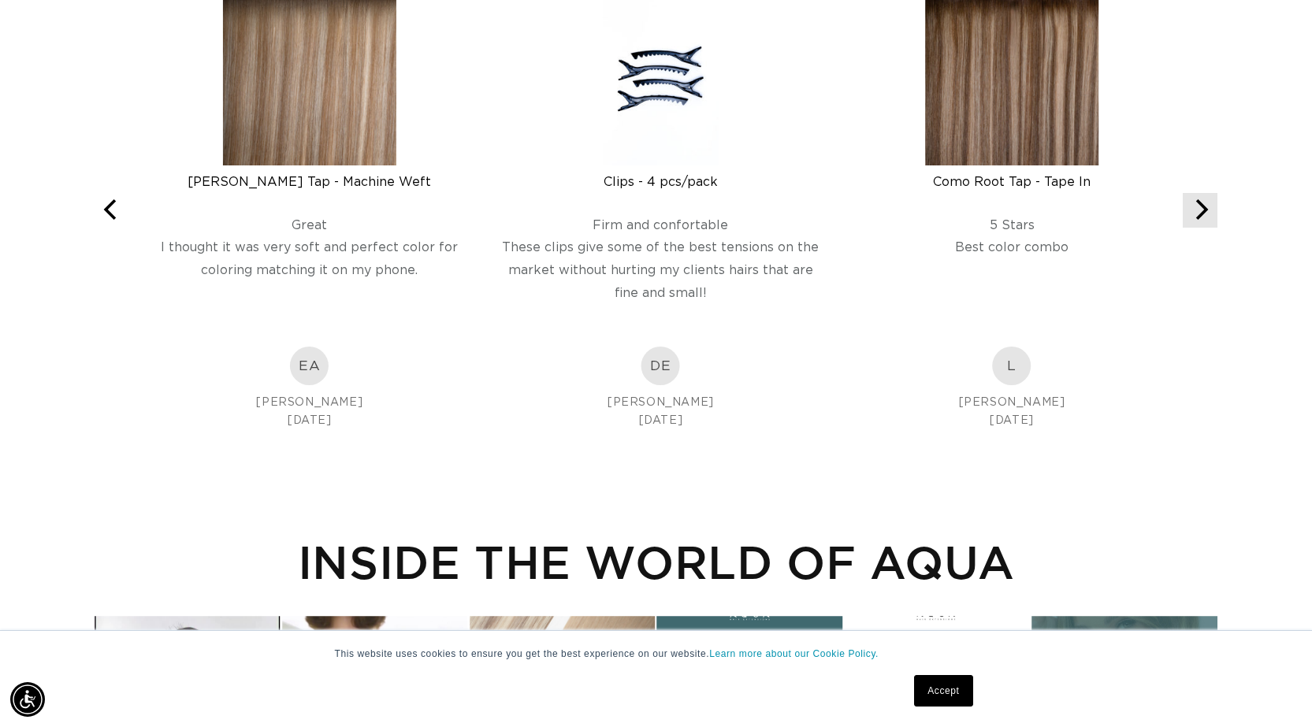
scroll to position [0, 2400]
click at [1209, 212] on icon "Next" at bounding box center [1200, 209] width 20 height 20
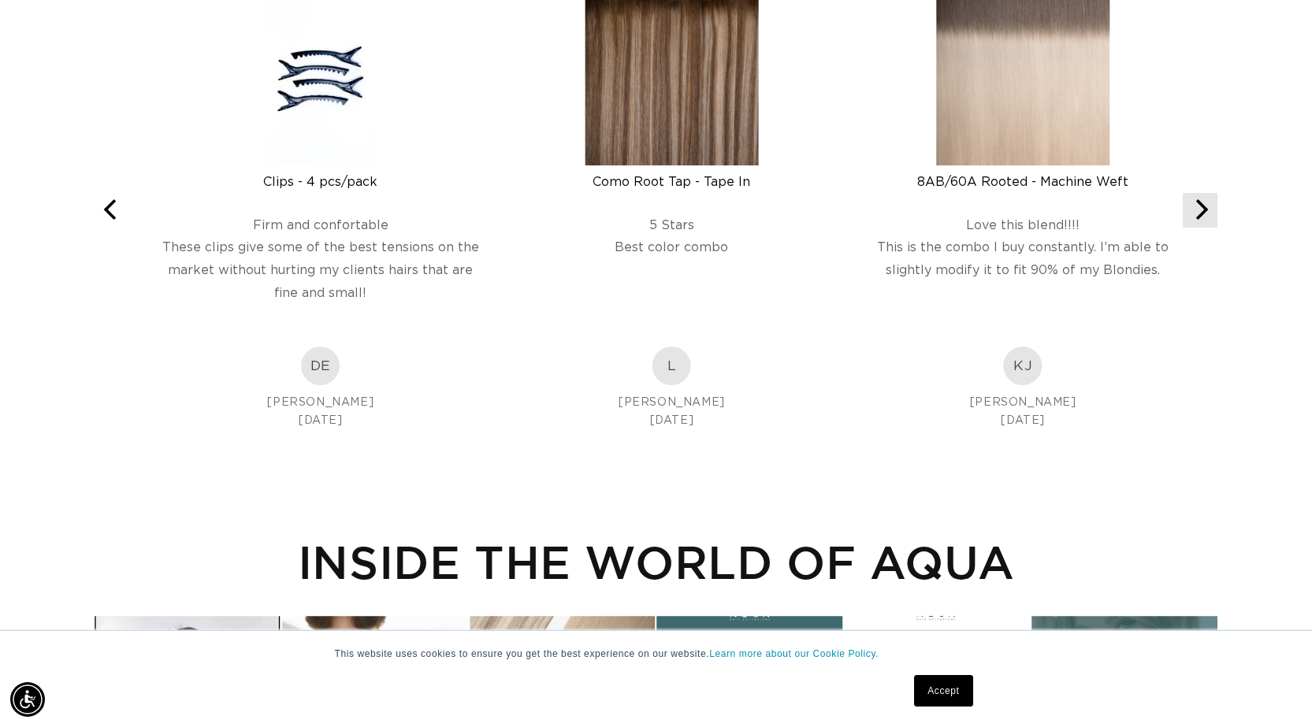
click at [1209, 212] on icon "Next" at bounding box center [1200, 209] width 20 height 20
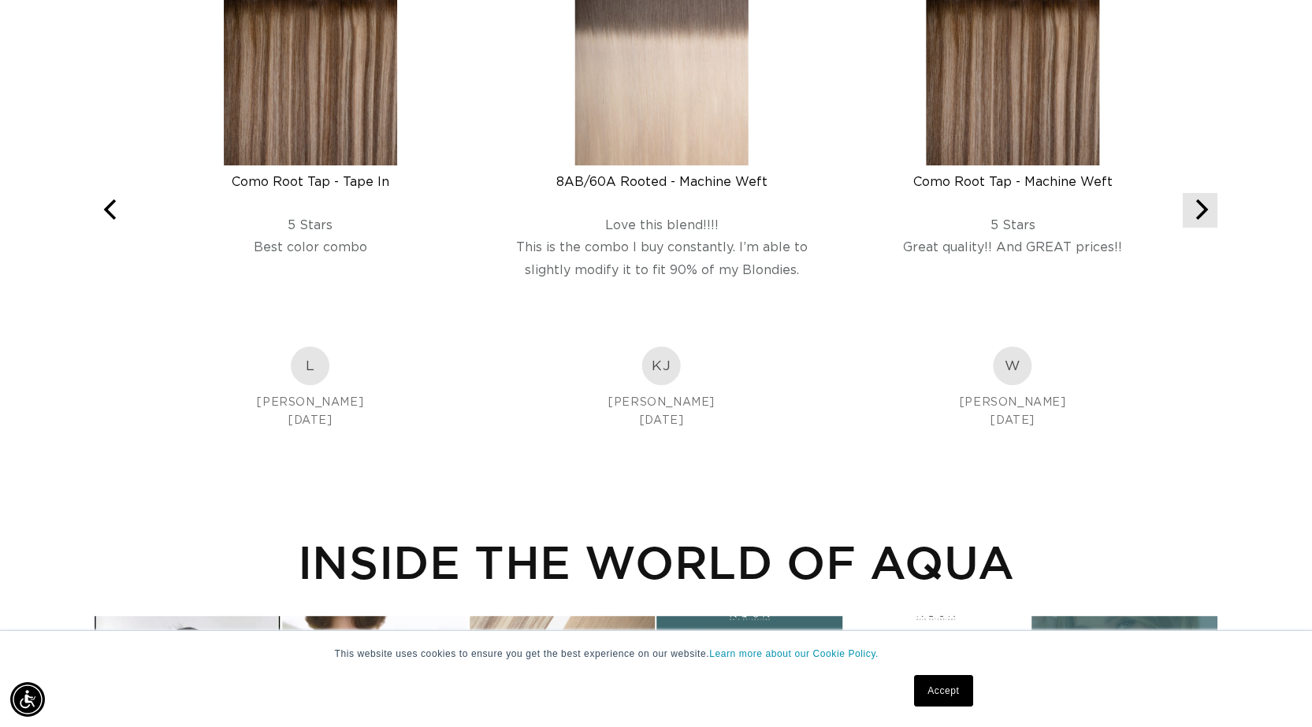
click at [1209, 212] on icon "Next" at bounding box center [1200, 209] width 20 height 20
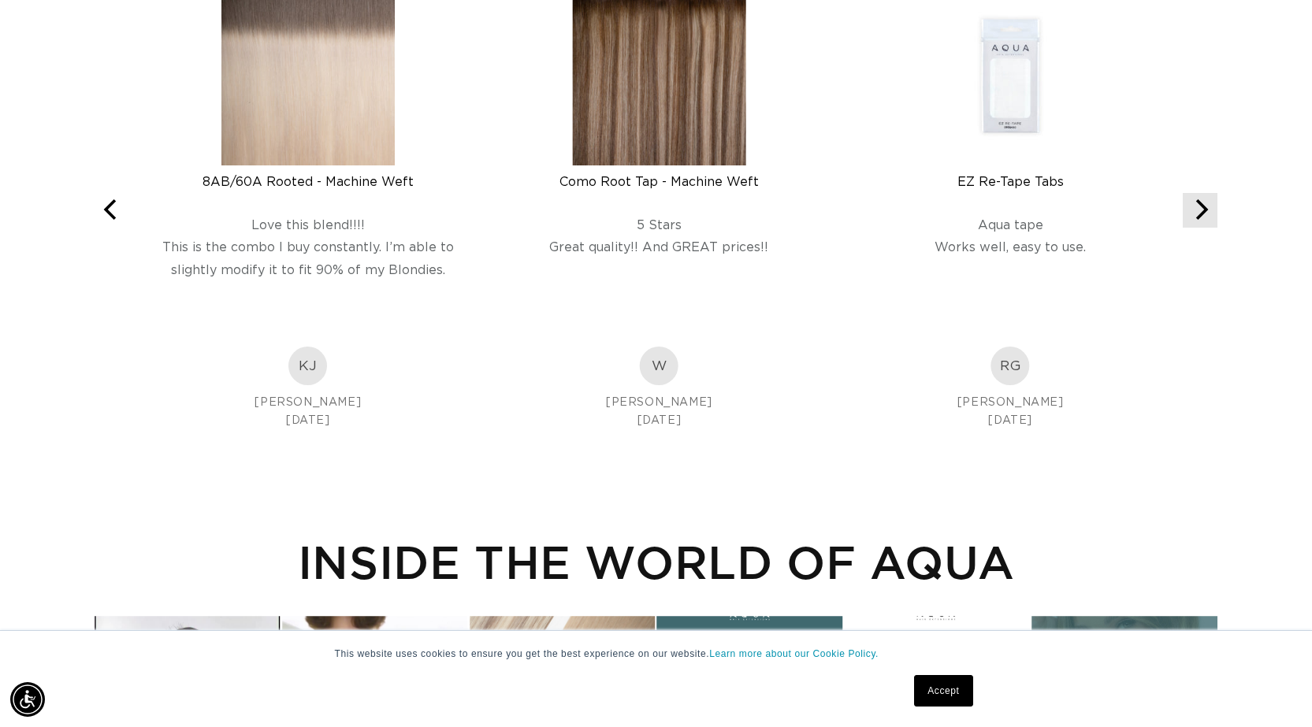
scroll to position [0, 0]
click at [1209, 212] on icon "Next" at bounding box center [1200, 209] width 20 height 20
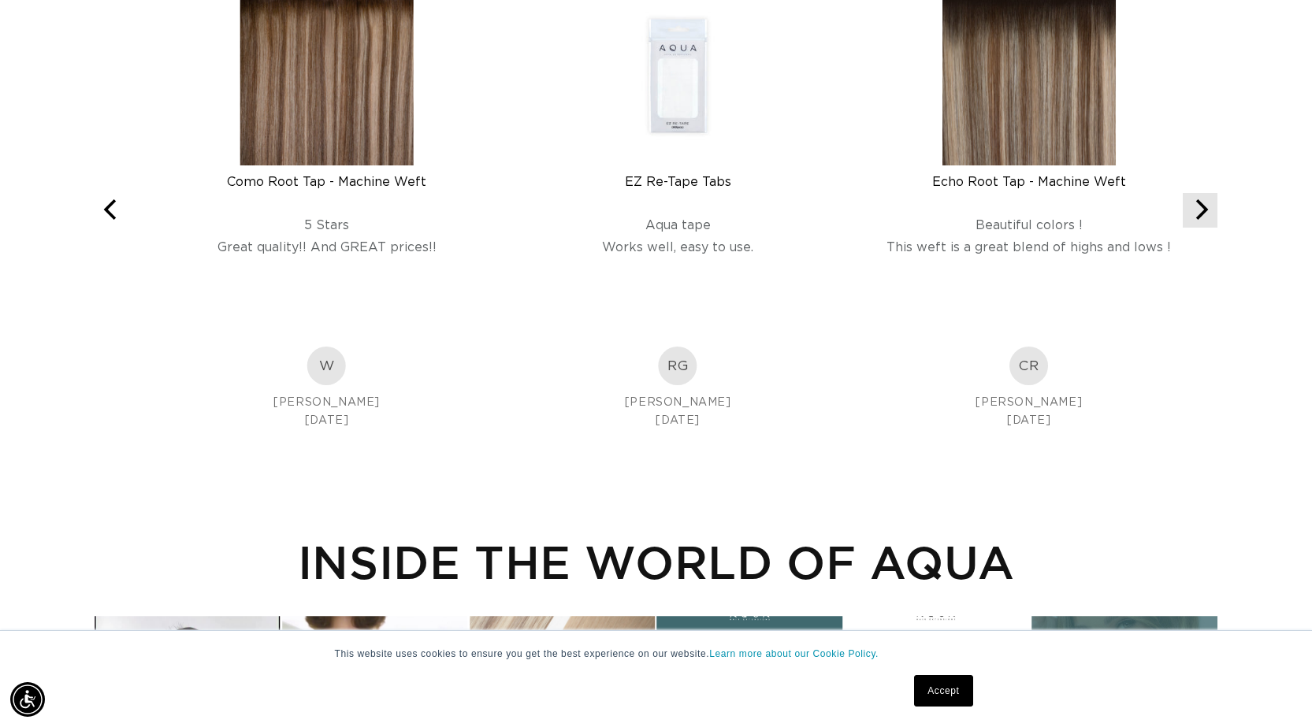
click at [1209, 212] on icon "Next" at bounding box center [1200, 209] width 20 height 20
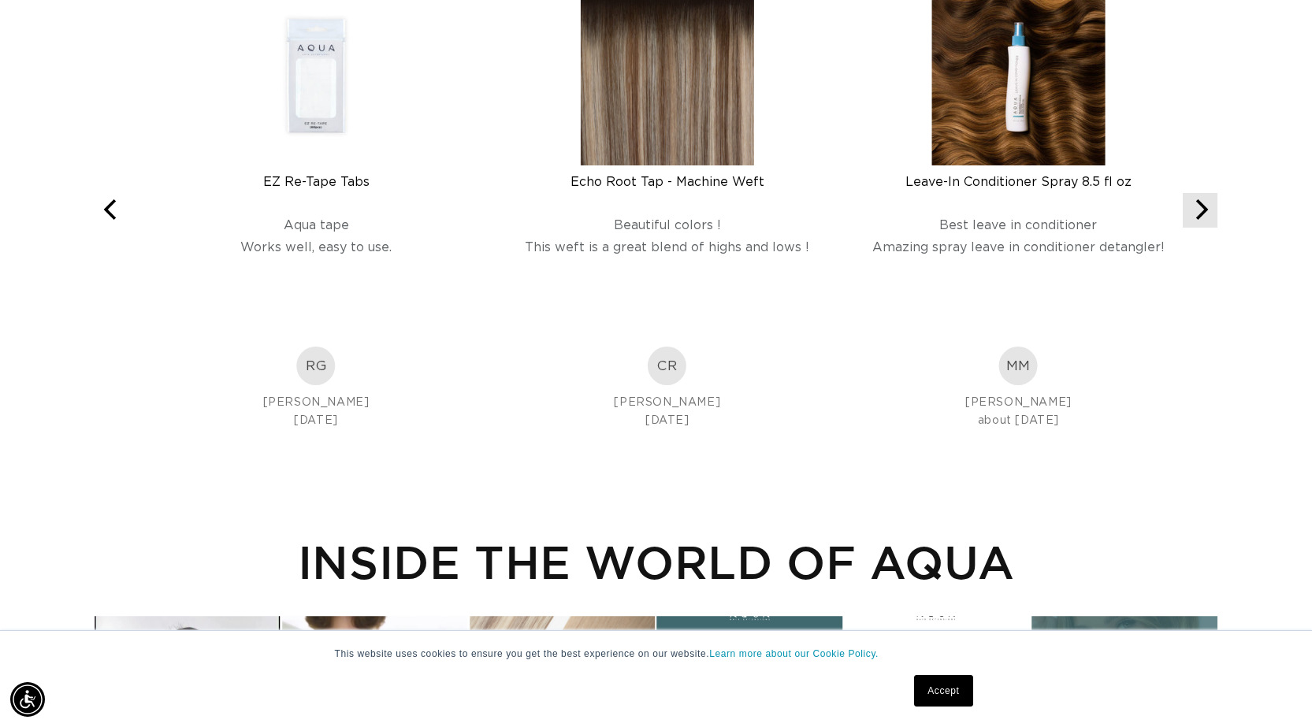
scroll to position [0, 1200]
click at [1209, 212] on icon "Next" at bounding box center [1200, 209] width 20 height 20
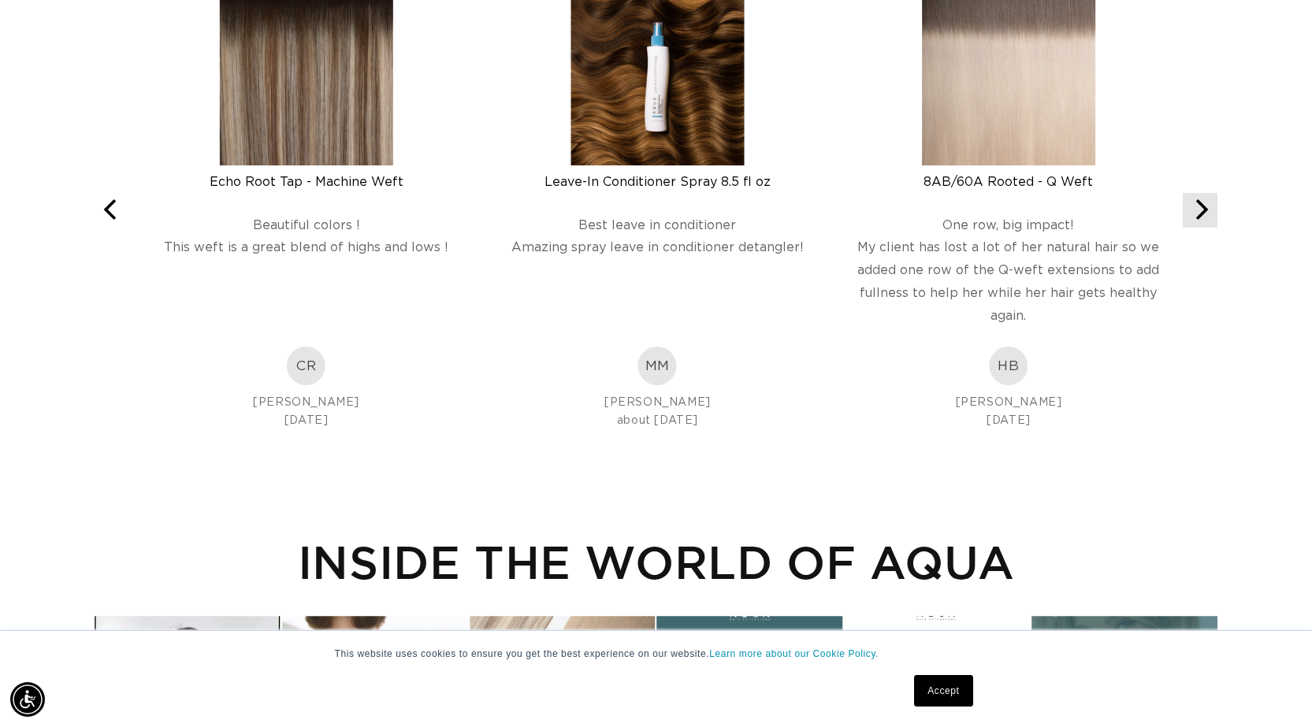
click at [1209, 212] on icon "Next" at bounding box center [1200, 209] width 20 height 20
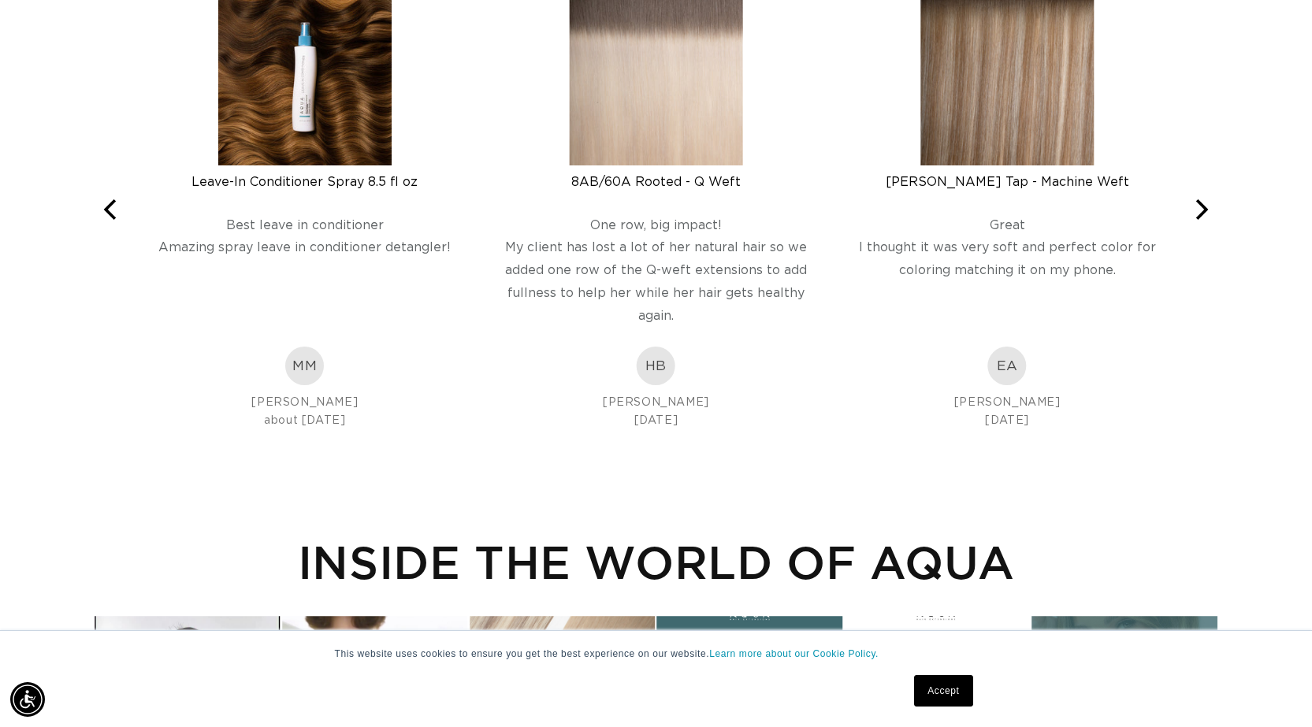
scroll to position [0, 2400]
